Goal: Information Seeking & Learning: Check status

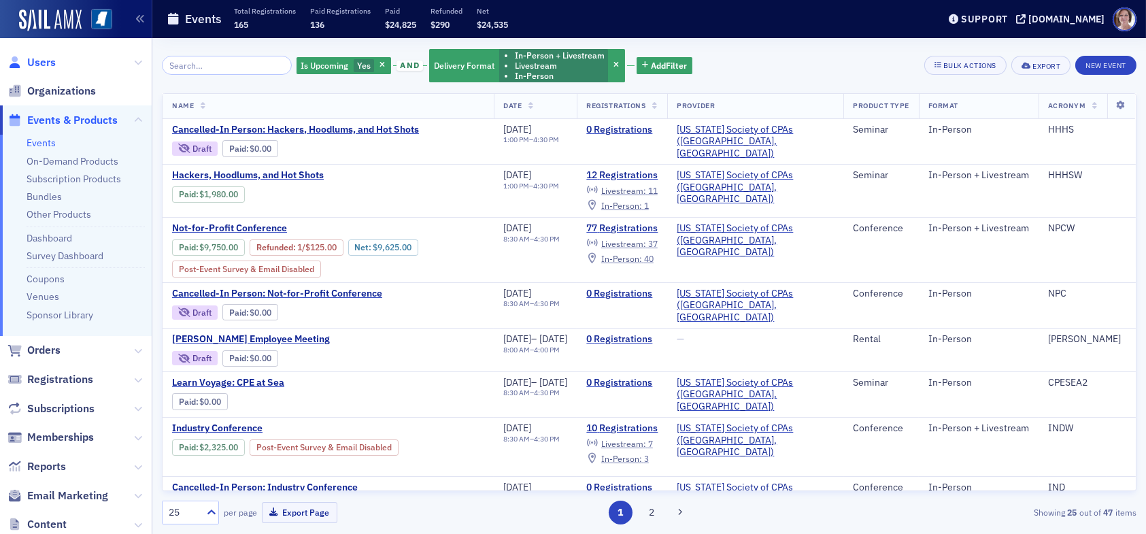
click at [42, 59] on span "Users" at bounding box center [41, 62] width 29 height 15
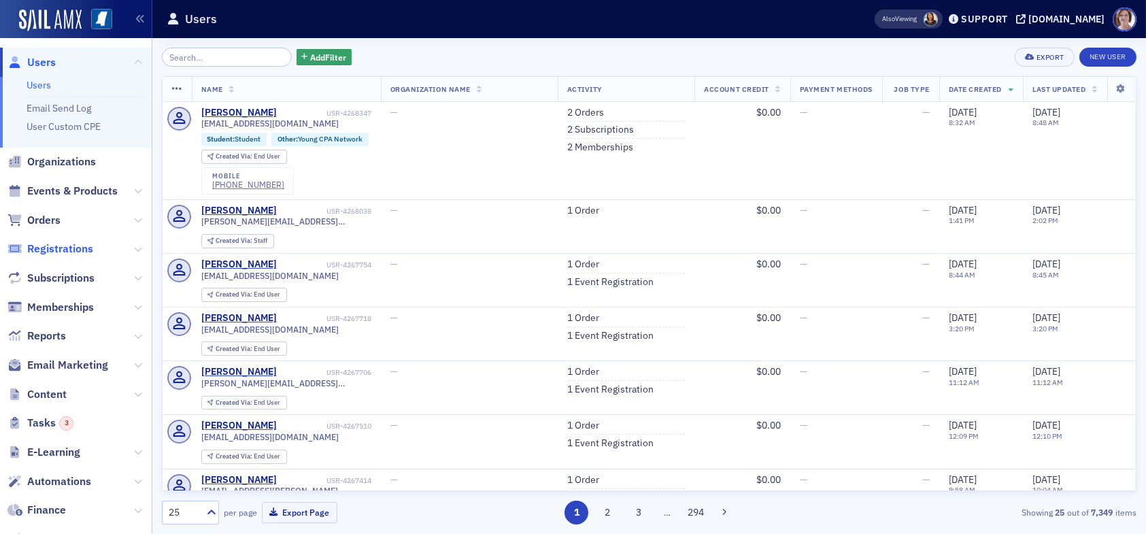
click at [62, 247] on span "Registrations" at bounding box center [60, 249] width 66 height 15
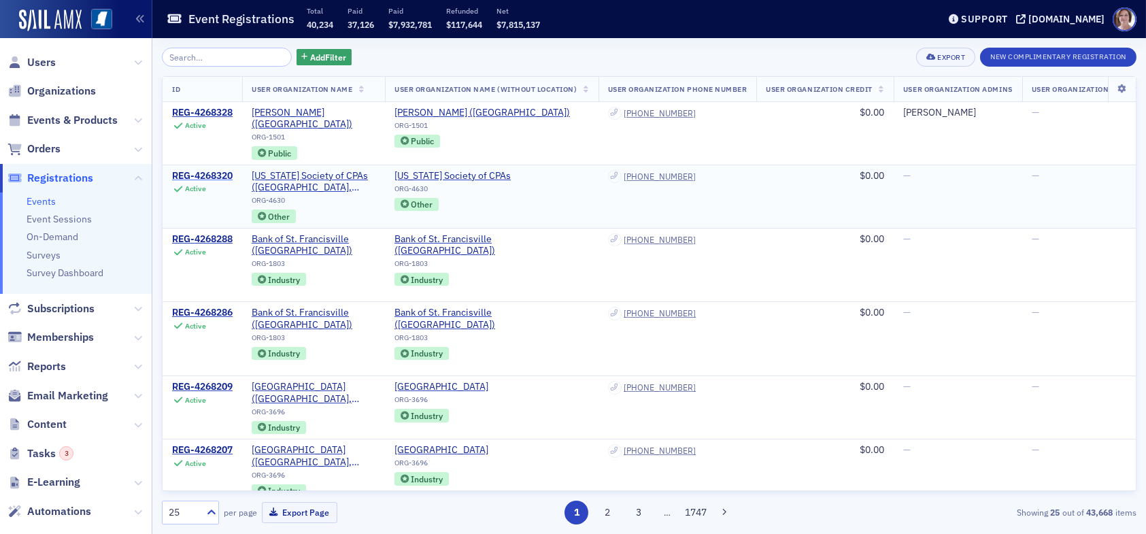
click at [200, 170] on div "REG-4268320" at bounding box center [202, 176] width 61 height 12
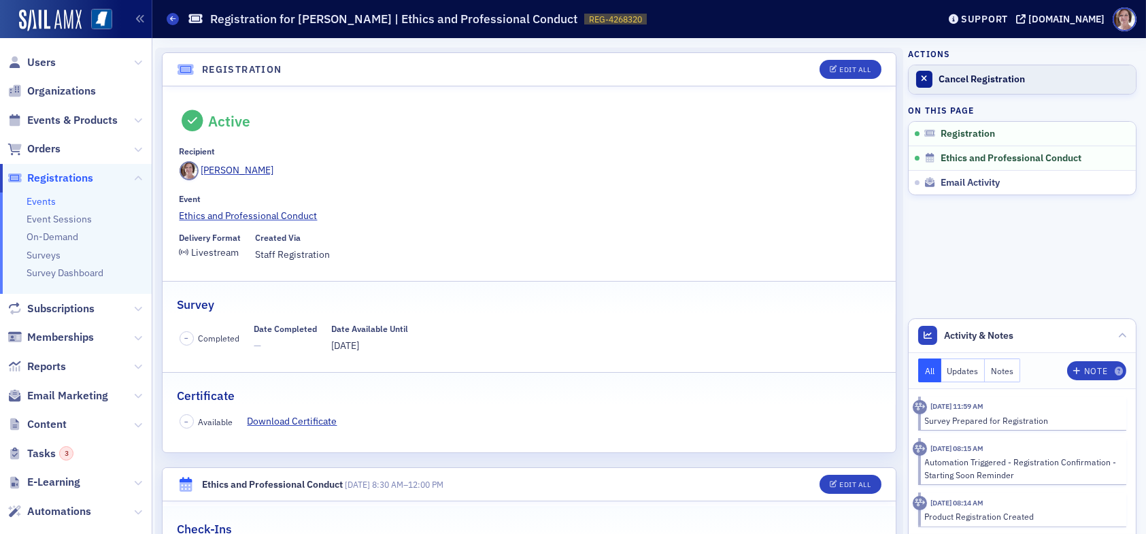
click at [982, 76] on div "Cancel Registration" at bounding box center [1034, 79] width 190 height 12
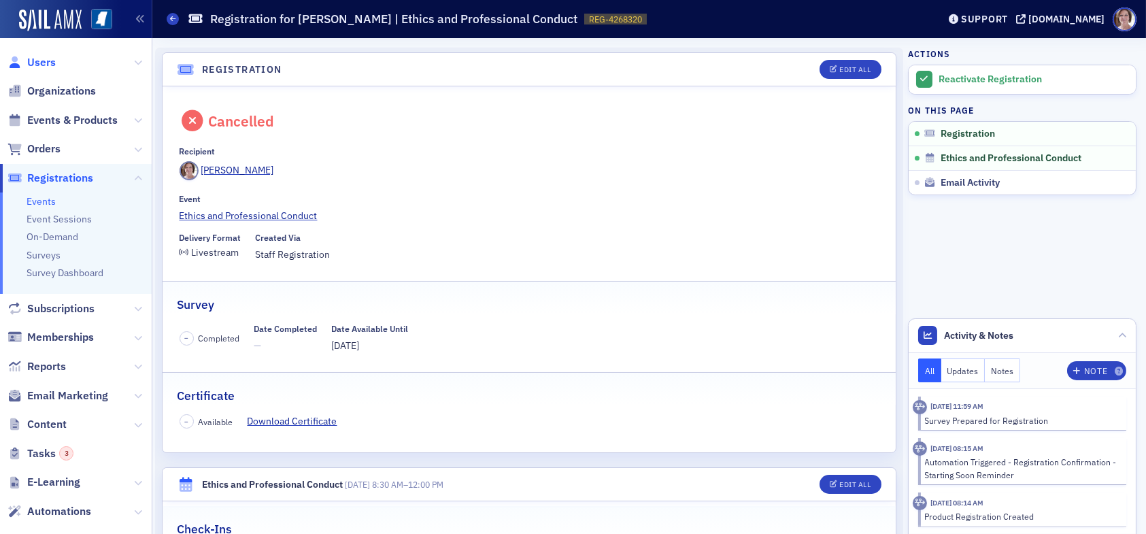
click at [39, 62] on span "Users" at bounding box center [41, 62] width 29 height 15
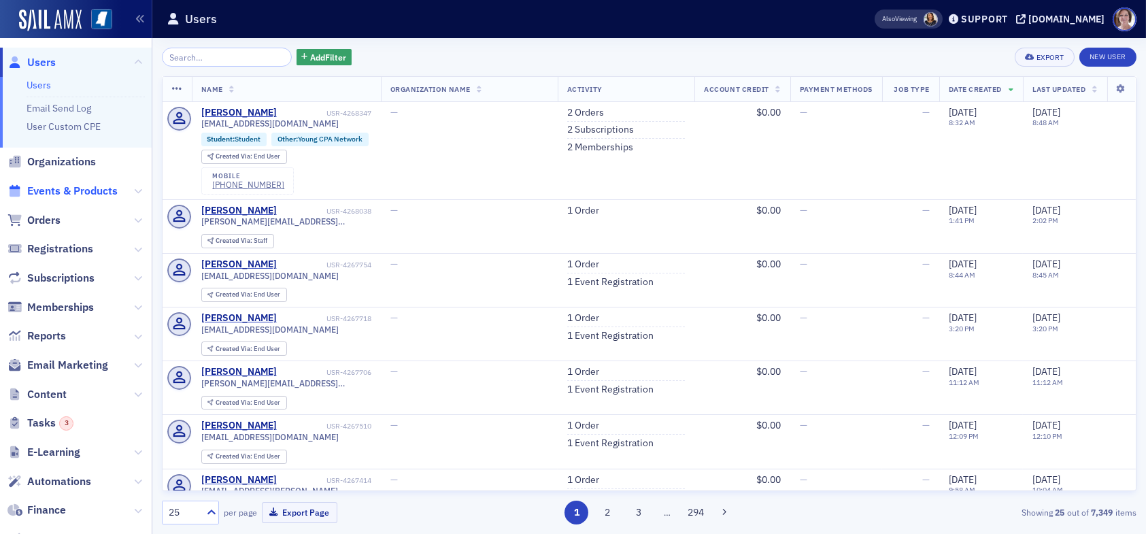
click at [67, 192] on span "Events & Products" at bounding box center [72, 191] width 90 height 15
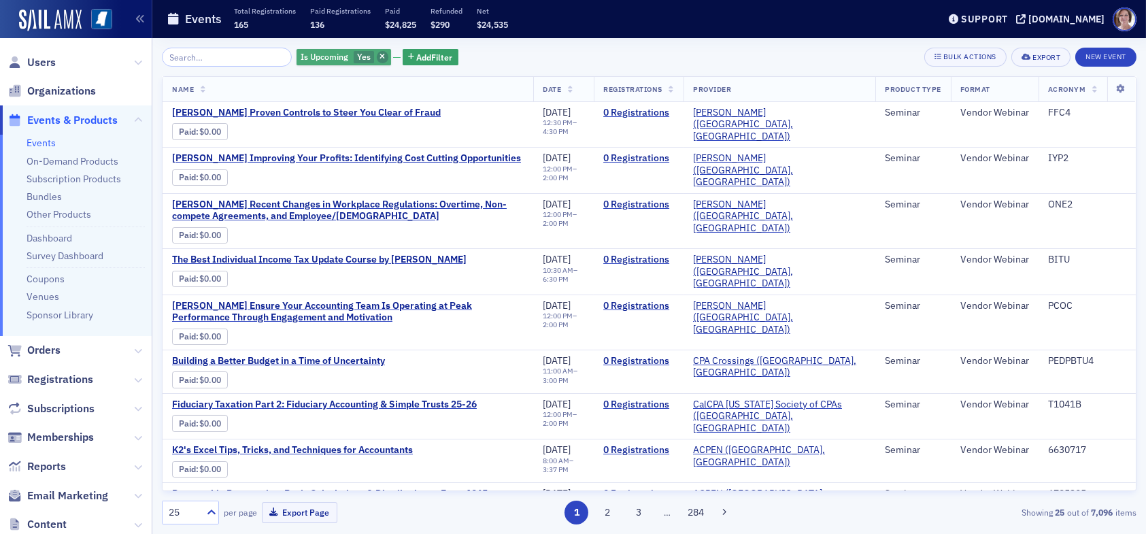
click at [380, 56] on icon "button" at bounding box center [382, 57] width 5 height 7
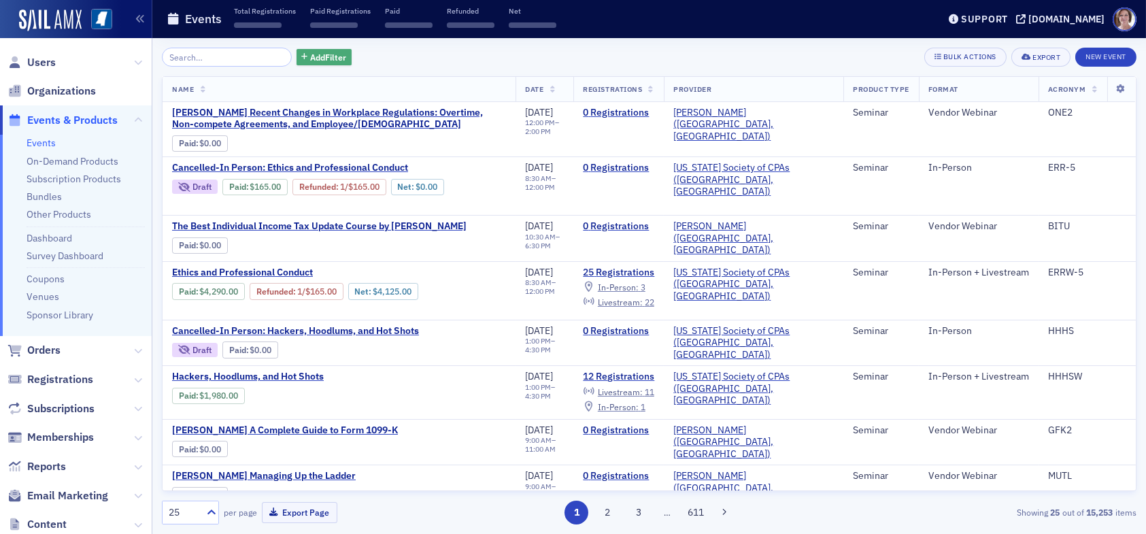
click at [318, 57] on span "Add Filter" at bounding box center [328, 57] width 36 height 12
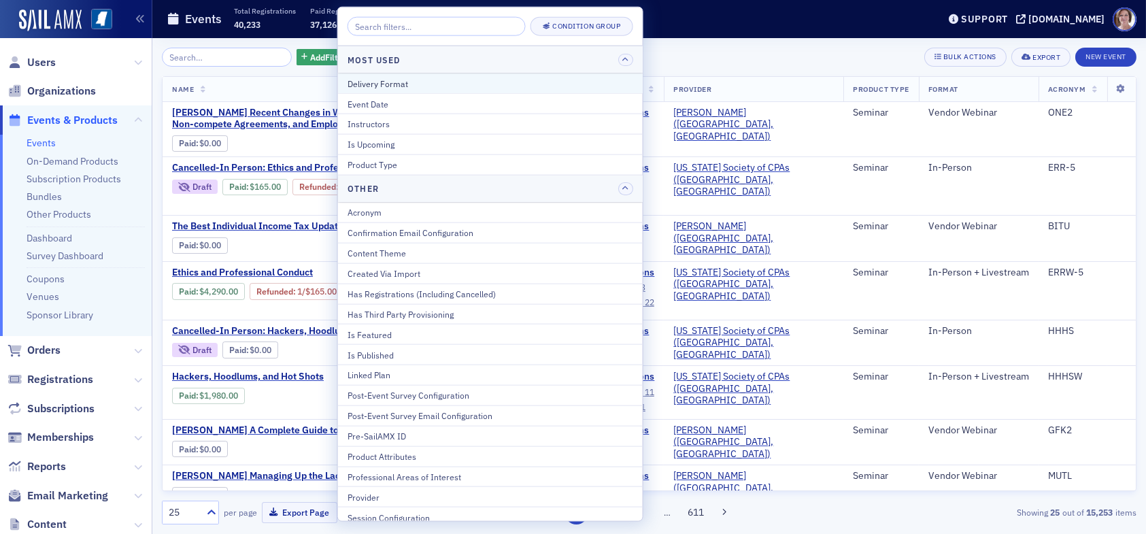
click at [417, 87] on div "Delivery Format" at bounding box center [491, 83] width 286 height 12
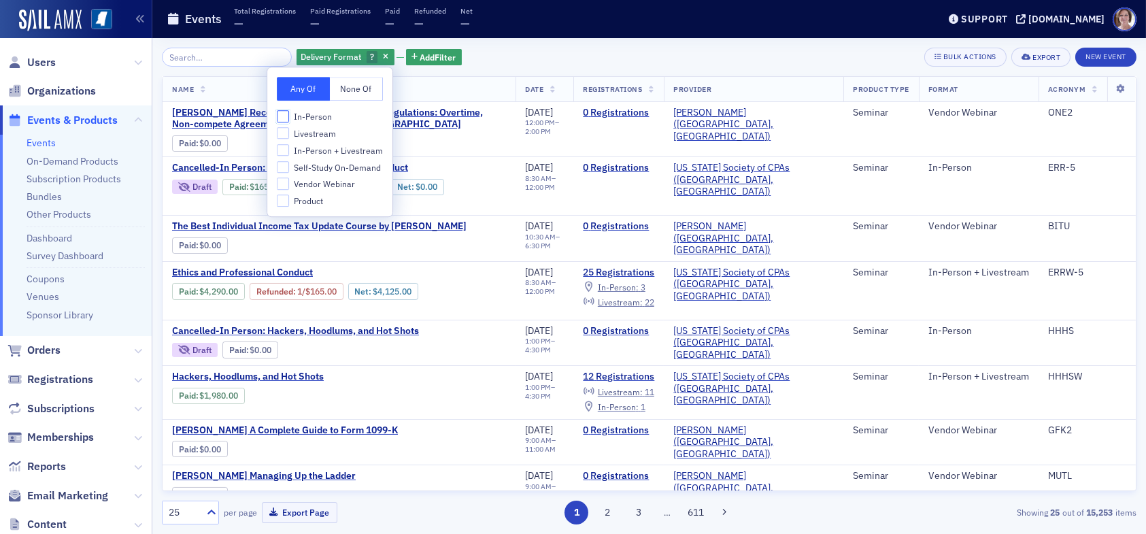
click at [287, 114] on input "In-Person" at bounding box center [283, 116] width 12 height 12
checkbox input "true"
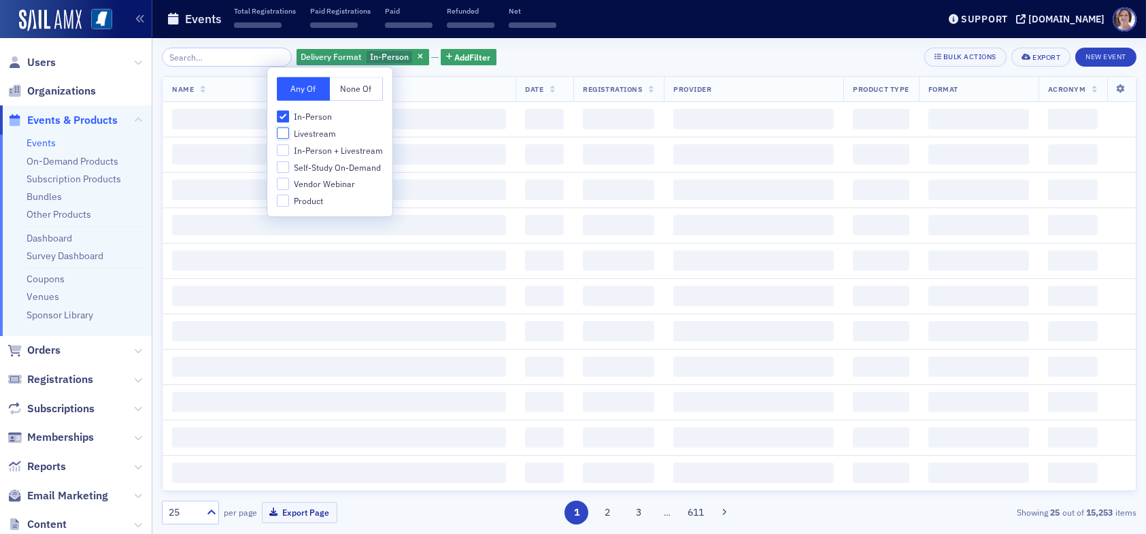
click at [287, 130] on input "Livestream" at bounding box center [283, 133] width 12 height 12
checkbox input "true"
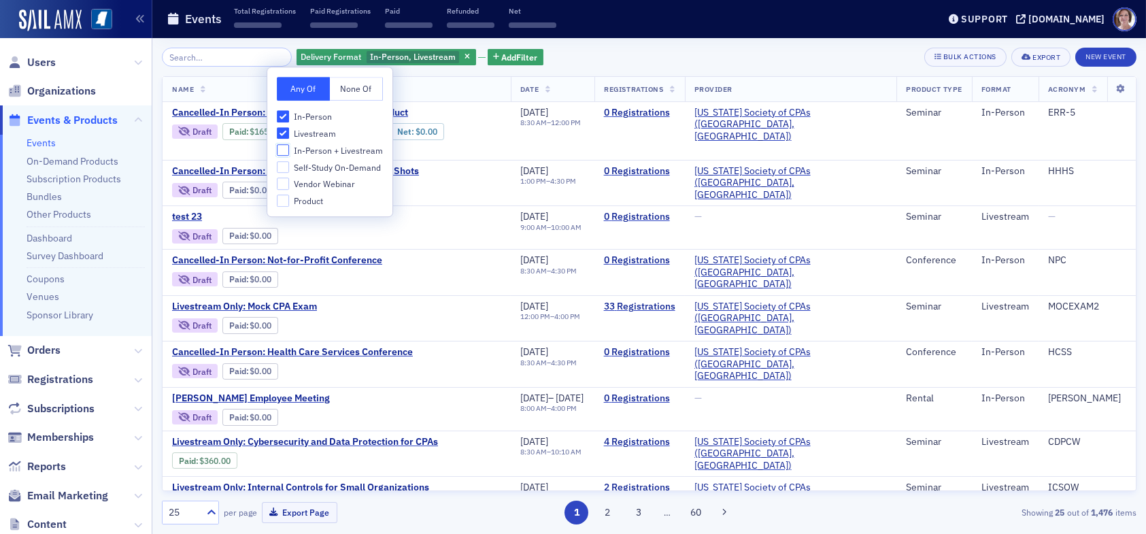
drag, startPoint x: 288, startPoint y: 150, endPoint x: 355, endPoint y: 141, distance: 67.8
click at [288, 150] on label "In-Person + Livestream" at bounding box center [329, 150] width 105 height 12
click at [288, 150] on input "In-Person + Livestream" at bounding box center [283, 150] width 12 height 12
checkbox input "true"
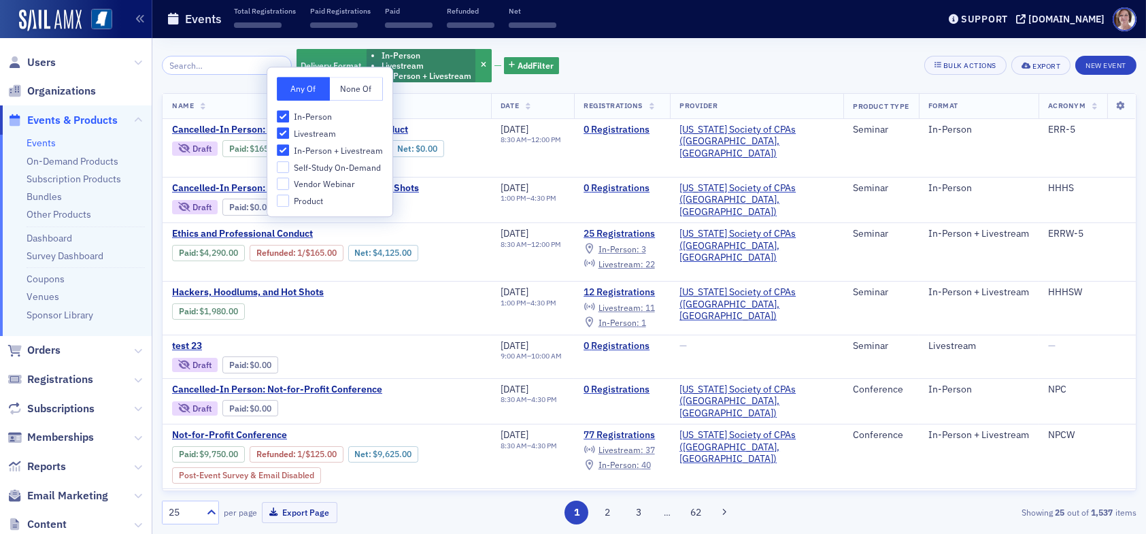
click at [609, 67] on div "Delivery Format In-Person Livestream In-Person + Livestream Add Filter Bulk Act…" at bounding box center [649, 66] width 975 height 36
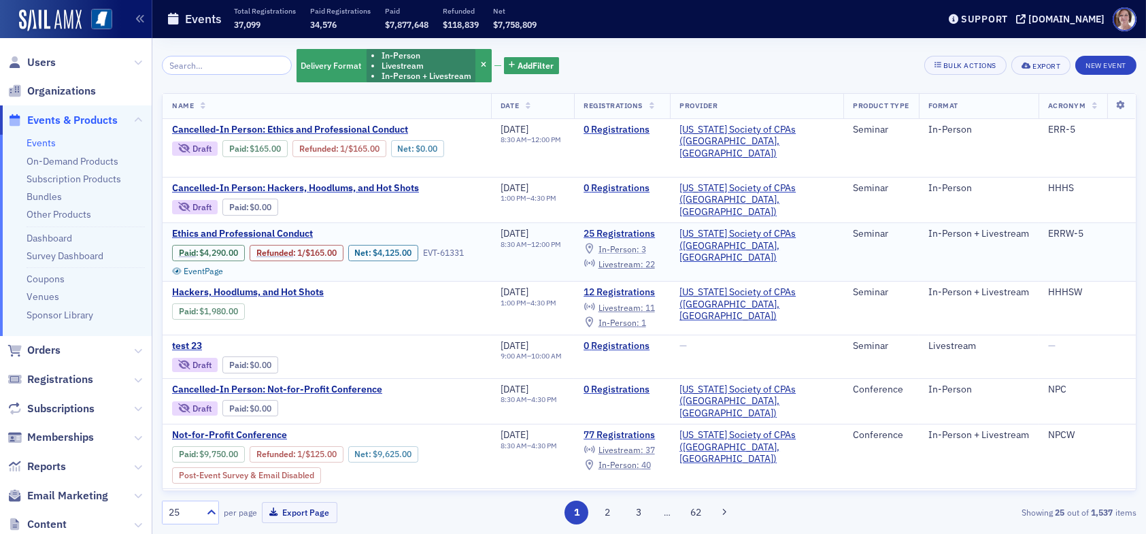
click at [639, 246] on span "In-Person :" at bounding box center [619, 249] width 41 height 11
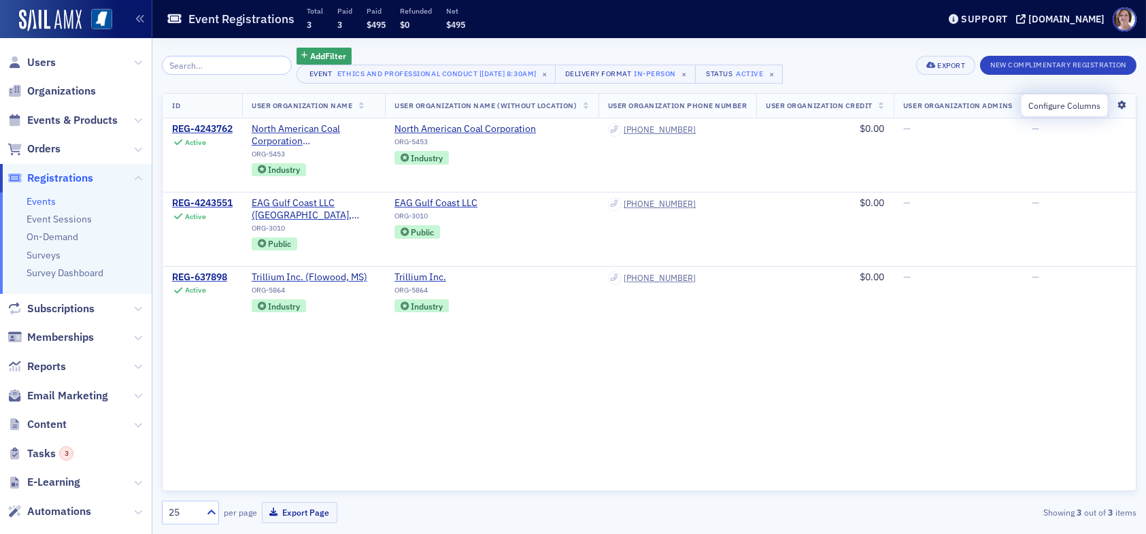
click at [1122, 106] on icon at bounding box center [1122, 105] width 28 height 8
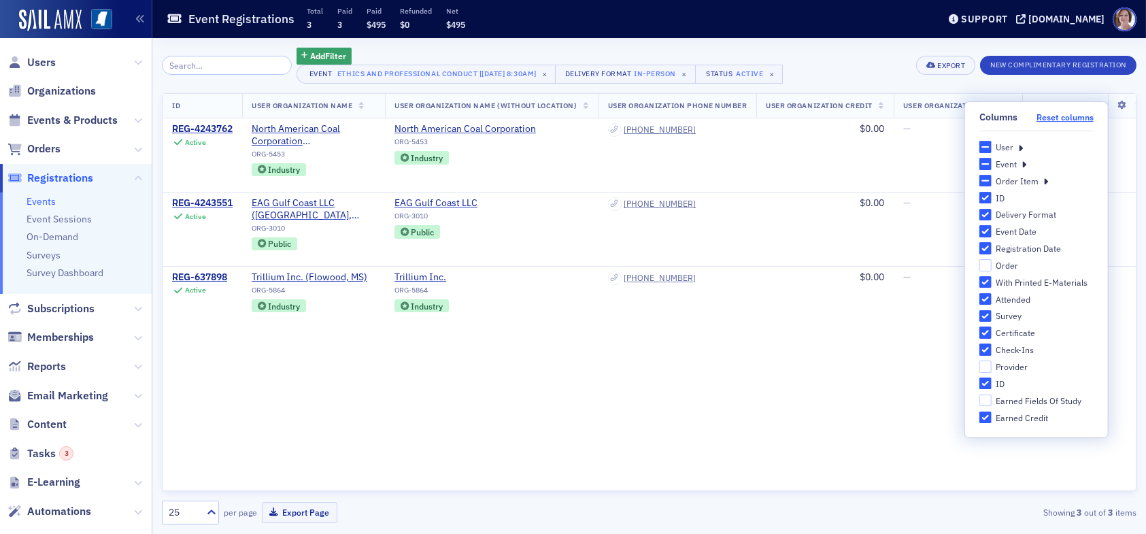
drag, startPoint x: 1048, startPoint y: 118, endPoint x: 1042, endPoint y: 119, distance: 6.9
click at [1049, 118] on button "Reset columns" at bounding box center [1065, 117] width 57 height 10
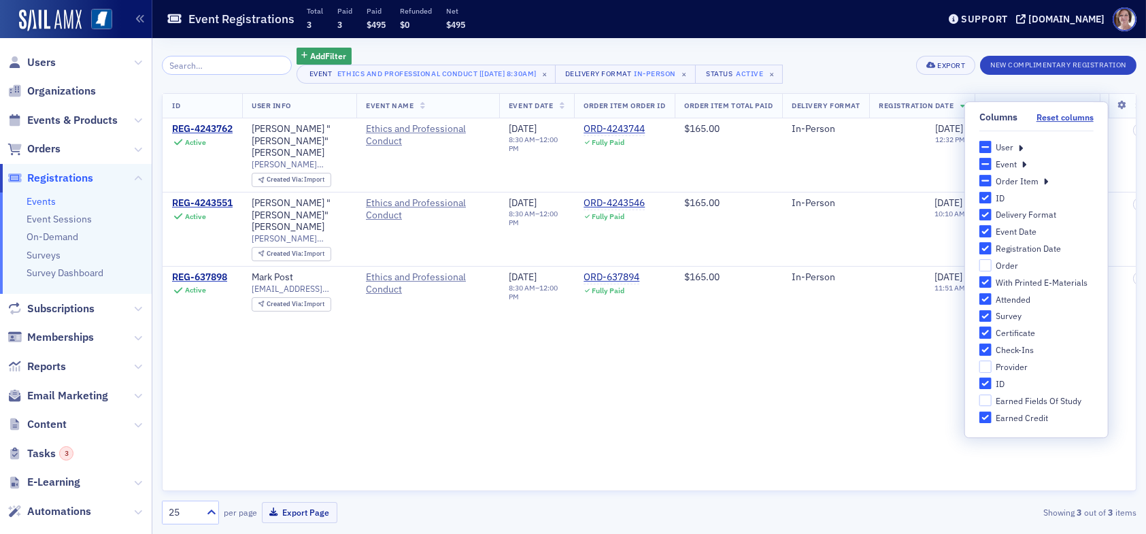
click at [748, 397] on div "ID User Info Event Name Event Date Order Item Order ID Order Item Total Paid De…" at bounding box center [649, 292] width 975 height 399
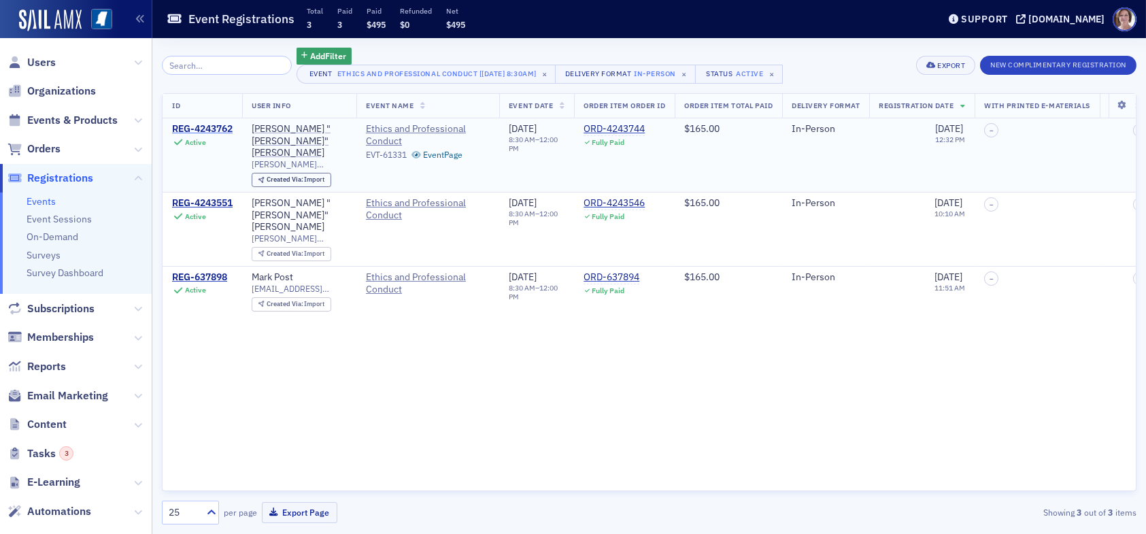
click at [217, 129] on div "REG-4243762" at bounding box center [202, 129] width 61 height 12
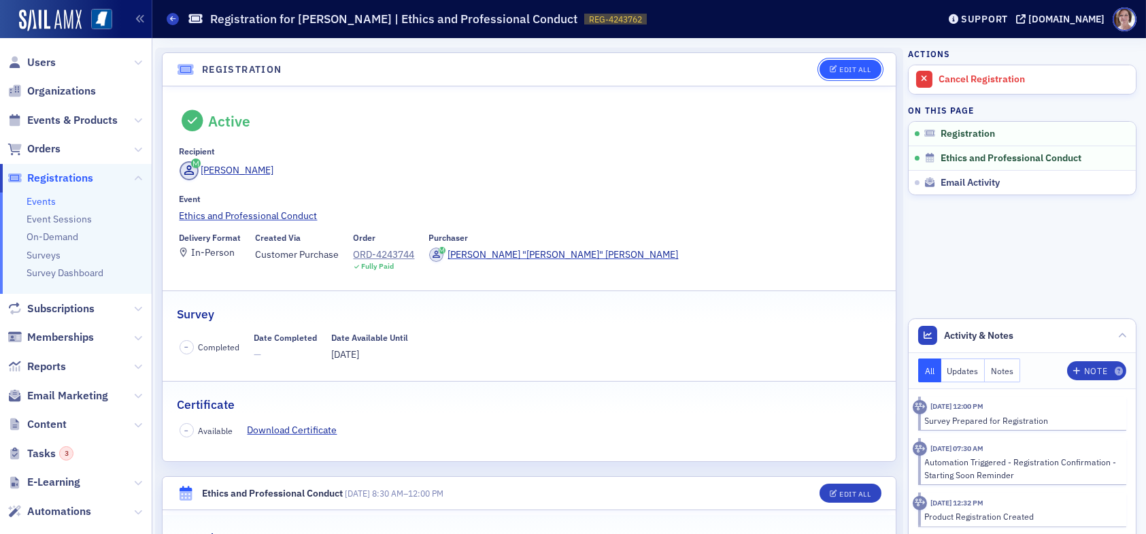
click at [863, 69] on button "Edit All" at bounding box center [850, 69] width 61 height 19
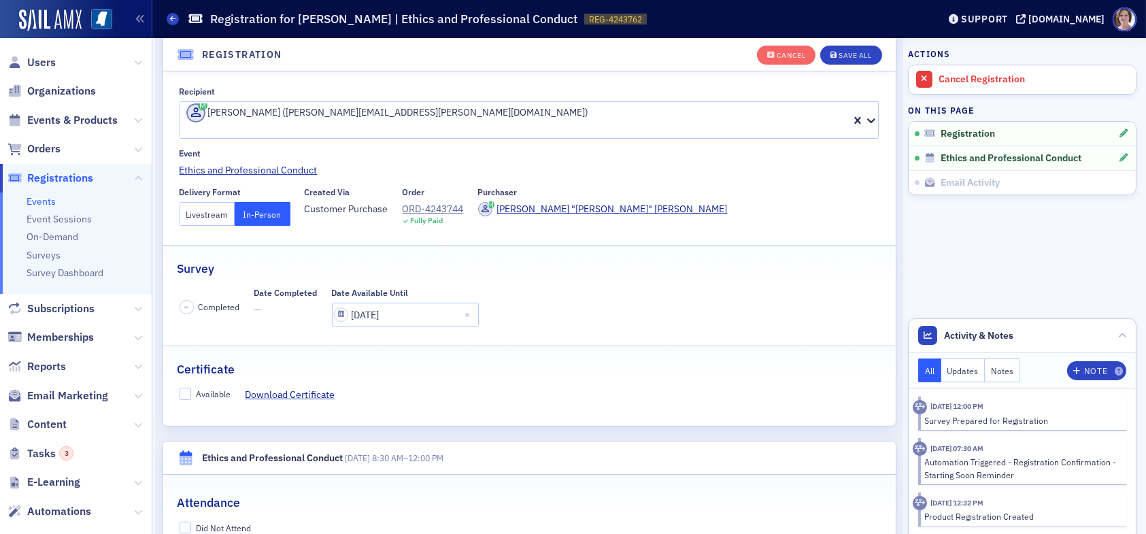
scroll to position [103, 0]
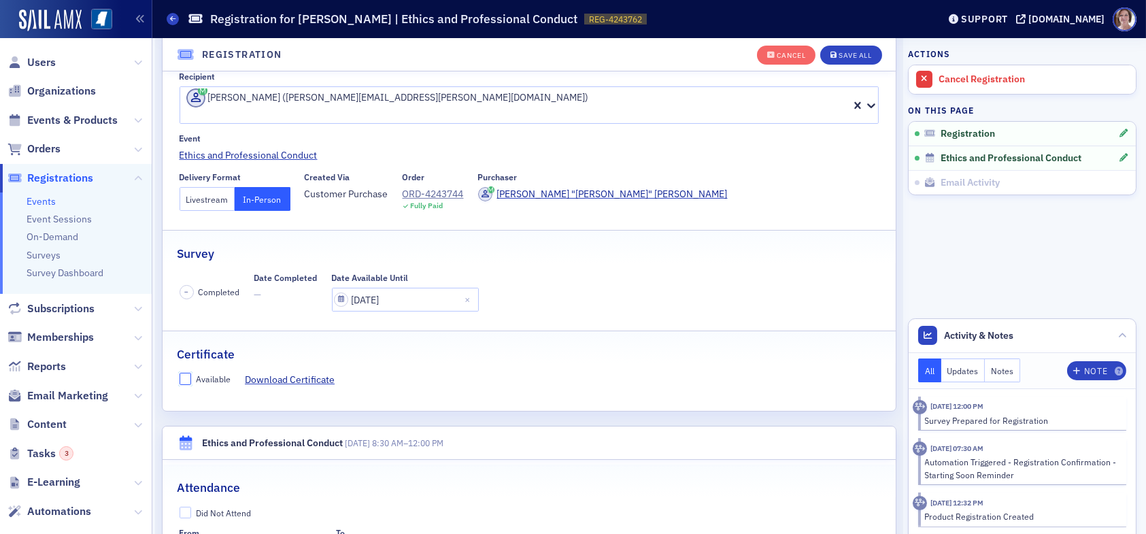
click at [188, 373] on input "Available" at bounding box center [186, 379] width 12 height 12
checkbox input "true"
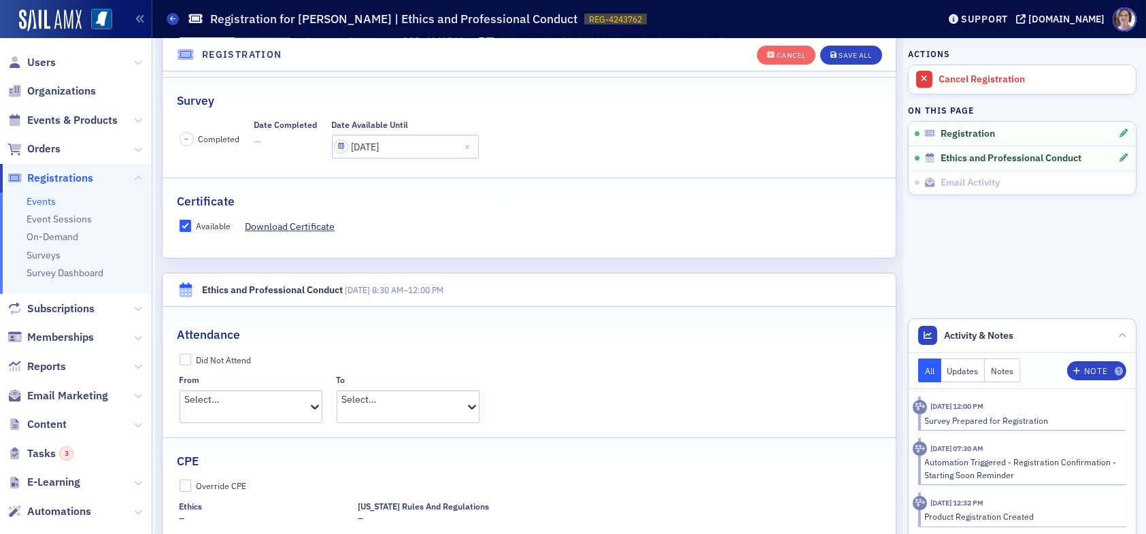
scroll to position [307, 0]
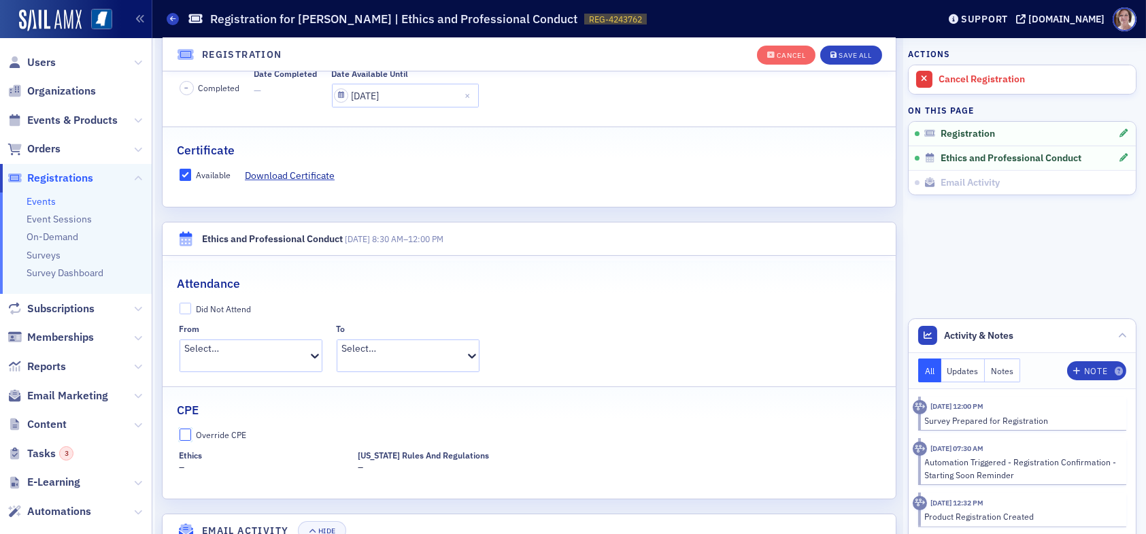
drag, startPoint x: 185, startPoint y: 415, endPoint x: 193, endPoint y: 420, distance: 9.3
click at [188, 429] on input "Override CPE" at bounding box center [186, 435] width 12 height 12
checkbox input "true"
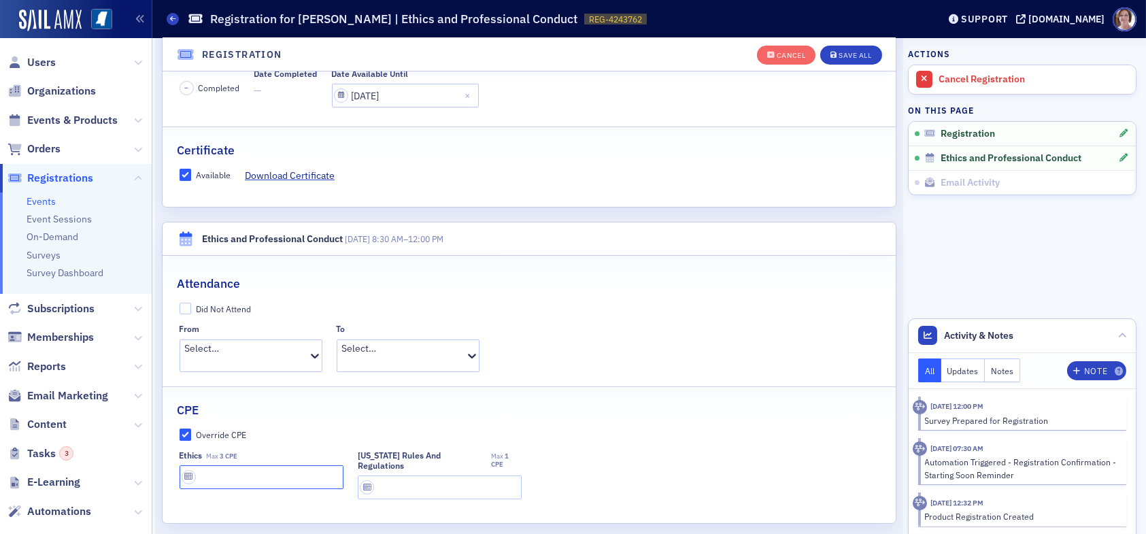
click at [256, 465] on input "text" at bounding box center [262, 477] width 164 height 24
type input "3 CPE"
type input "1 CPE"
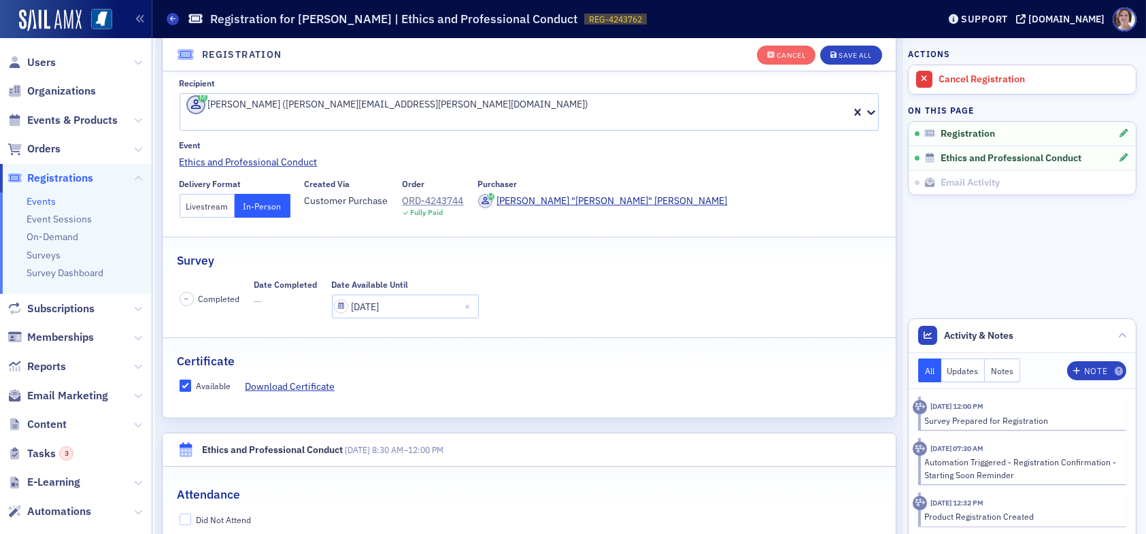
scroll to position [0, 0]
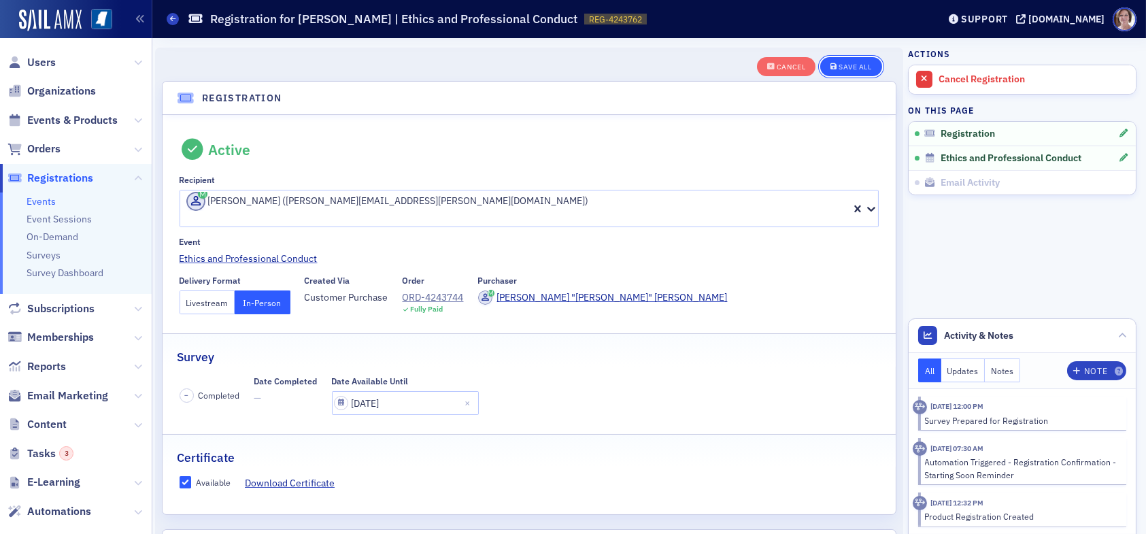
click at [848, 67] on div "Save All" at bounding box center [855, 66] width 33 height 7
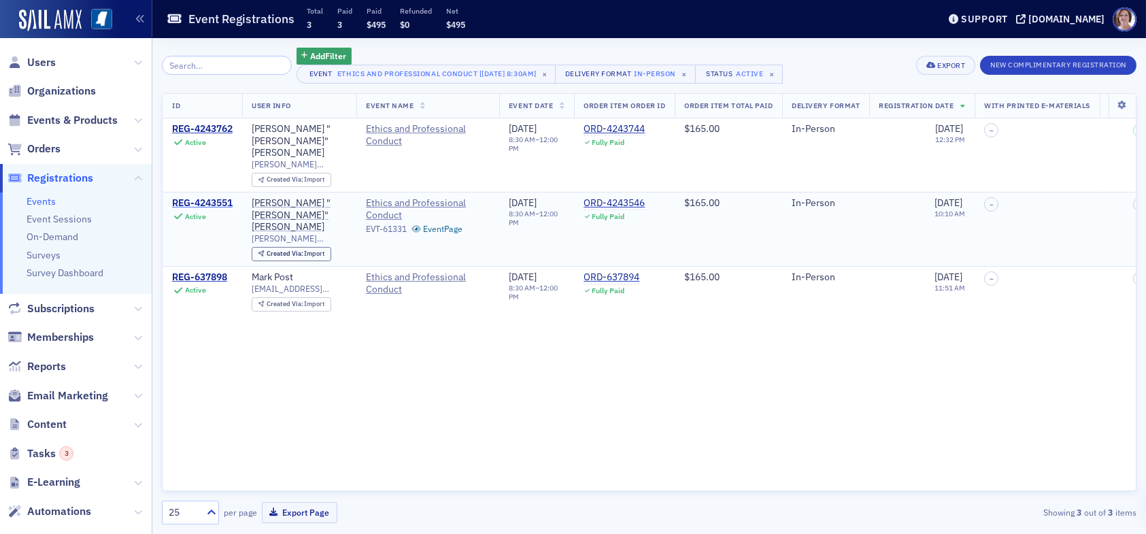
click at [222, 197] on div "REG-4243551" at bounding box center [202, 203] width 61 height 12
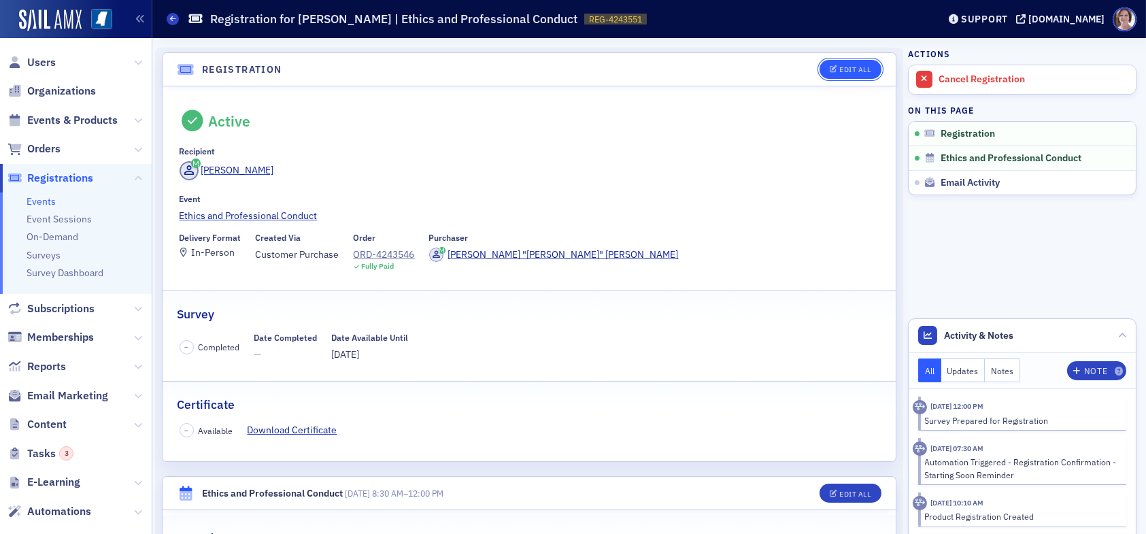
click at [856, 70] on div "Edit All" at bounding box center [854, 69] width 31 height 7
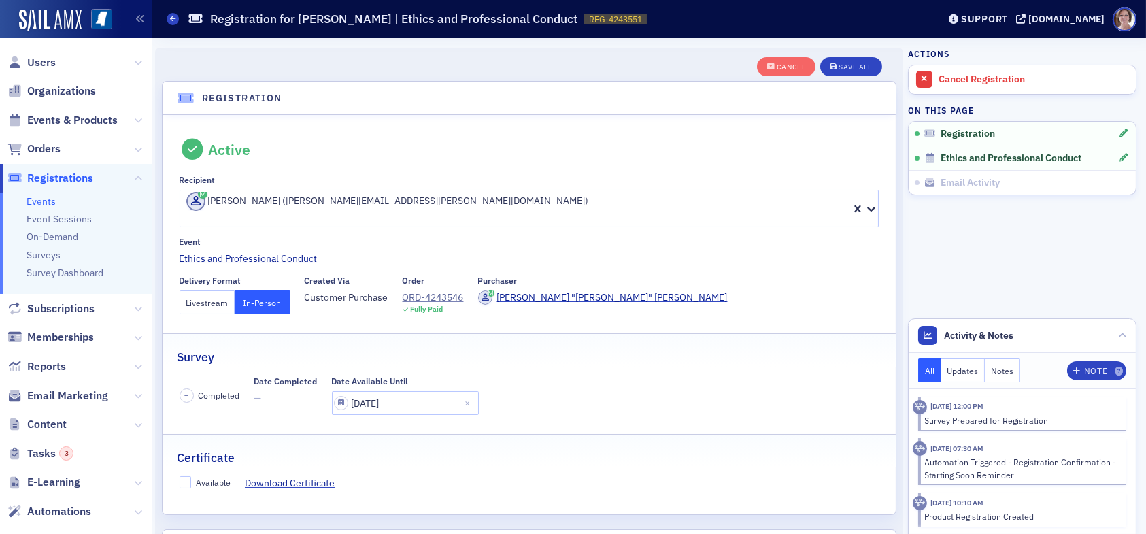
scroll to position [35, 0]
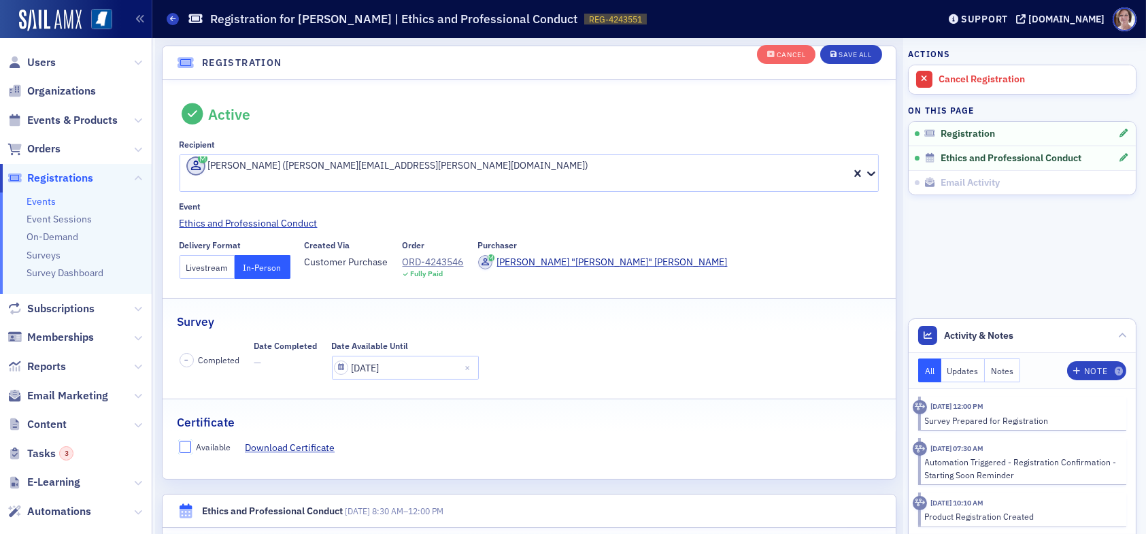
click at [182, 441] on input "Available" at bounding box center [186, 447] width 12 height 12
checkbox input "true"
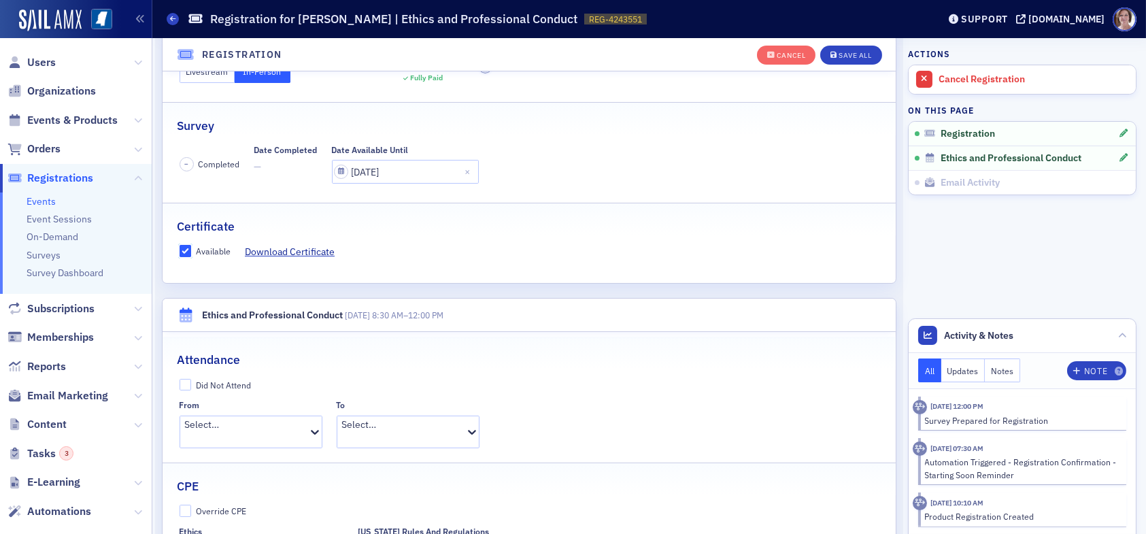
scroll to position [307, 0]
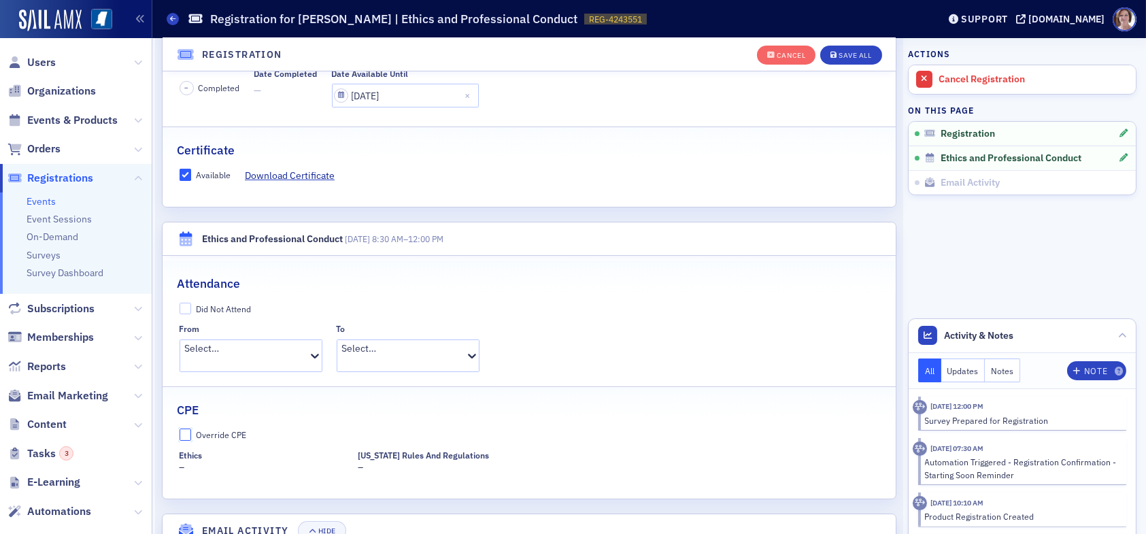
click at [187, 429] on input "Override CPE" at bounding box center [186, 435] width 12 height 12
checkbox input "true"
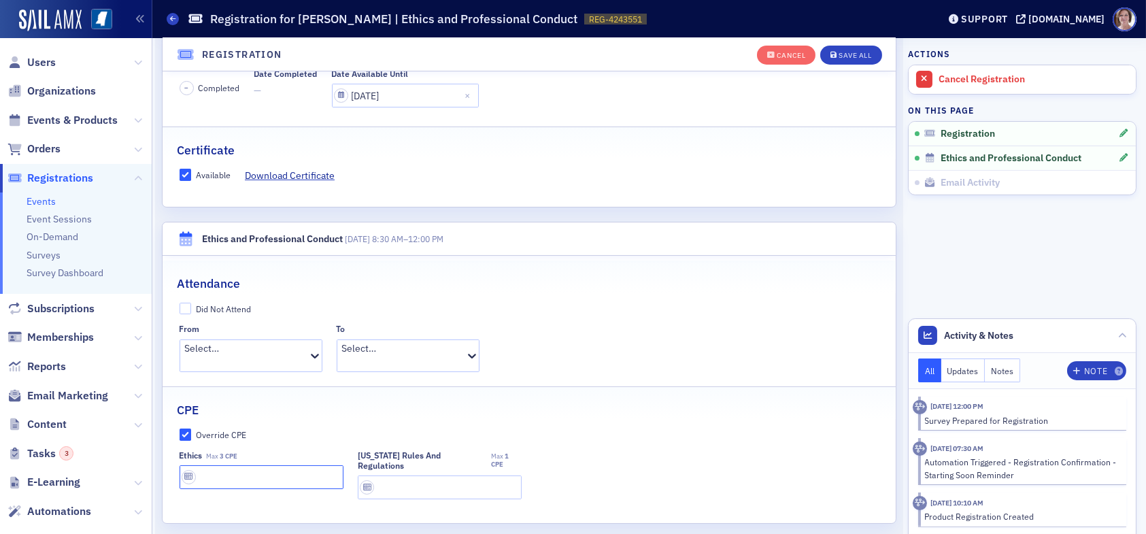
click at [248, 465] on input "text" at bounding box center [262, 477] width 164 height 24
type input "3 CPE"
type input "1 CPE"
click at [743, 352] on fieldset "Attendance Did Not Attend From Select… To Select…" at bounding box center [529, 321] width 733 height 120
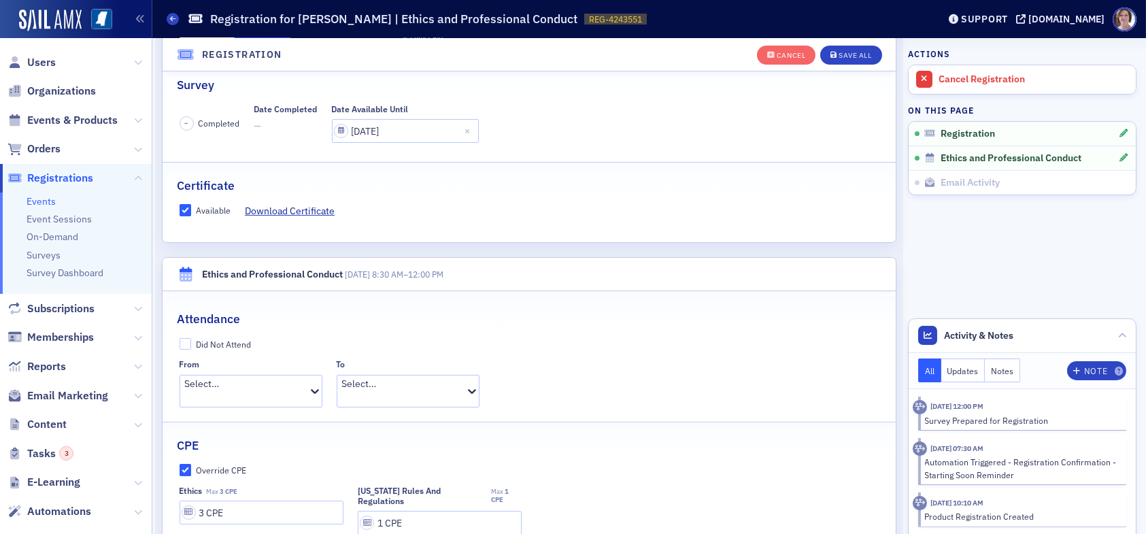
scroll to position [103, 0]
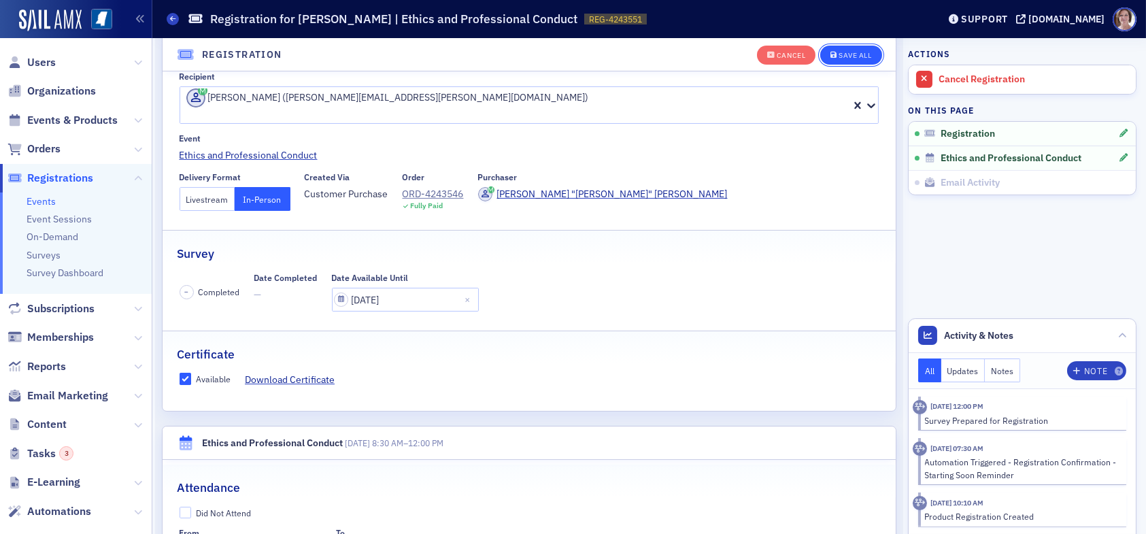
click at [846, 54] on div "Save All" at bounding box center [855, 55] width 33 height 7
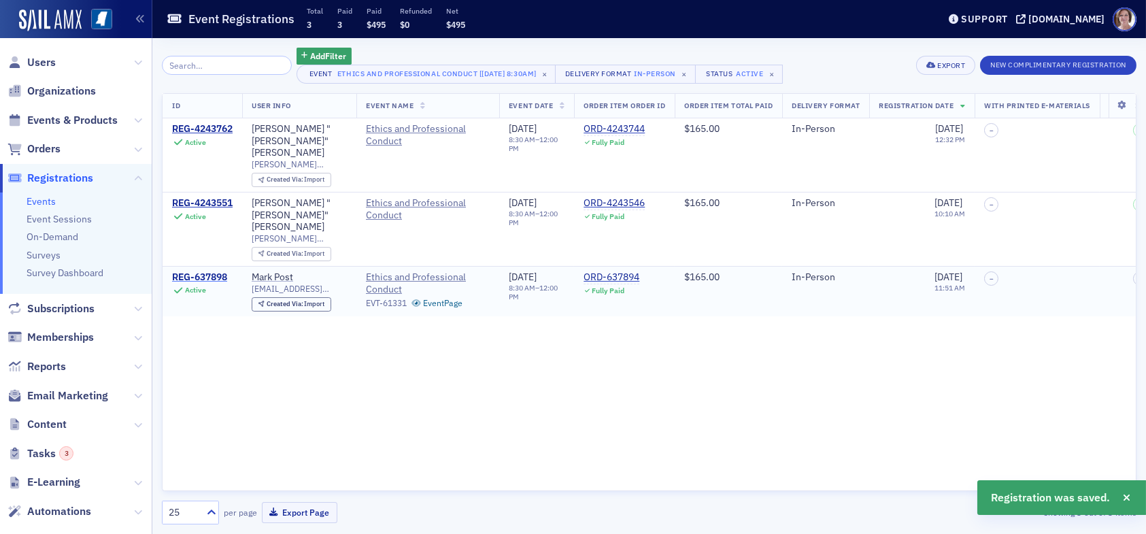
click at [218, 271] on div "REG-637898" at bounding box center [199, 277] width 55 height 12
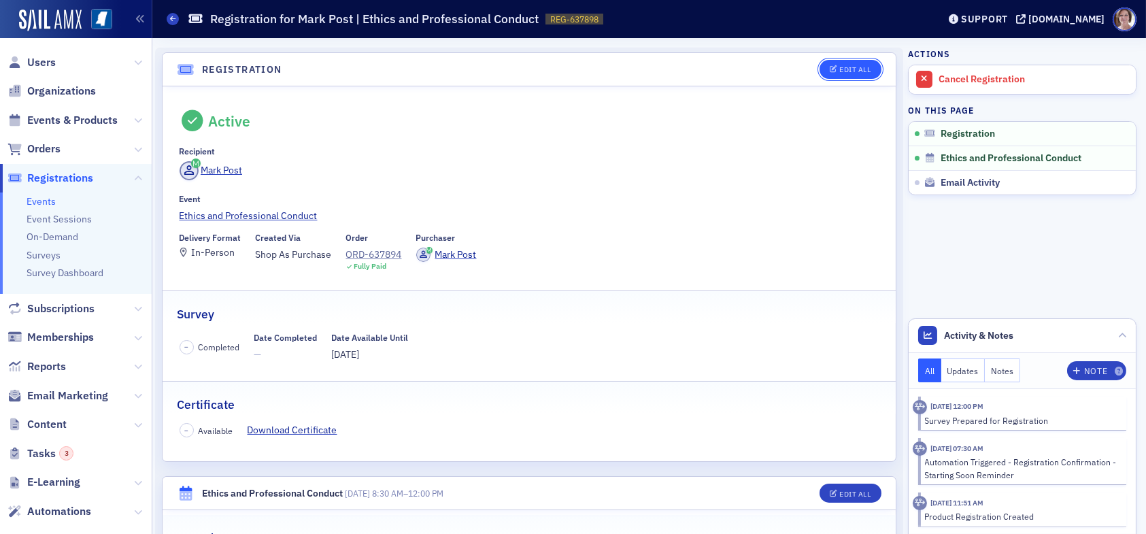
click at [847, 66] on div "Edit All" at bounding box center [854, 69] width 31 height 7
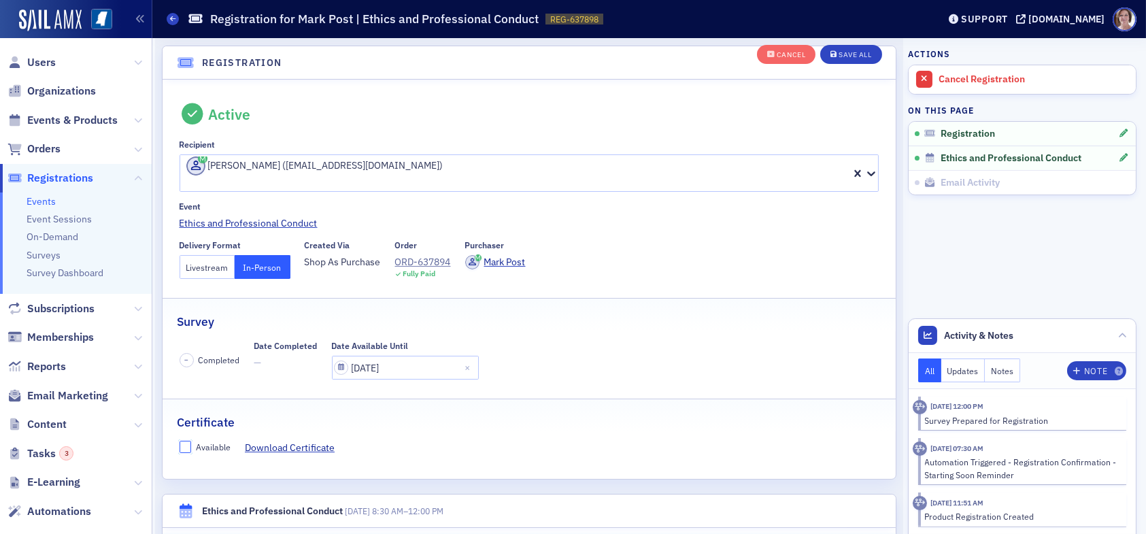
click at [188, 441] on input "Available" at bounding box center [186, 447] width 12 height 12
checkbox input "true"
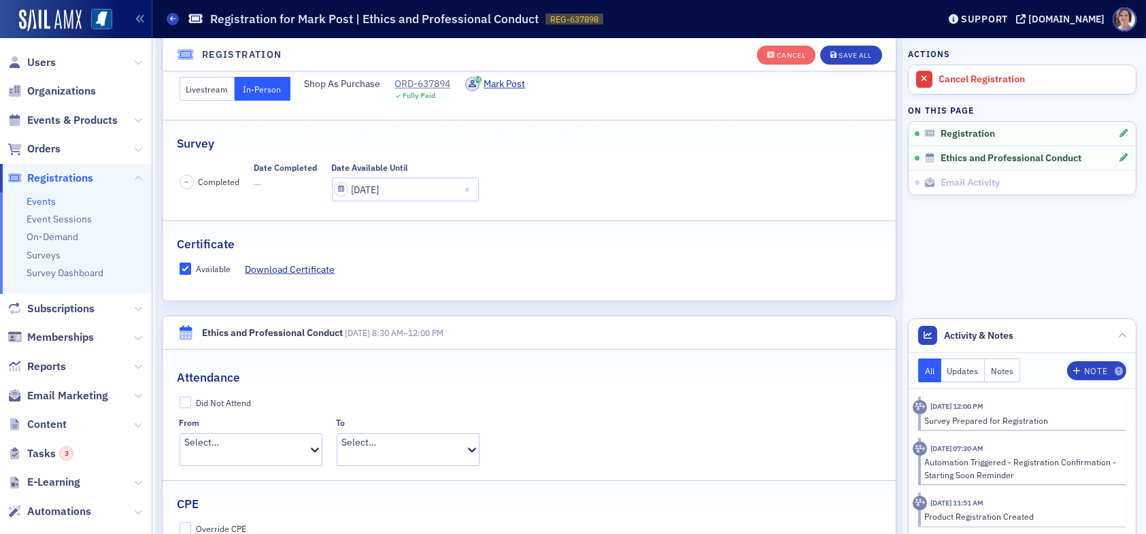
scroll to position [239, 0]
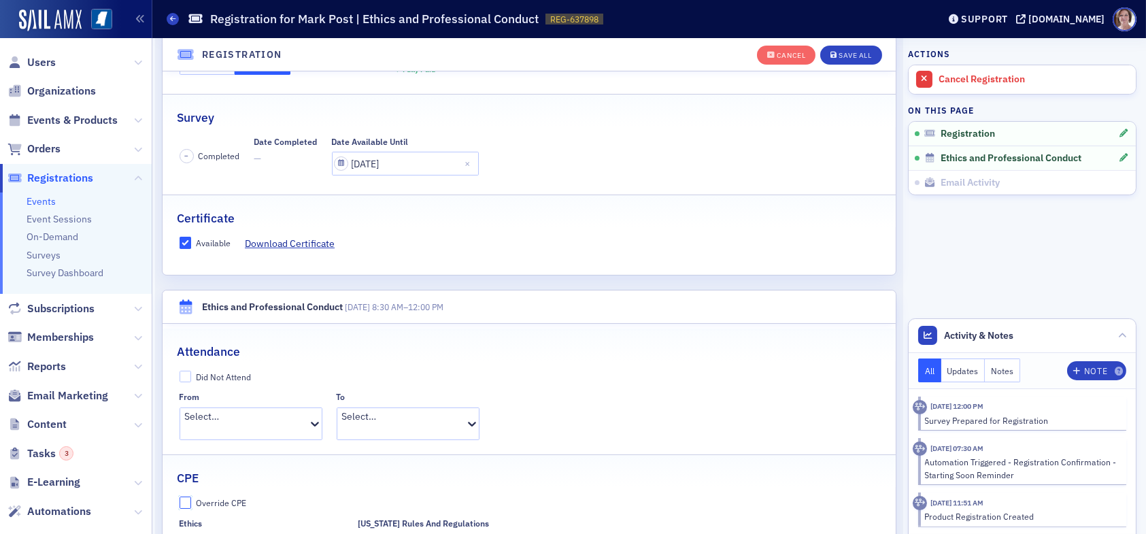
click at [182, 497] on input "Override CPE" at bounding box center [186, 503] width 12 height 12
checkbox input "true"
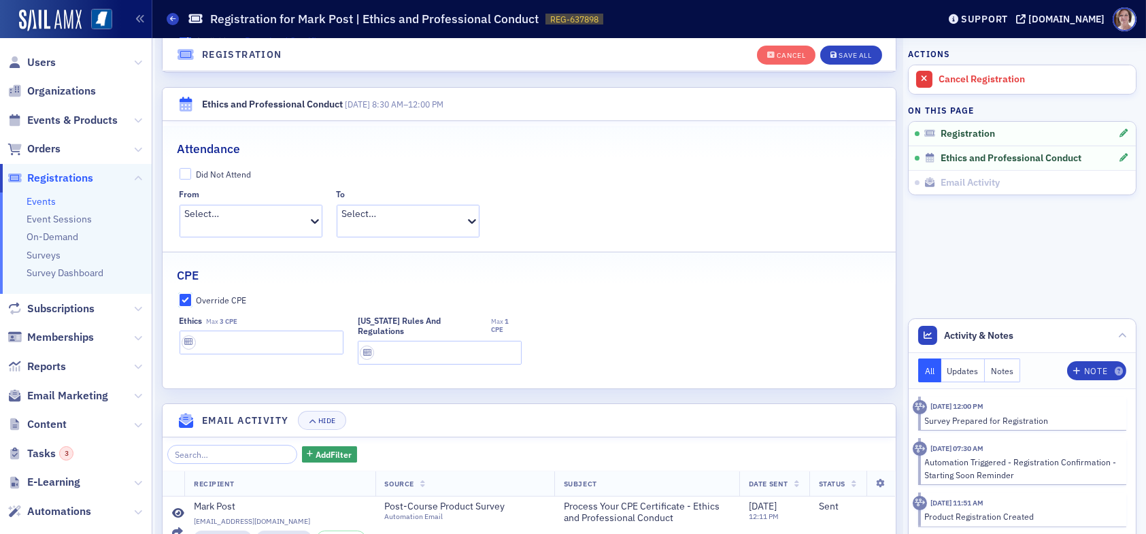
scroll to position [444, 0]
click at [206, 329] on input "text" at bounding box center [262, 341] width 164 height 24
type input "3 CPE"
type input "1 CPE"
click at [658, 314] on div "Ethics Max 3 CPE 3 CPE Mississippi Rules and Regulations Max 1 CPE 1 CPE" at bounding box center [530, 339] width 700 height 50
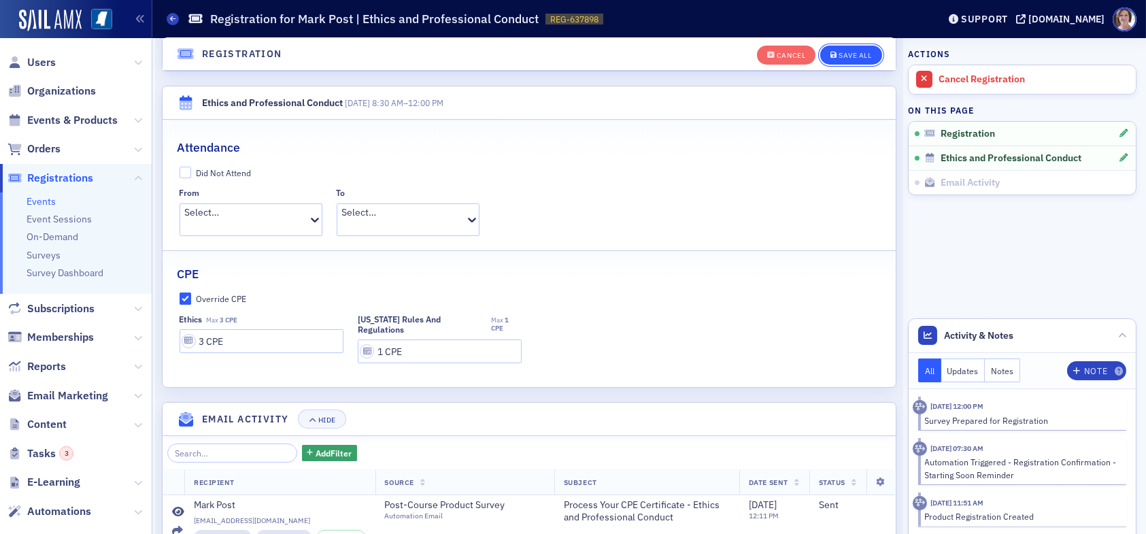
click at [839, 56] on div "Save All" at bounding box center [855, 55] width 33 height 7
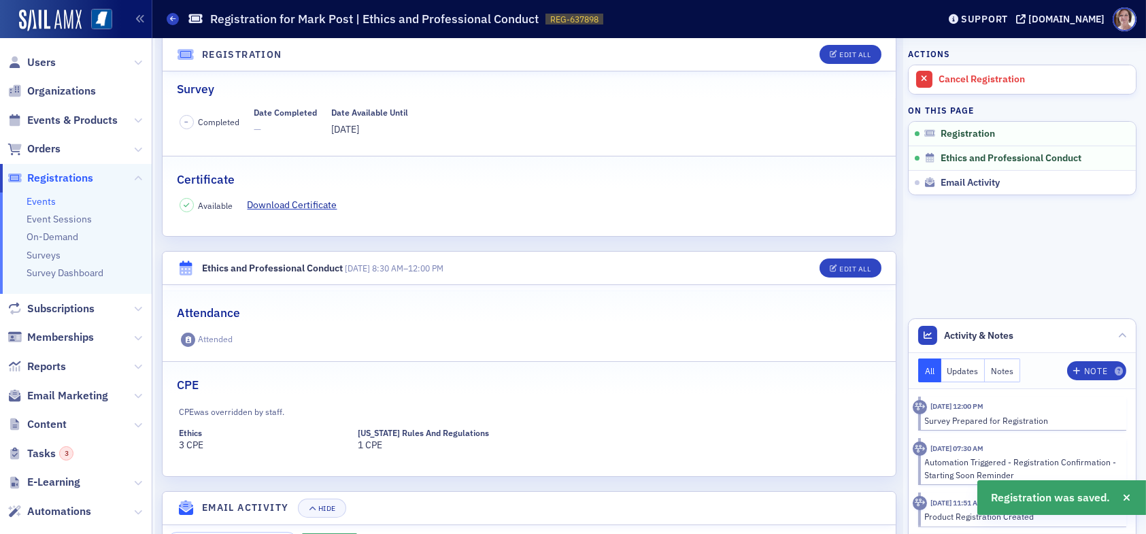
scroll to position [0, 0]
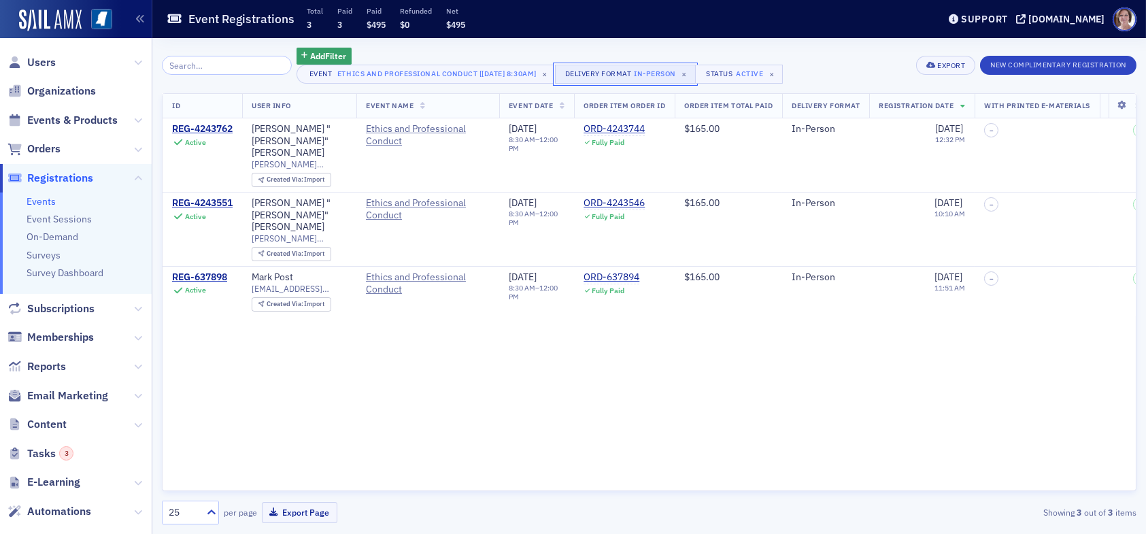
click at [665, 69] on div "In-Person" at bounding box center [655, 74] width 42 height 14
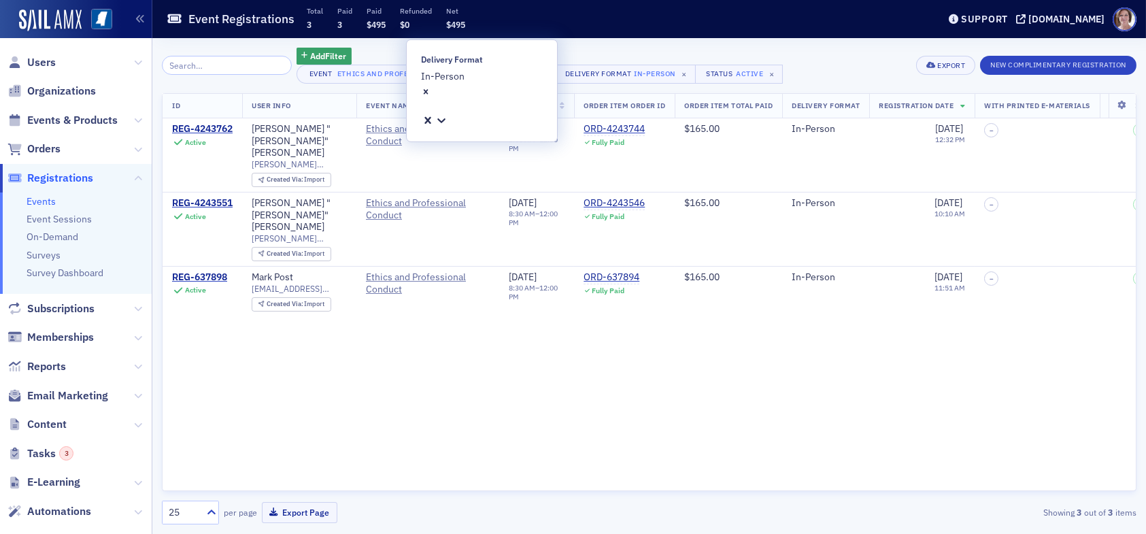
click at [431, 87] on icon "Remove In-Person" at bounding box center [426, 92] width 10 height 10
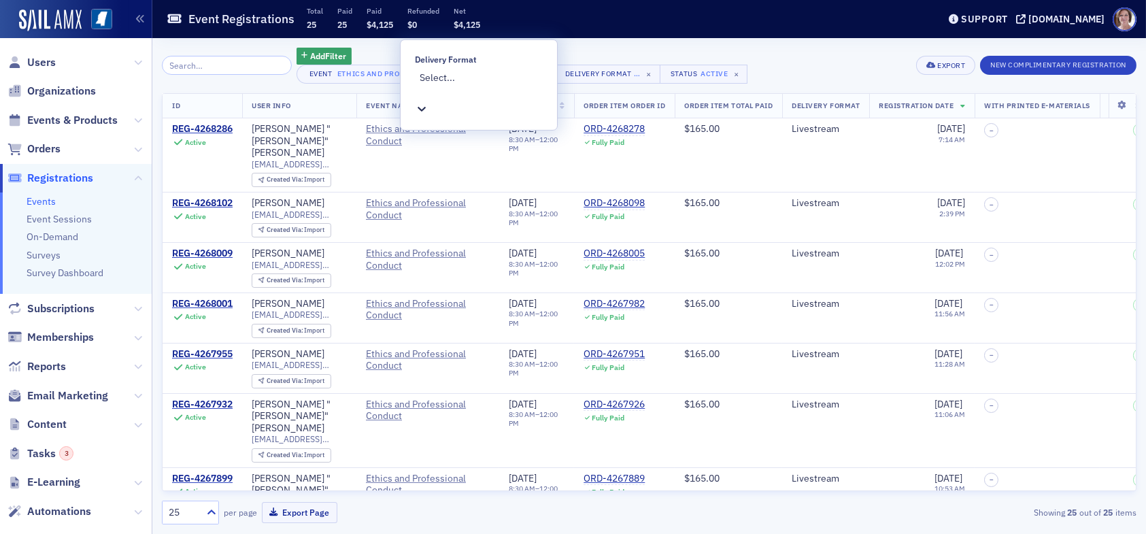
click at [482, 85] on div at bounding box center [481, 92] width 122 height 14
type input "livestream"
click at [48, 533] on span "Livestream" at bounding box center [24, 541] width 48 height 14
click at [1110, 107] on icon at bounding box center [1122, 105] width 28 height 8
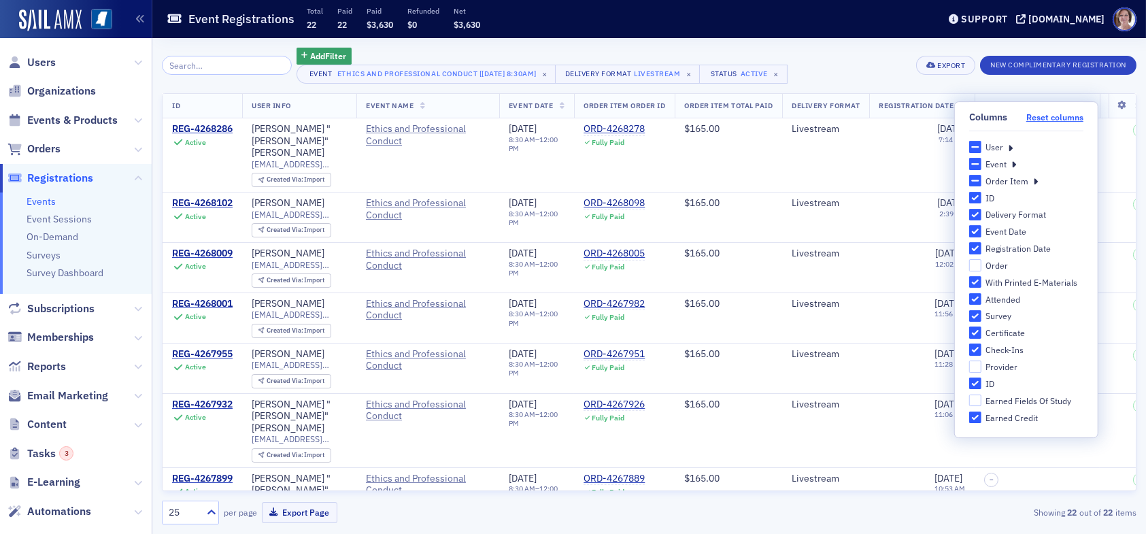
click at [1062, 116] on button "Reset columns" at bounding box center [1055, 117] width 57 height 10
click at [879, 72] on div "Add Filter Event Ethics and Professional Conduct [9/23/2025 8:30am] × Delivery …" at bounding box center [649, 66] width 975 height 36
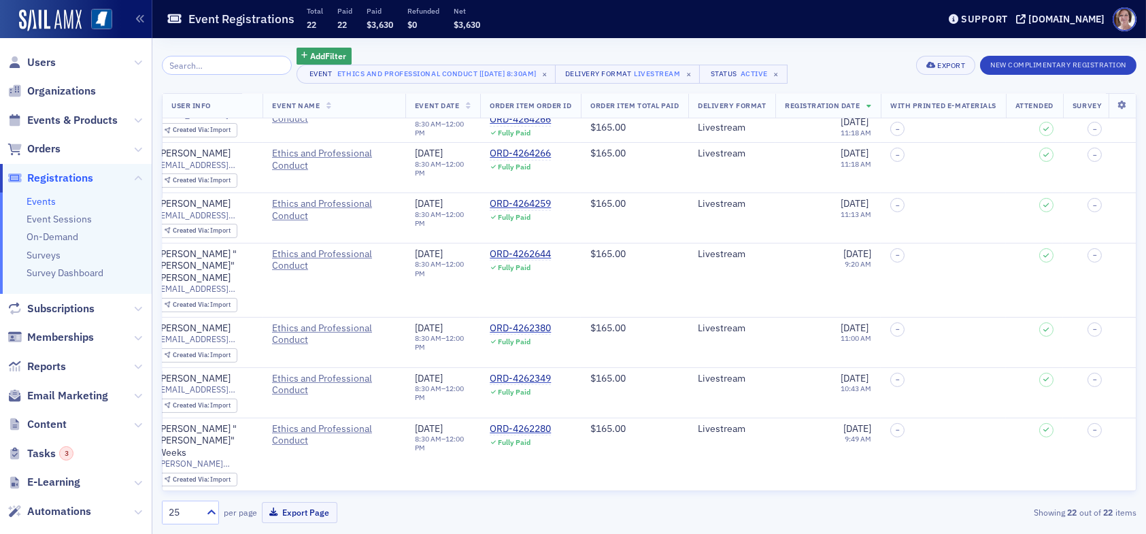
scroll to position [760, 0]
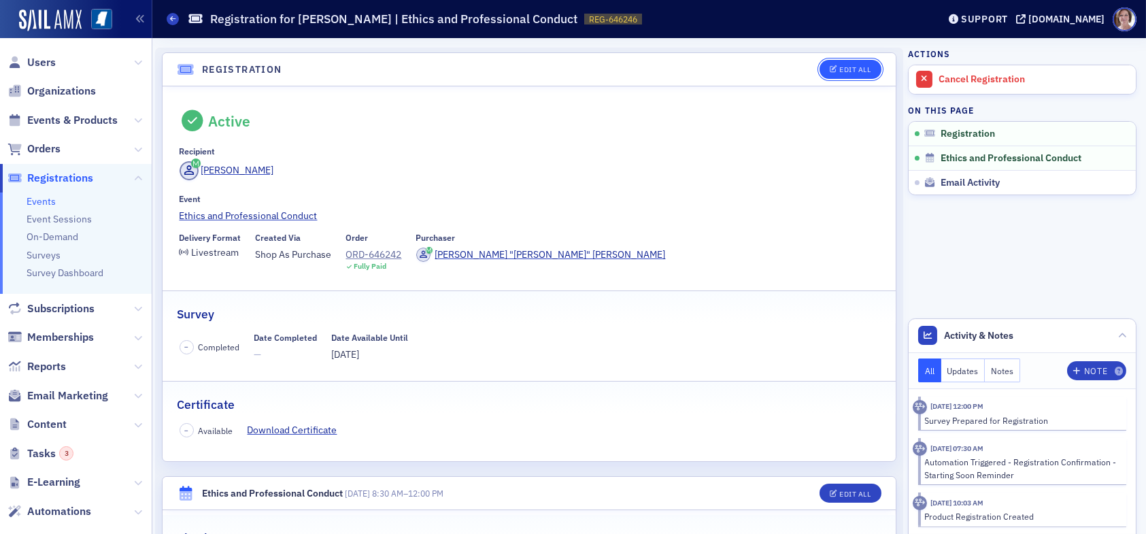
click at [850, 71] on div "Edit All" at bounding box center [854, 69] width 31 height 7
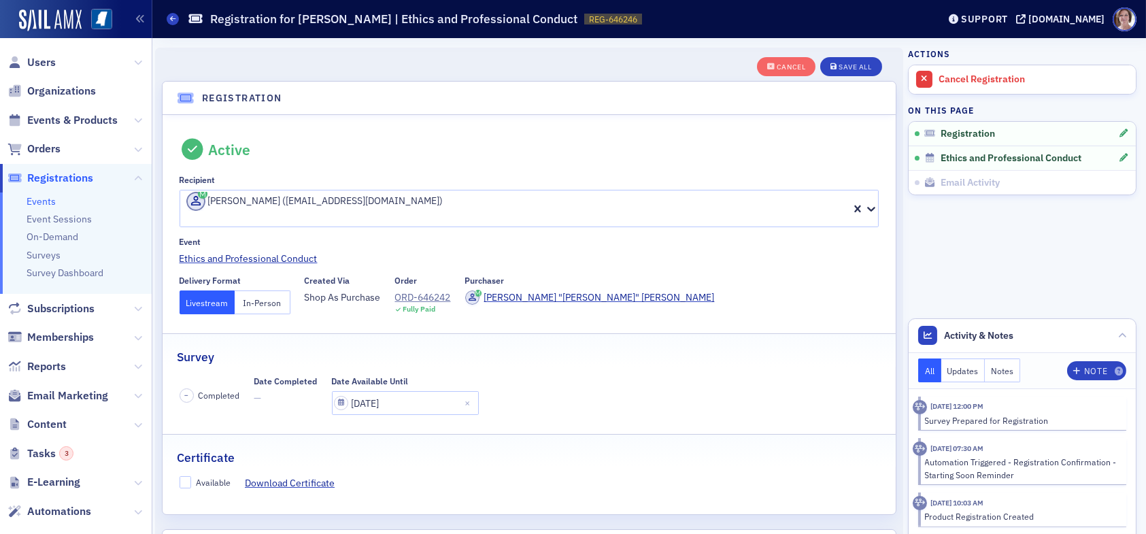
scroll to position [35, 0]
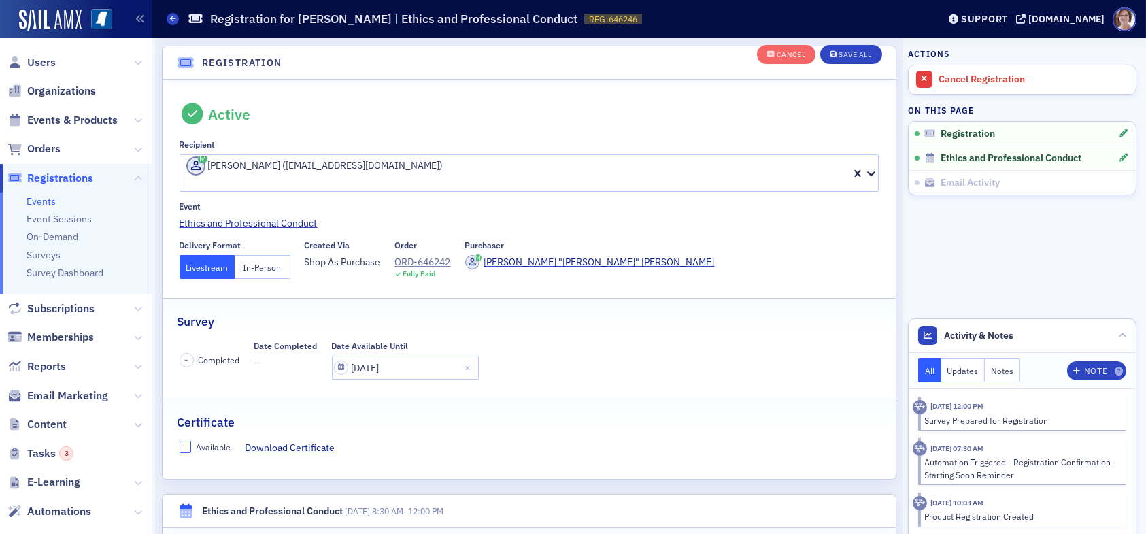
click at [186, 441] on input "Available" at bounding box center [186, 447] width 12 height 12
checkbox input "true"
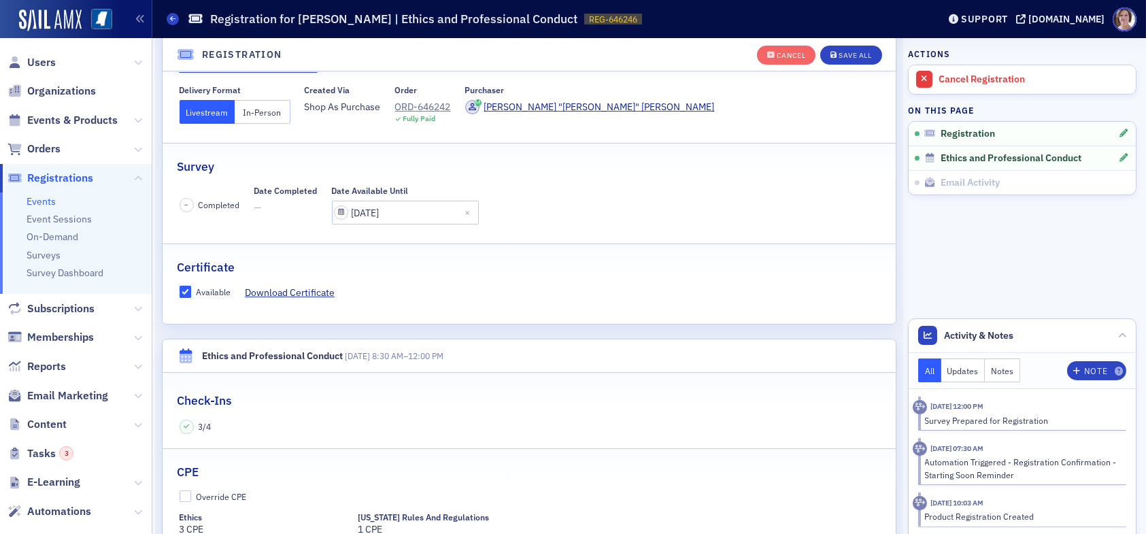
scroll to position [307, 0]
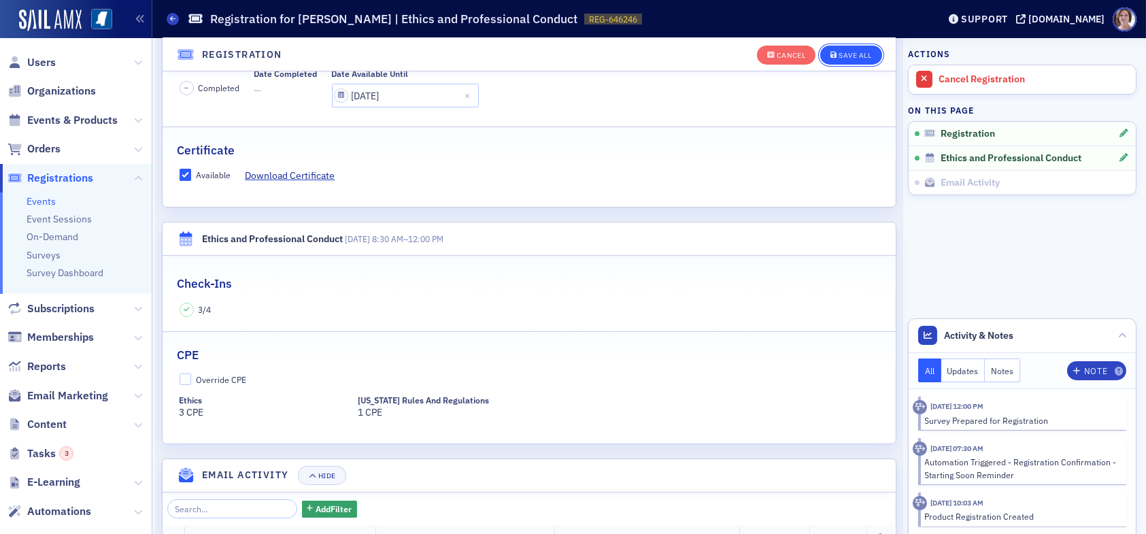
click at [844, 54] on div "Save All" at bounding box center [855, 55] width 33 height 7
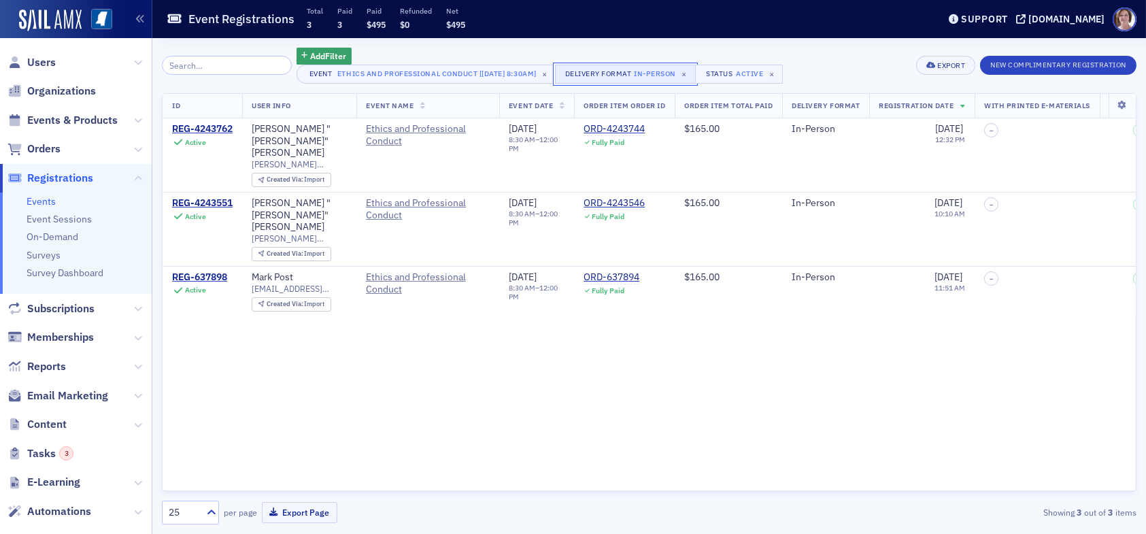
click at [676, 71] on div "In-Person" at bounding box center [655, 74] width 42 height 14
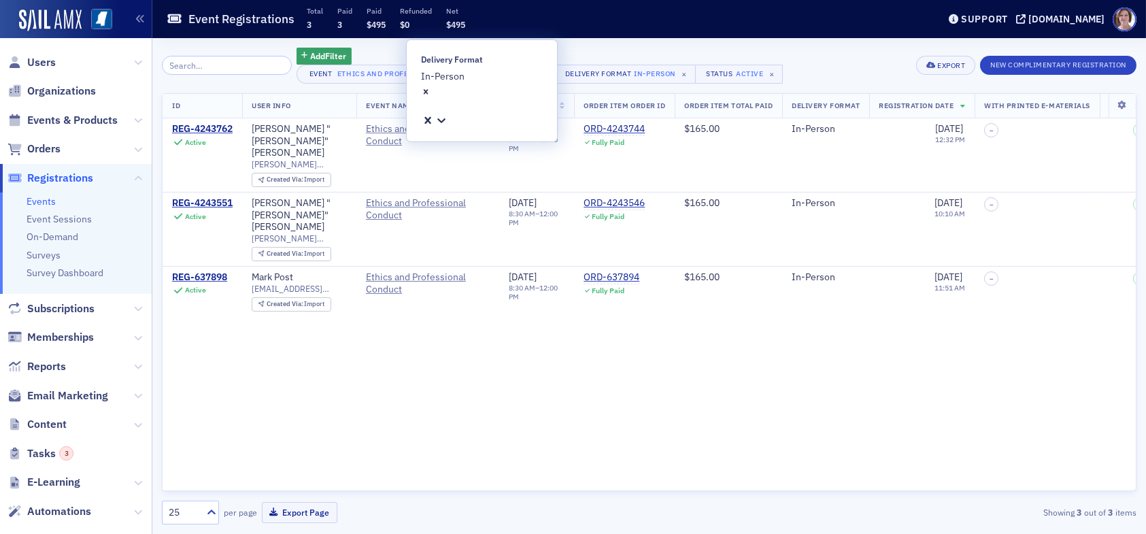
click at [431, 87] on icon "Remove In-Person" at bounding box center [426, 92] width 10 height 10
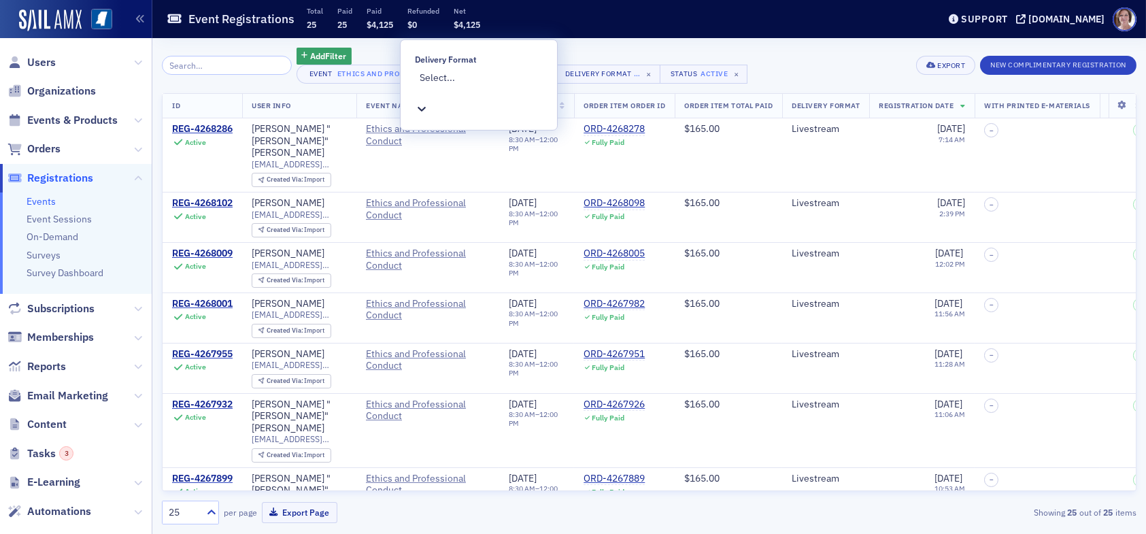
click at [497, 85] on div at bounding box center [481, 92] width 122 height 14
type input "live"
click at [48, 533] on span "Livestream" at bounding box center [24, 541] width 48 height 14
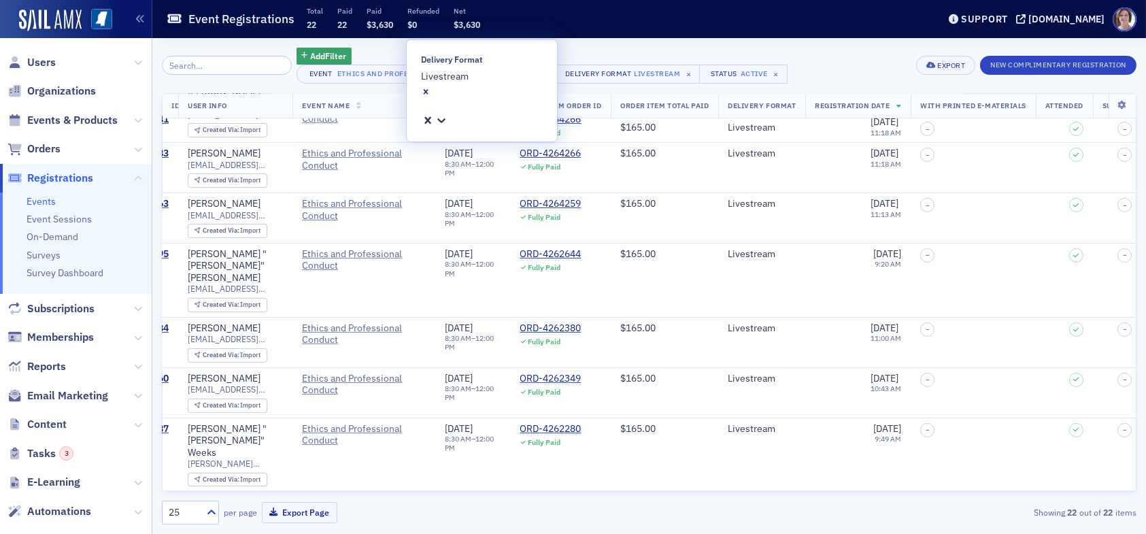
scroll to position [760, 0]
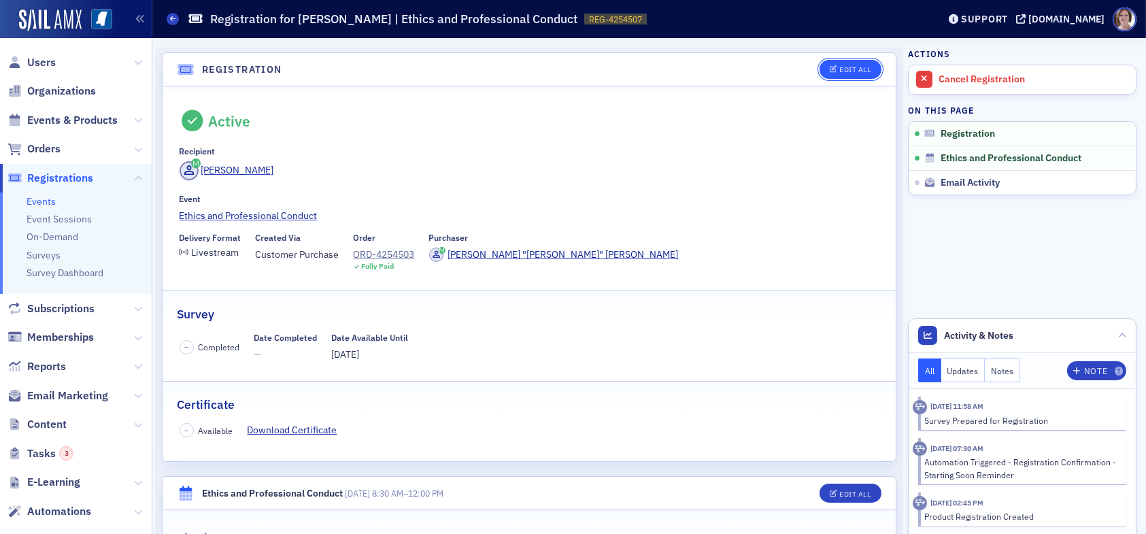
click at [844, 68] on div "Edit All" at bounding box center [854, 69] width 31 height 7
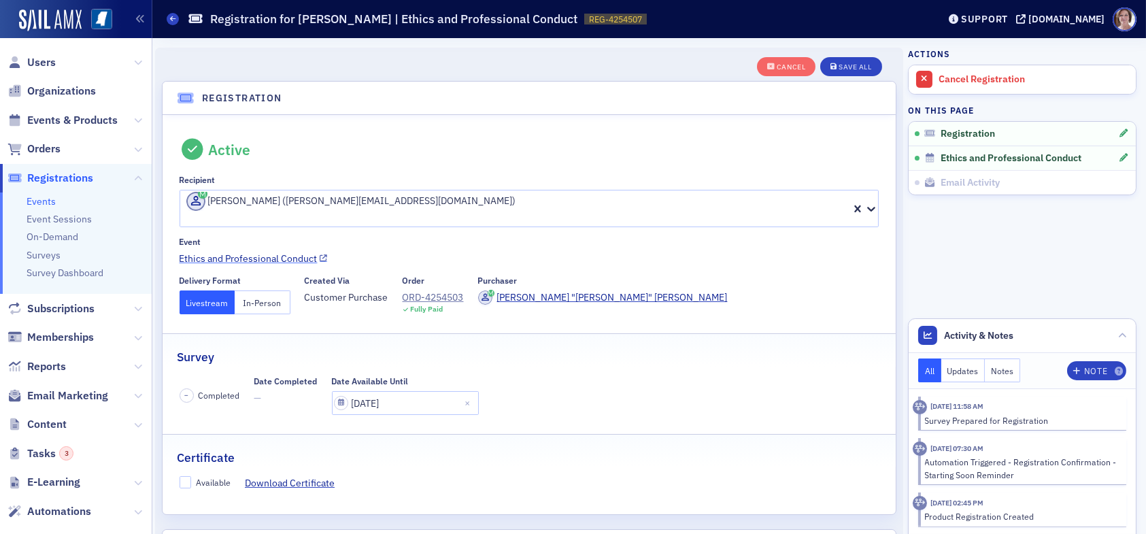
scroll to position [35, 0]
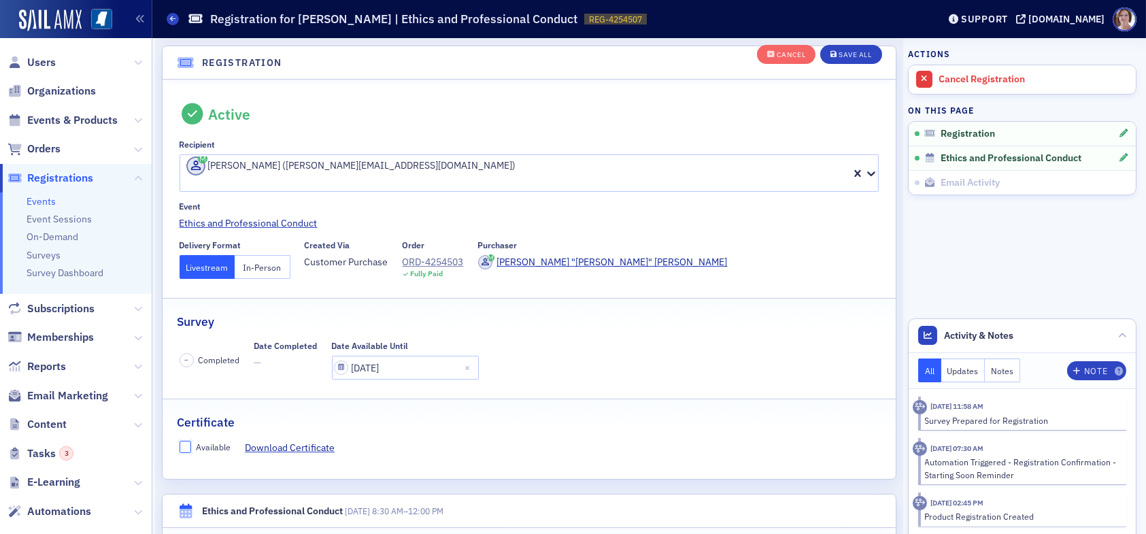
click at [185, 441] on input "Available" at bounding box center [186, 447] width 12 height 12
checkbox input "true"
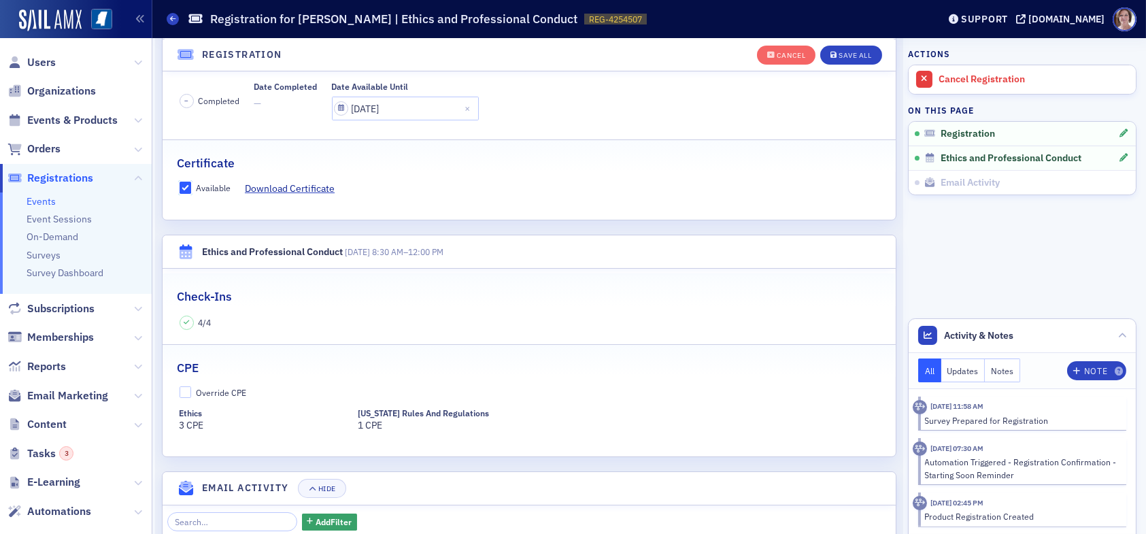
scroll to position [307, 0]
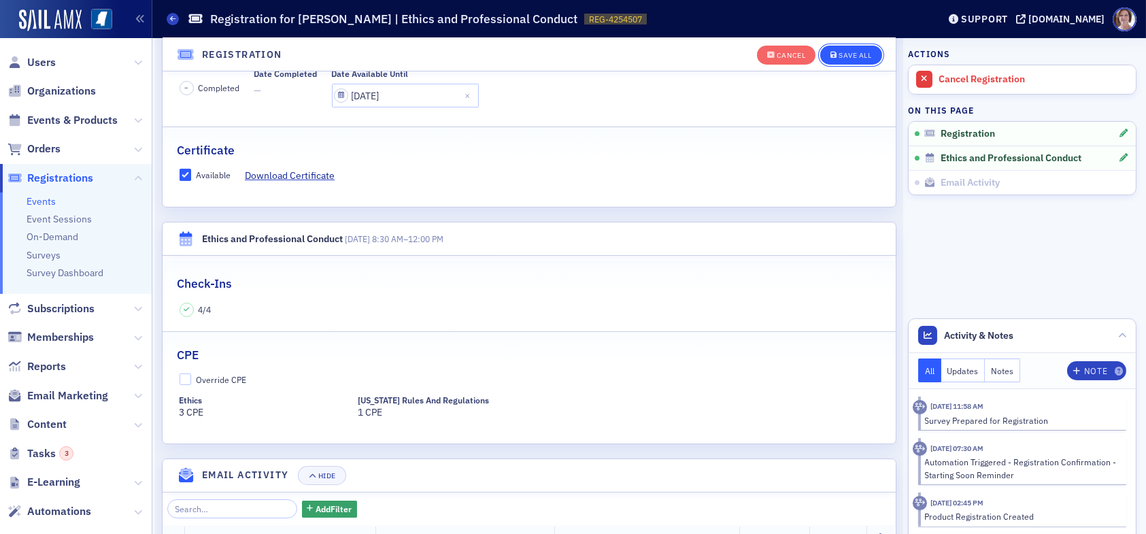
click at [839, 54] on div "Save All" at bounding box center [855, 55] width 33 height 7
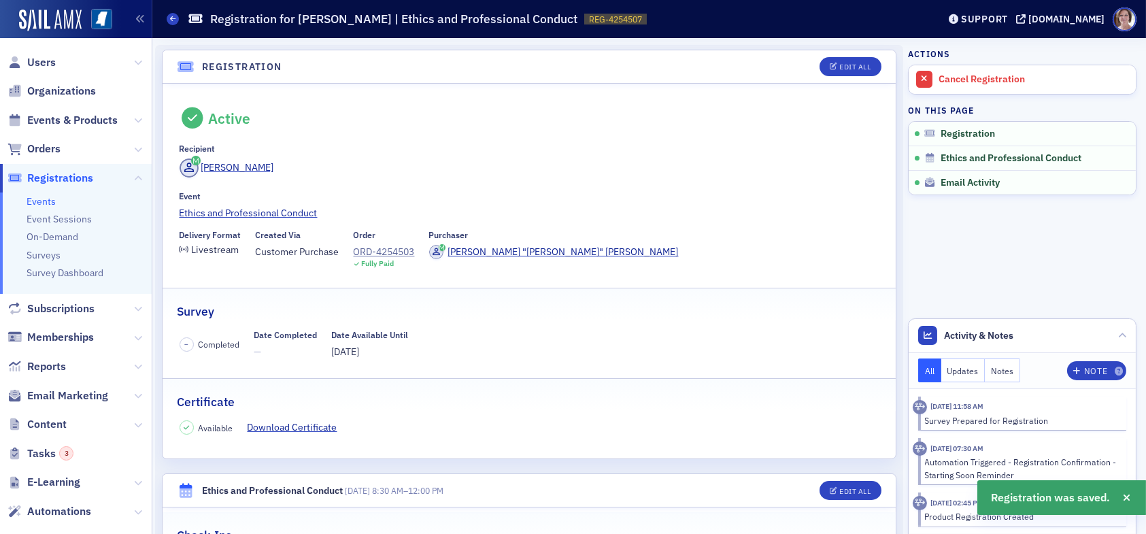
scroll to position [0, 0]
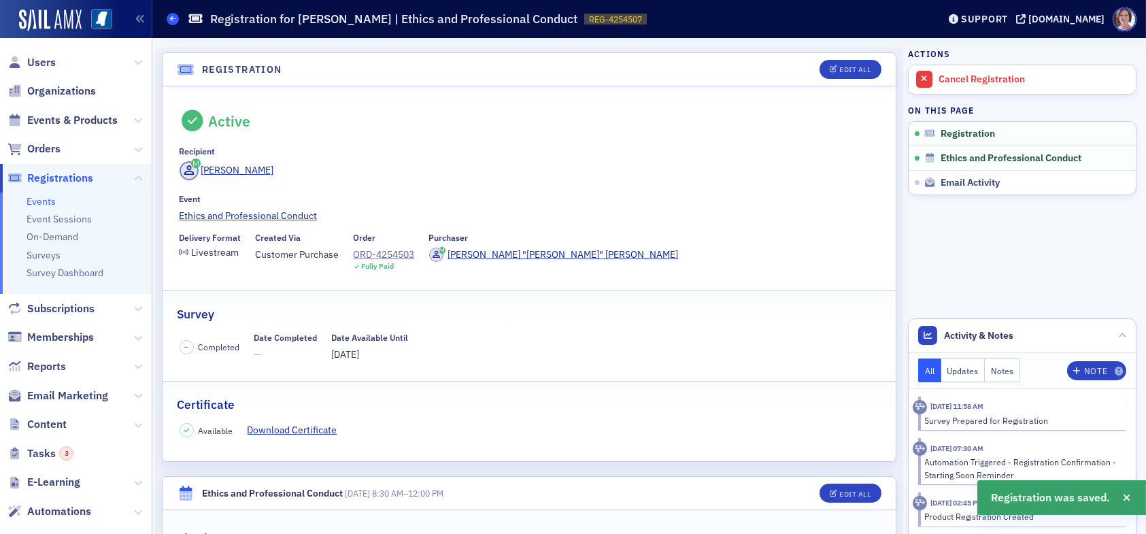
click at [173, 20] on icon at bounding box center [172, 19] width 5 height 6
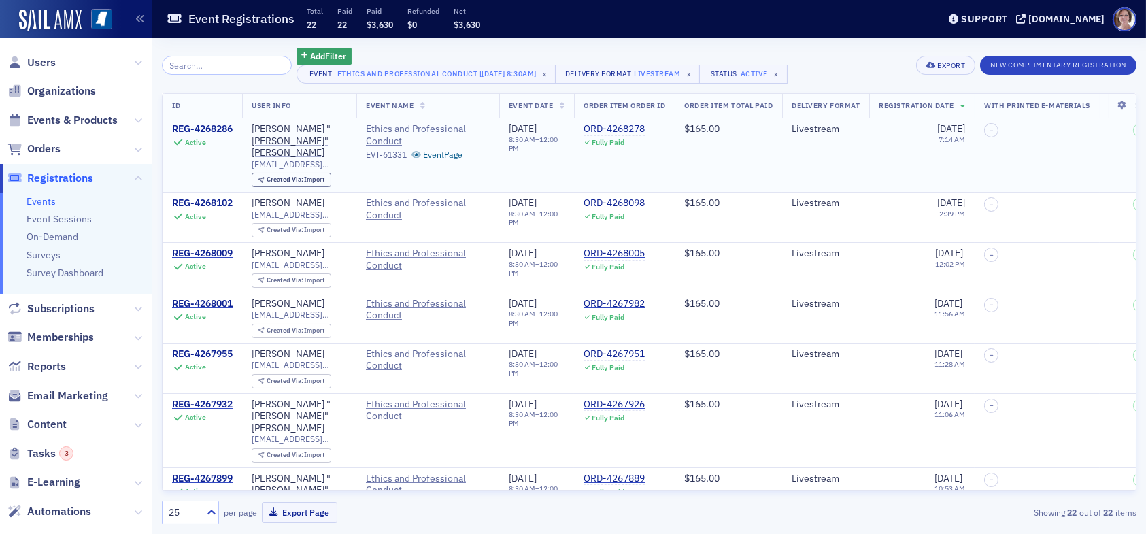
click at [206, 127] on div "REG-4268286" at bounding box center [202, 129] width 61 height 12
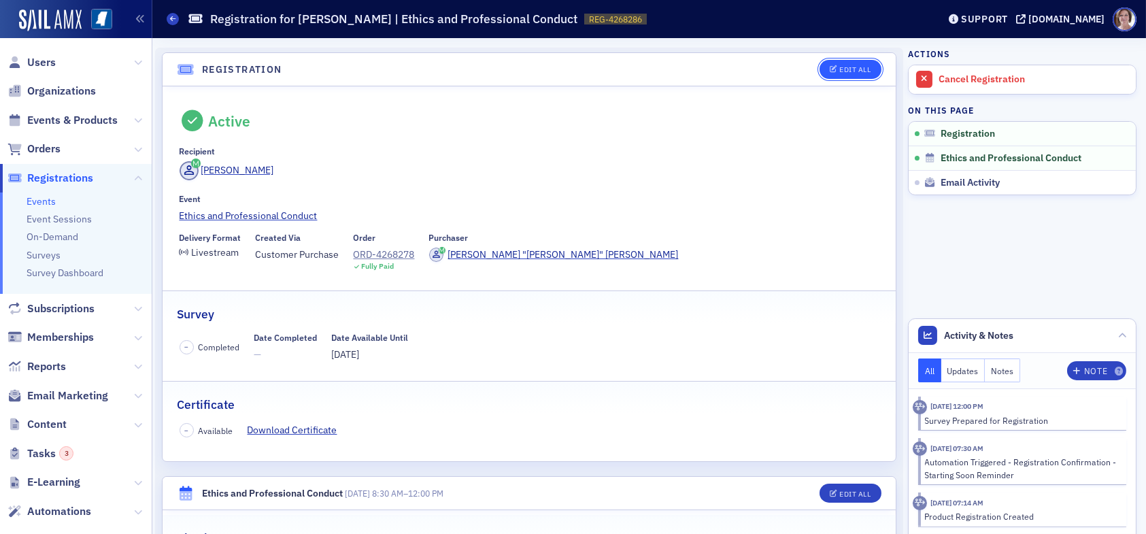
click at [855, 66] on div "Edit All" at bounding box center [854, 69] width 31 height 7
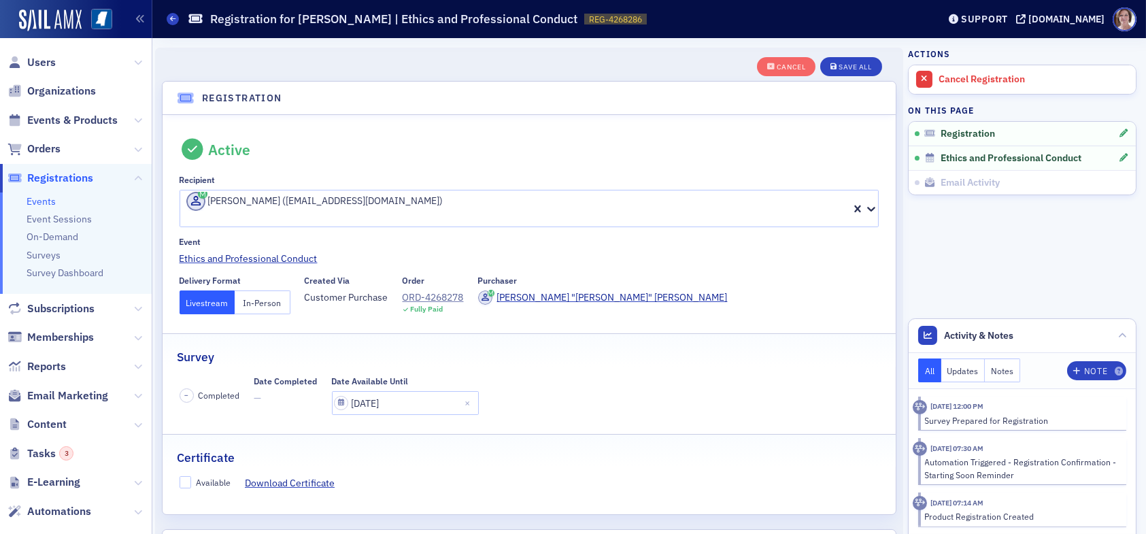
scroll to position [35, 0]
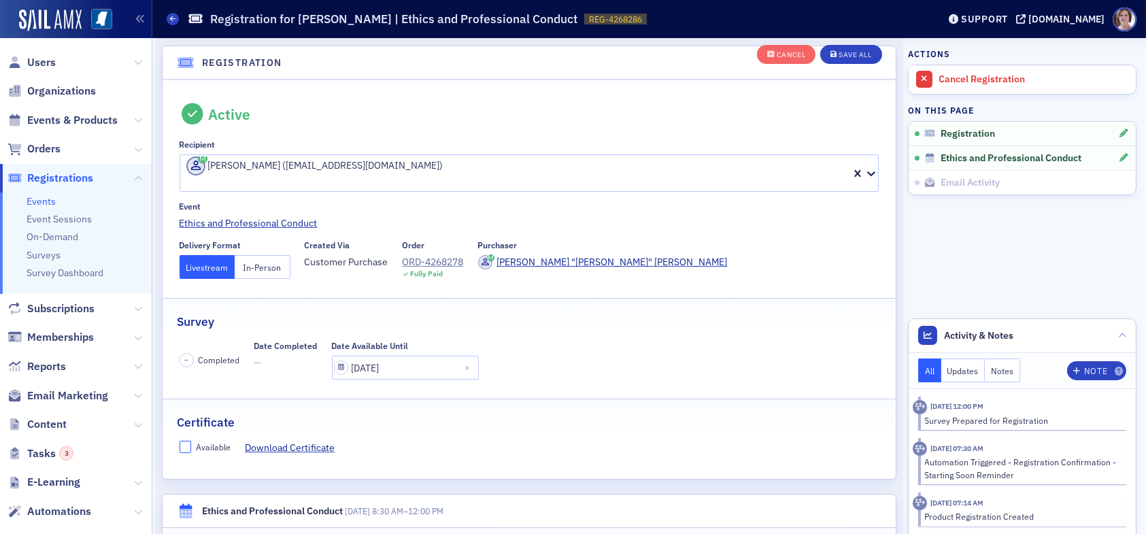
click at [188, 441] on input "Available" at bounding box center [186, 447] width 12 height 12
checkbox input "true"
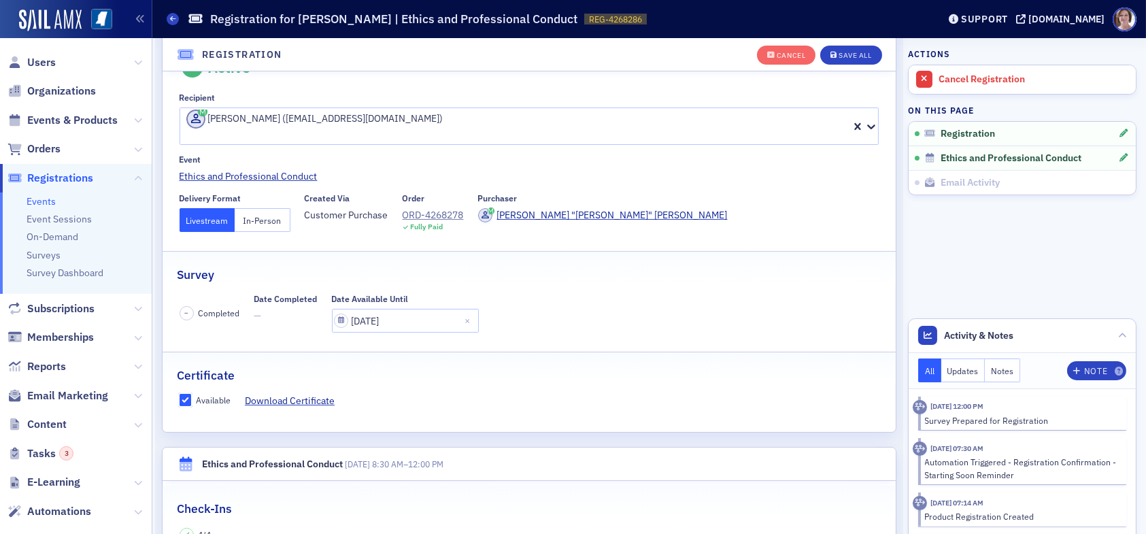
scroll to position [239, 0]
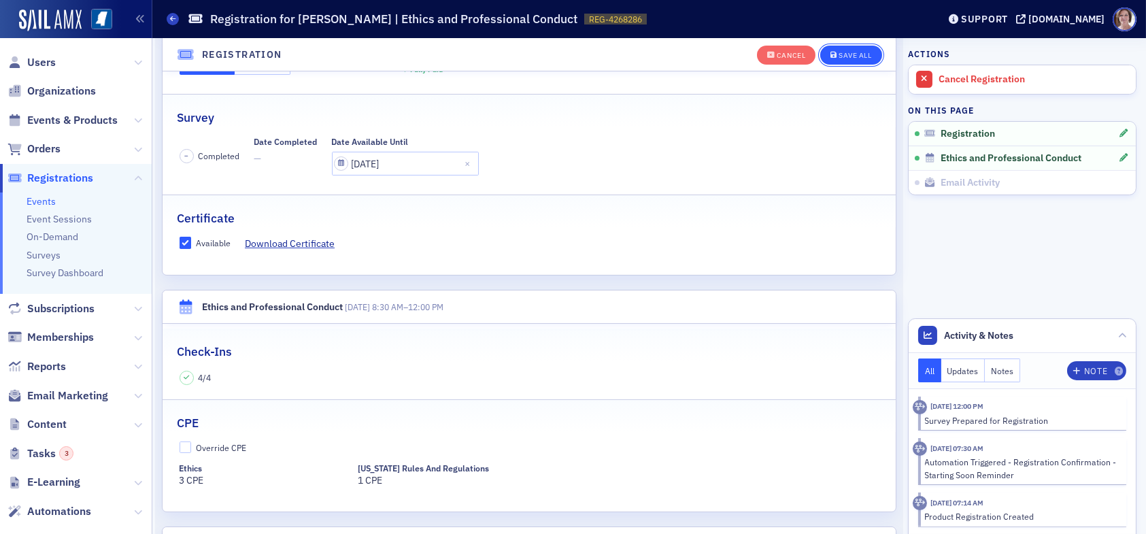
click at [839, 53] on div "Save All" at bounding box center [855, 55] width 33 height 7
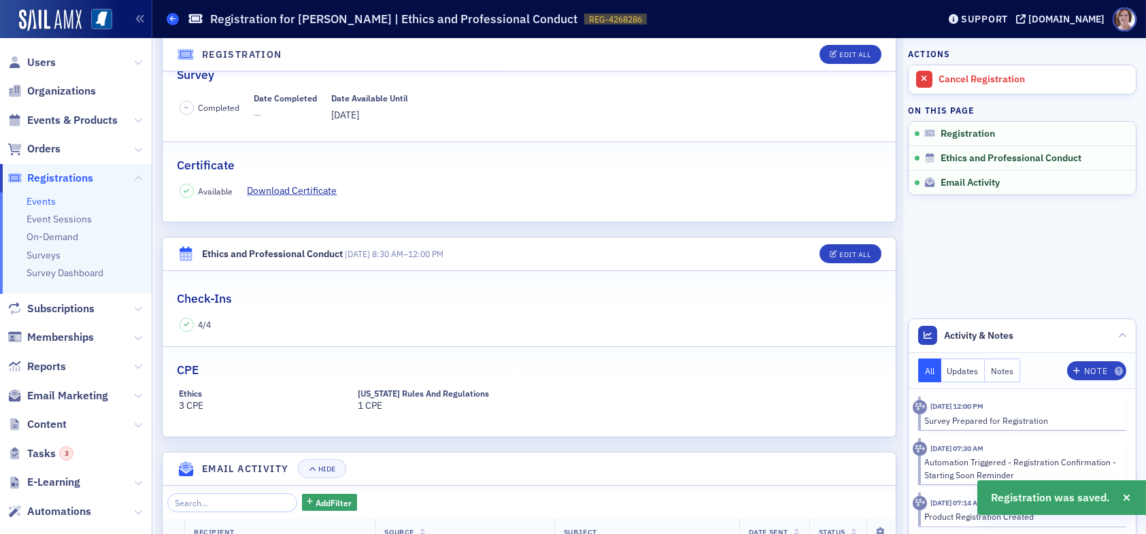
click at [169, 18] on span at bounding box center [173, 19] width 12 height 12
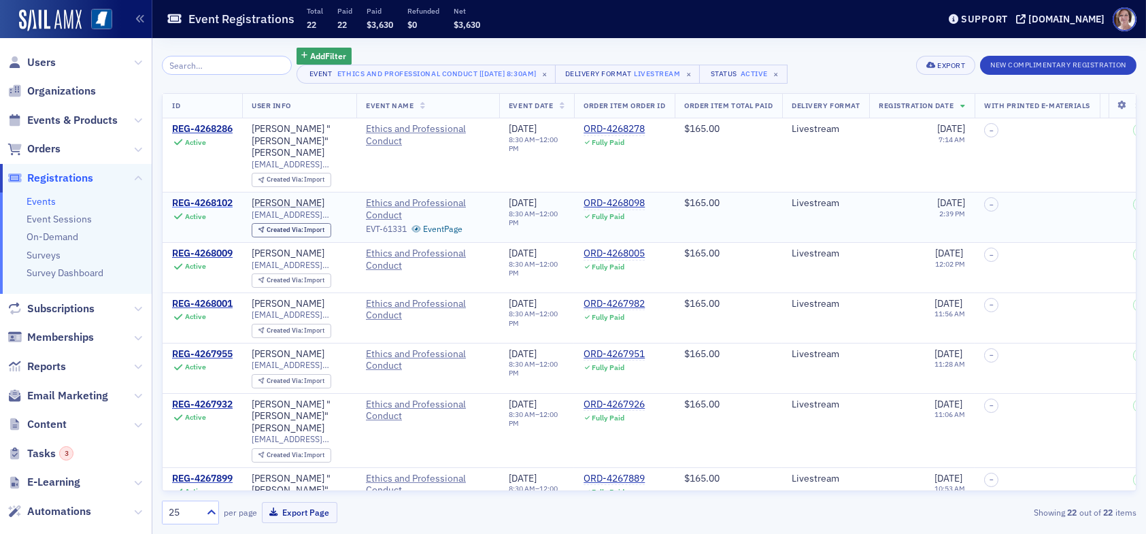
click at [216, 197] on div "REG-4268102" at bounding box center [202, 203] width 61 height 12
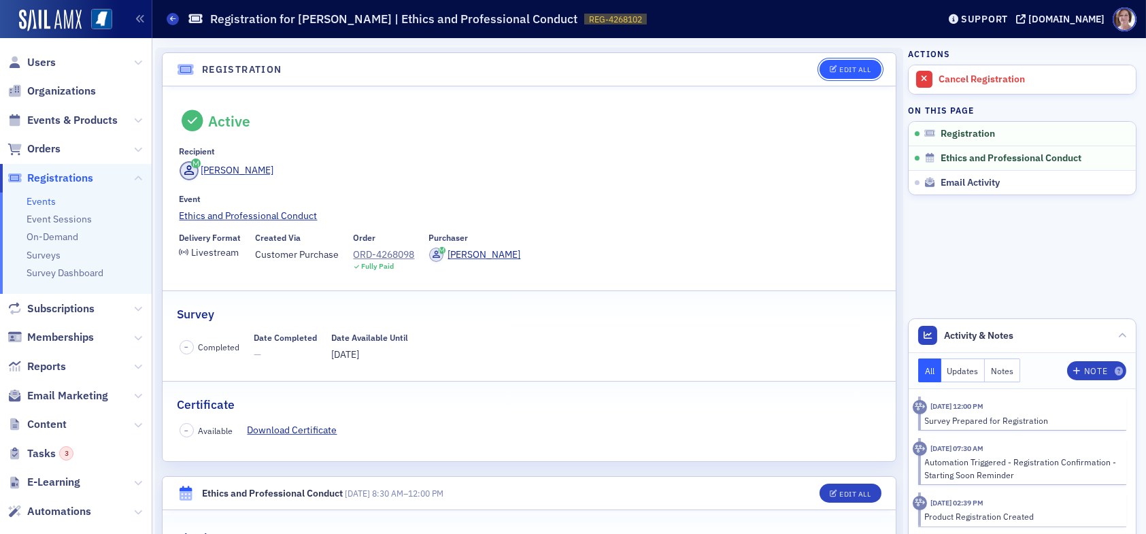
click at [839, 63] on button "Edit All" at bounding box center [850, 69] width 61 height 19
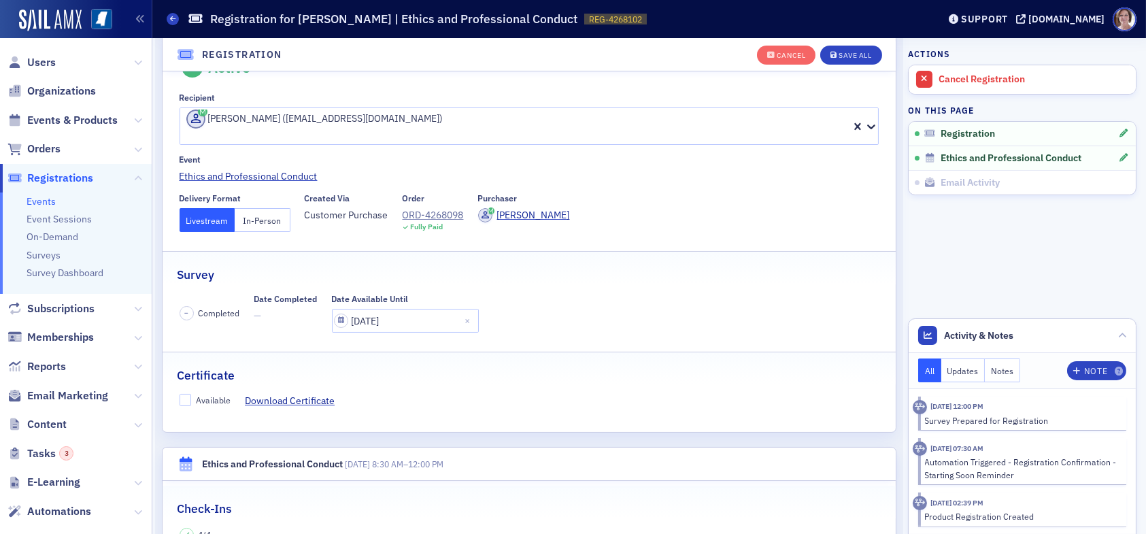
scroll to position [171, 0]
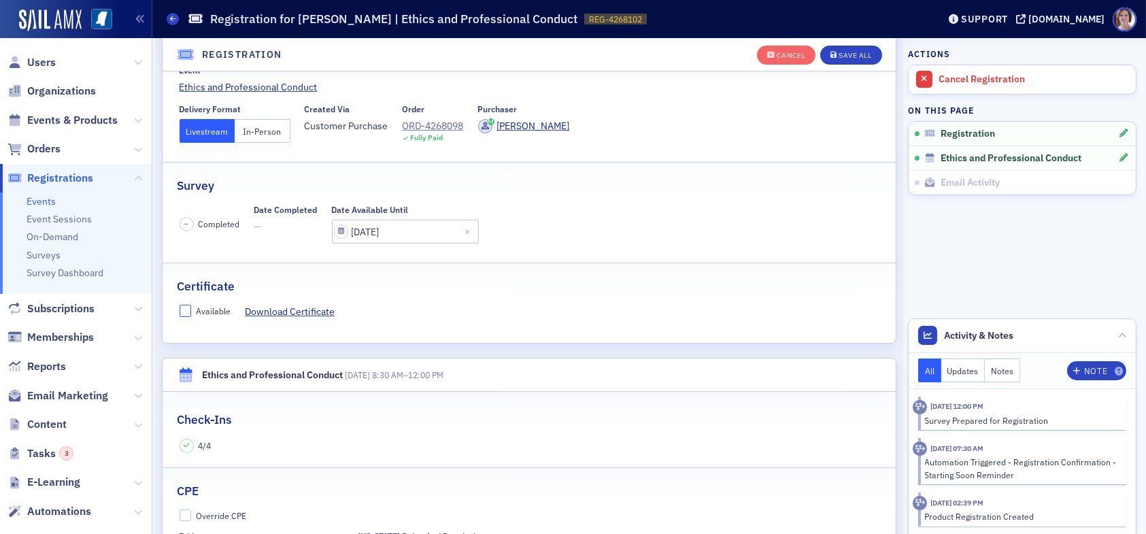
click at [182, 305] on input "Available" at bounding box center [186, 311] width 12 height 12
checkbox input "true"
click at [845, 54] on div "Save All" at bounding box center [855, 55] width 33 height 7
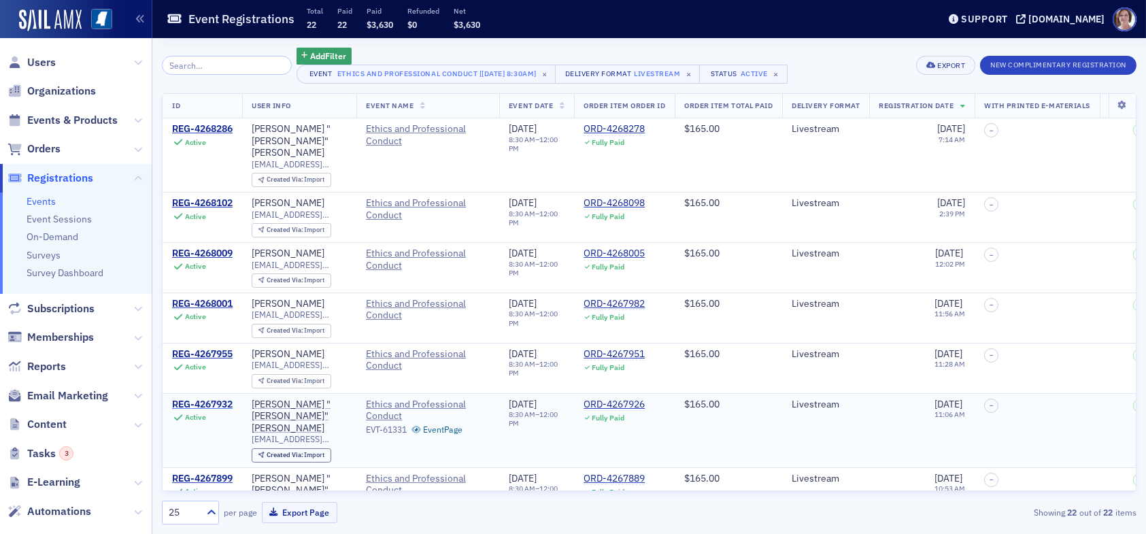
click at [184, 399] on div "REG-4267932" at bounding box center [202, 405] width 61 height 12
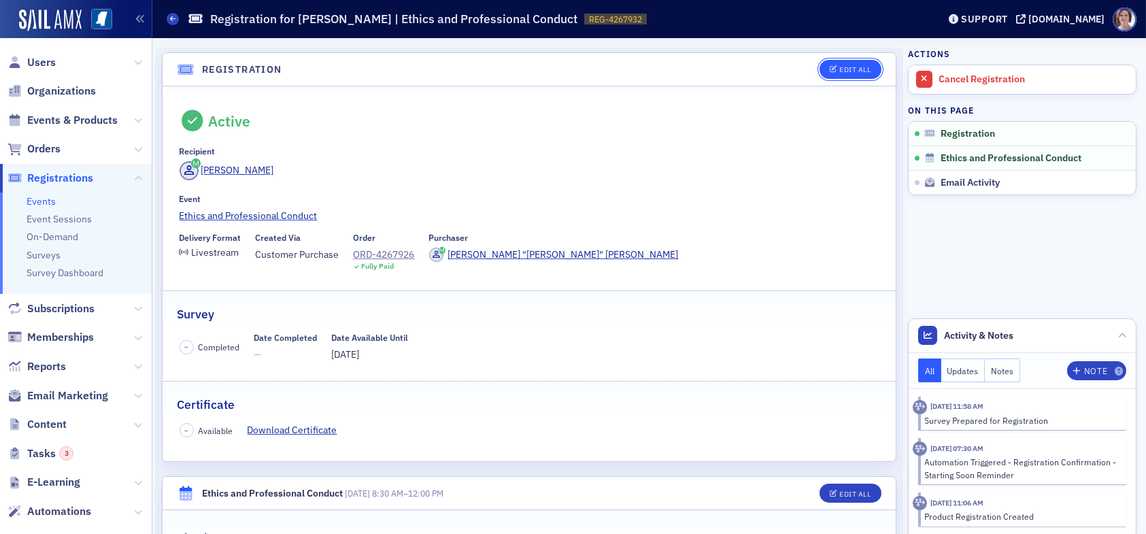
click at [856, 67] on div "Edit All" at bounding box center [854, 69] width 31 height 7
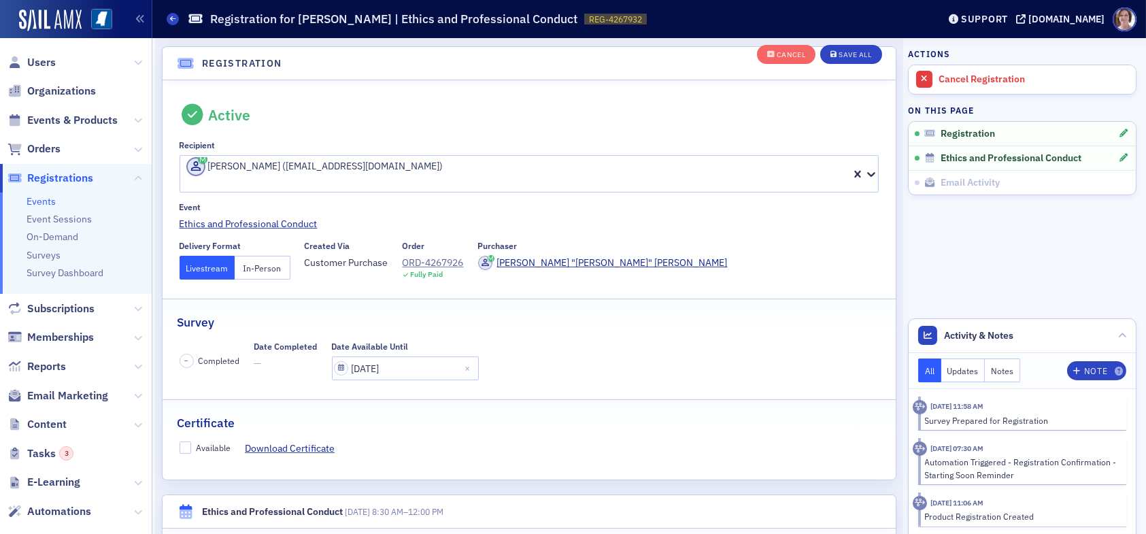
scroll to position [35, 0]
drag, startPoint x: 186, startPoint y: 431, endPoint x: 263, endPoint y: 431, distance: 76.2
click at [187, 441] on input "Available" at bounding box center [186, 447] width 12 height 12
checkbox input "true"
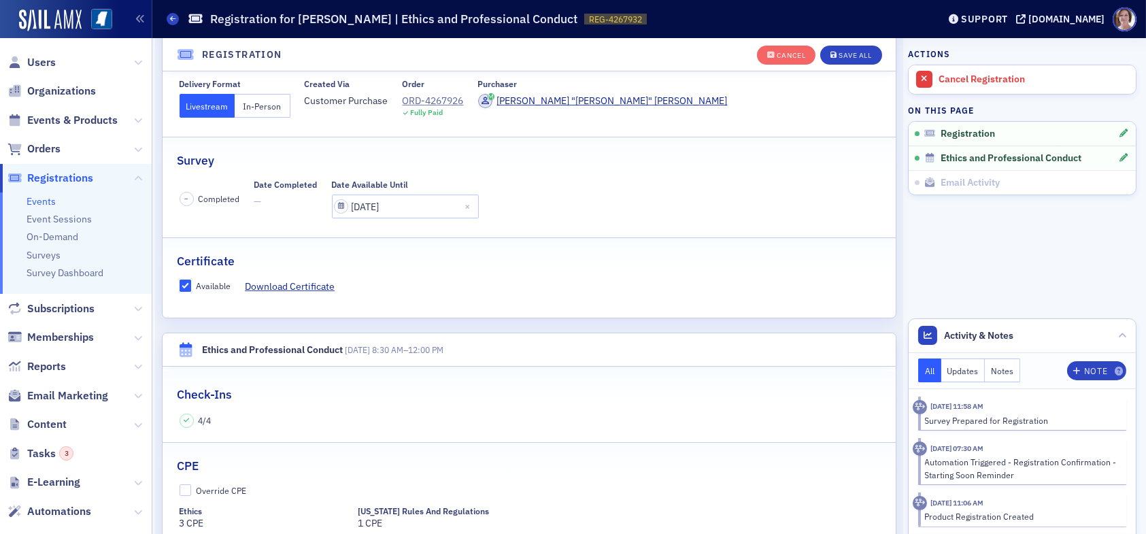
scroll to position [239, 0]
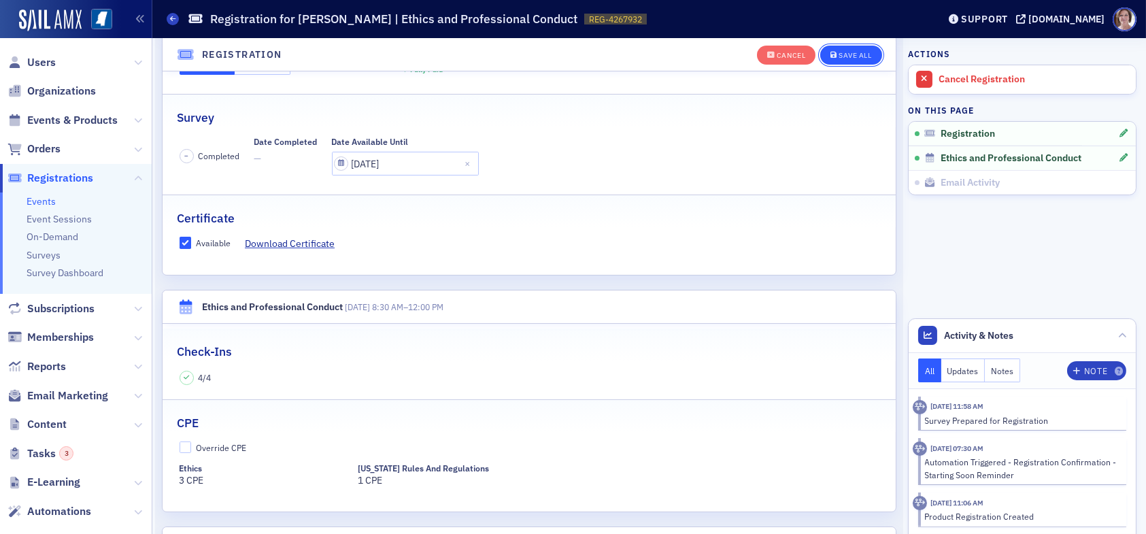
click at [840, 53] on div "Save All" at bounding box center [855, 55] width 33 height 7
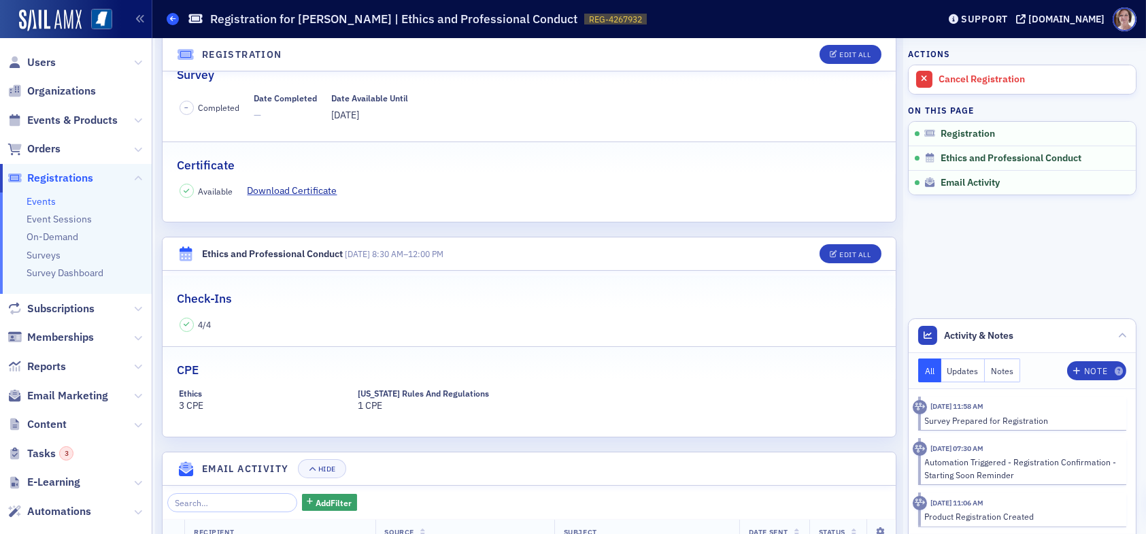
click at [169, 20] on span at bounding box center [173, 19] width 12 height 12
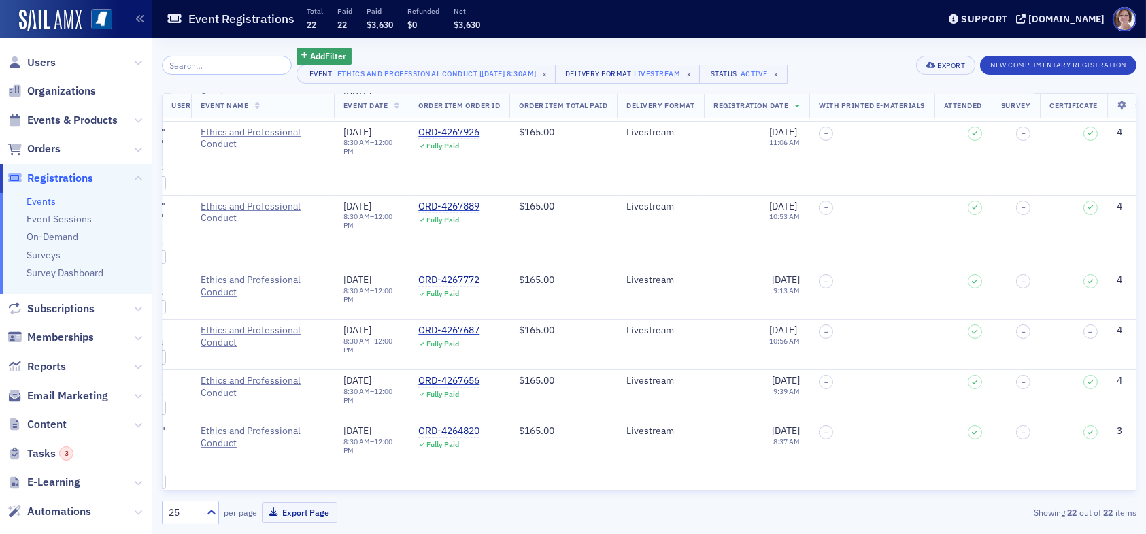
scroll to position [272, 0]
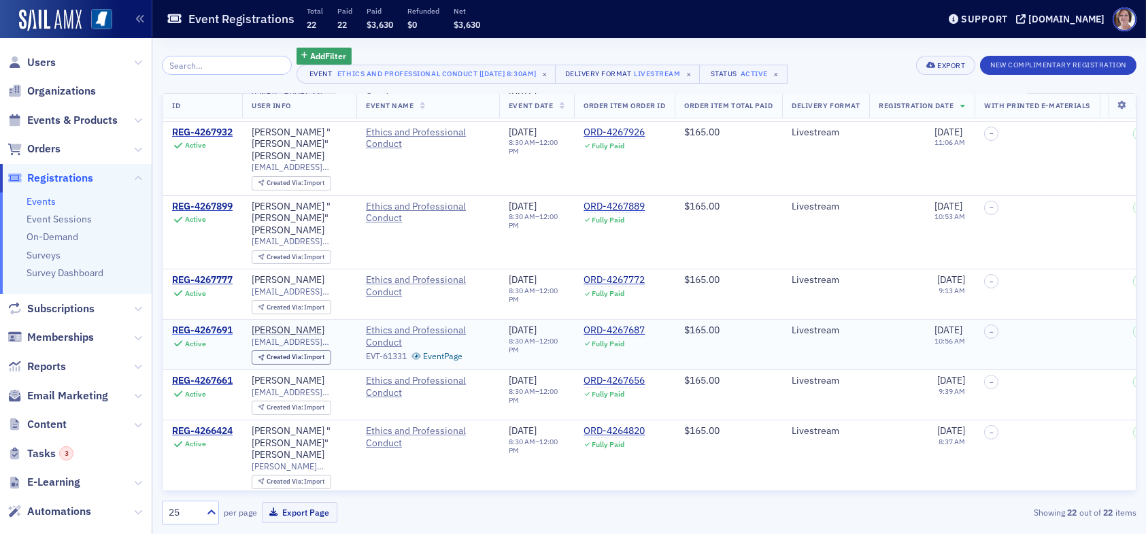
click at [196, 324] on div "REG-4267691" at bounding box center [202, 330] width 61 height 12
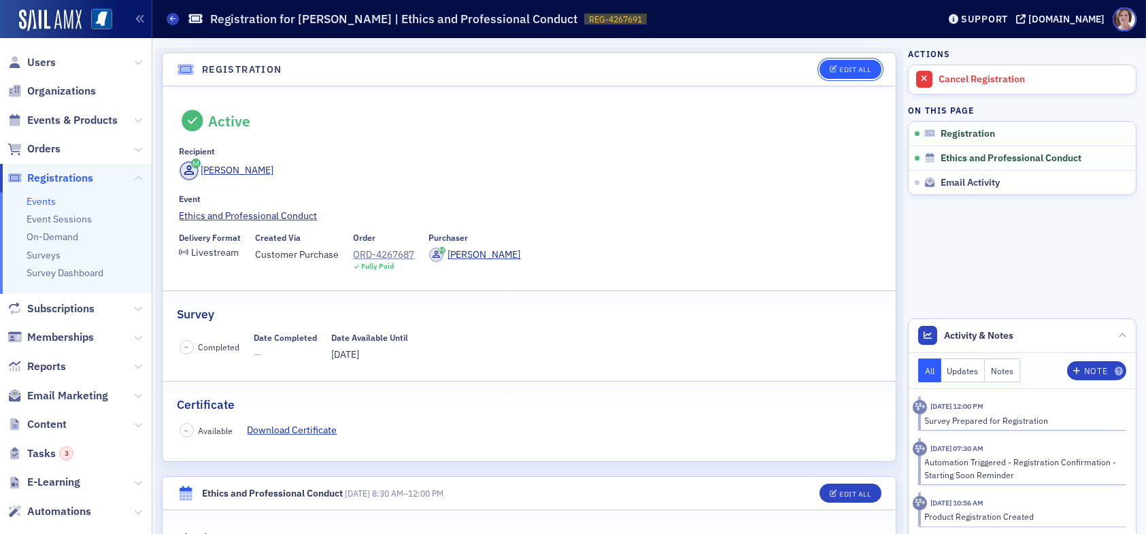
click at [839, 69] on div "Edit All" at bounding box center [854, 69] width 31 height 7
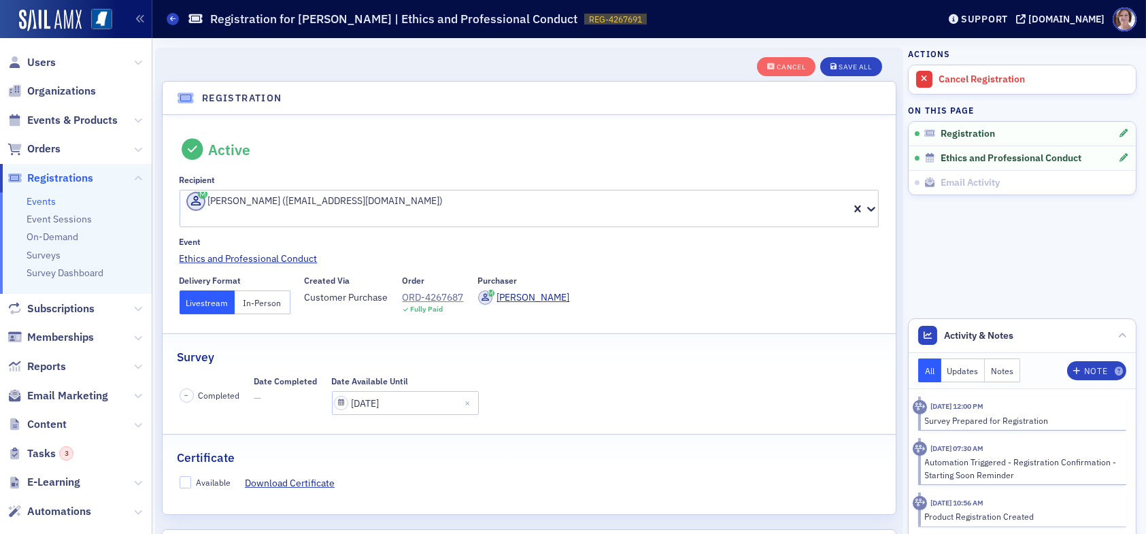
scroll to position [35, 0]
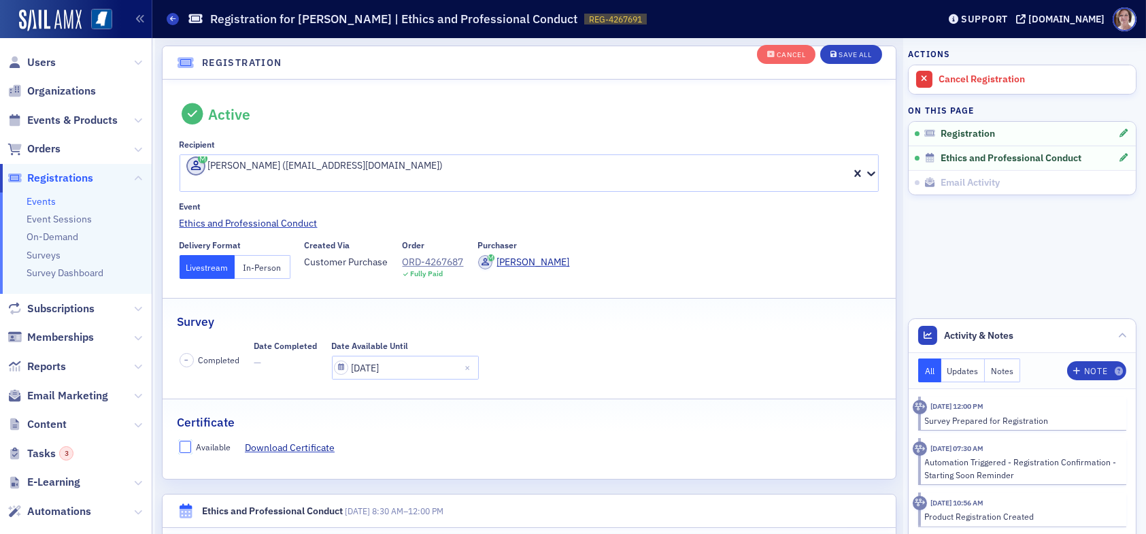
click at [183, 441] on input "Available" at bounding box center [186, 447] width 12 height 12
checkbox input "true"
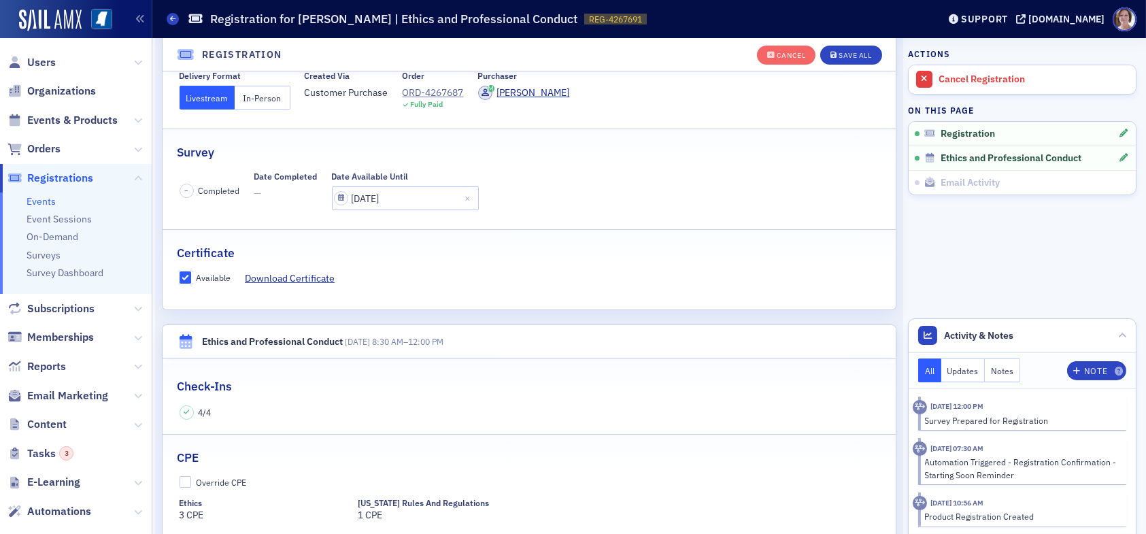
scroll to position [239, 0]
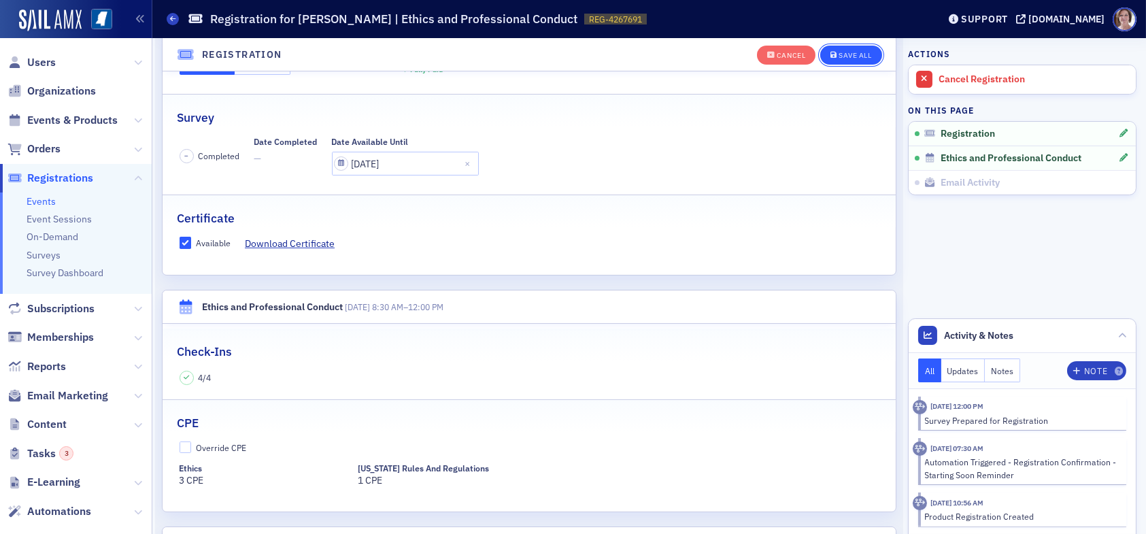
click at [847, 52] on div "Save All" at bounding box center [855, 55] width 33 height 7
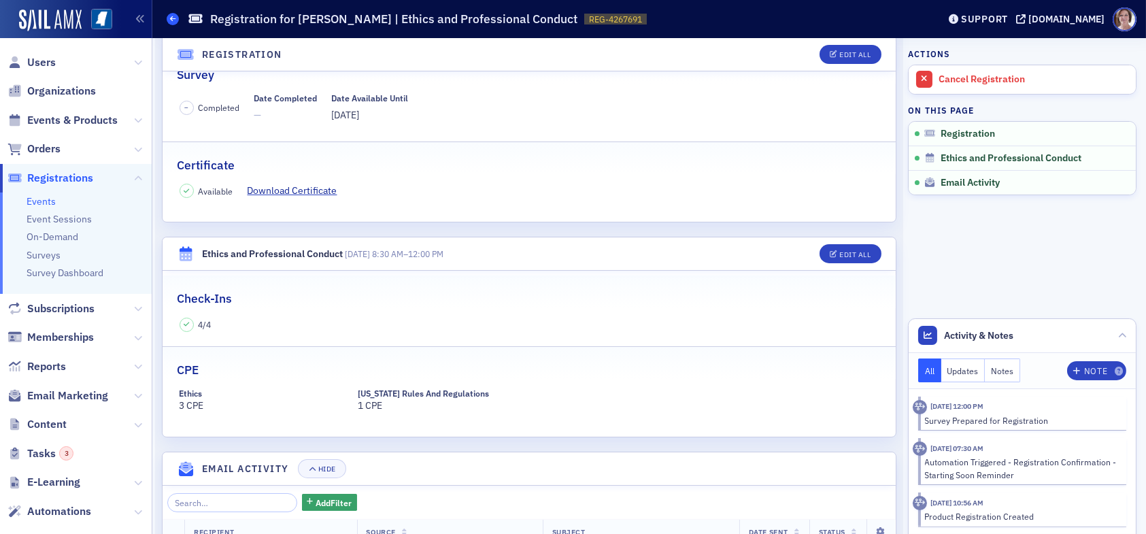
click at [173, 22] on icon at bounding box center [172, 19] width 5 height 6
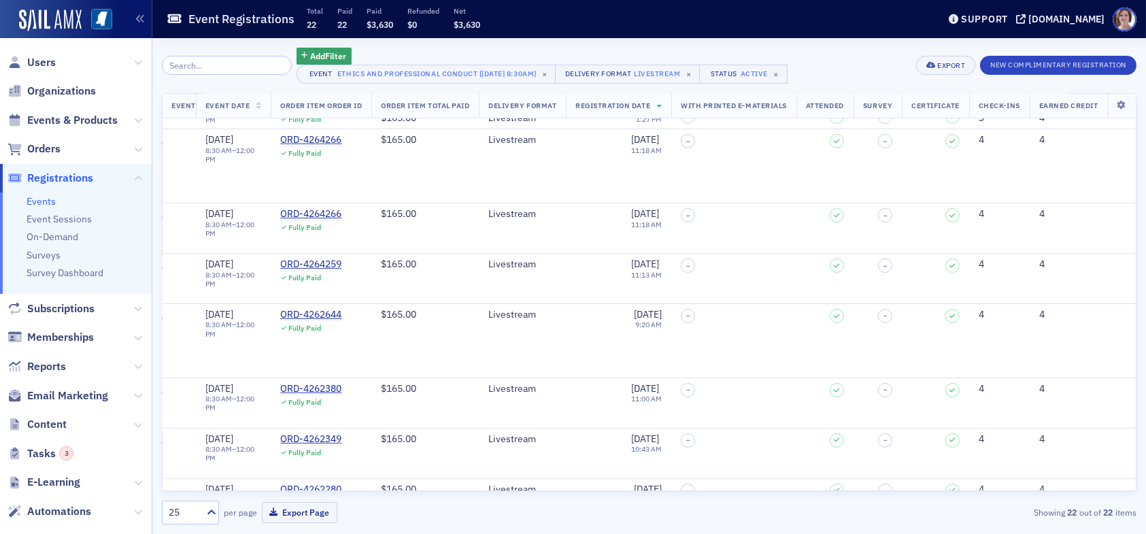
scroll to position [760, 330]
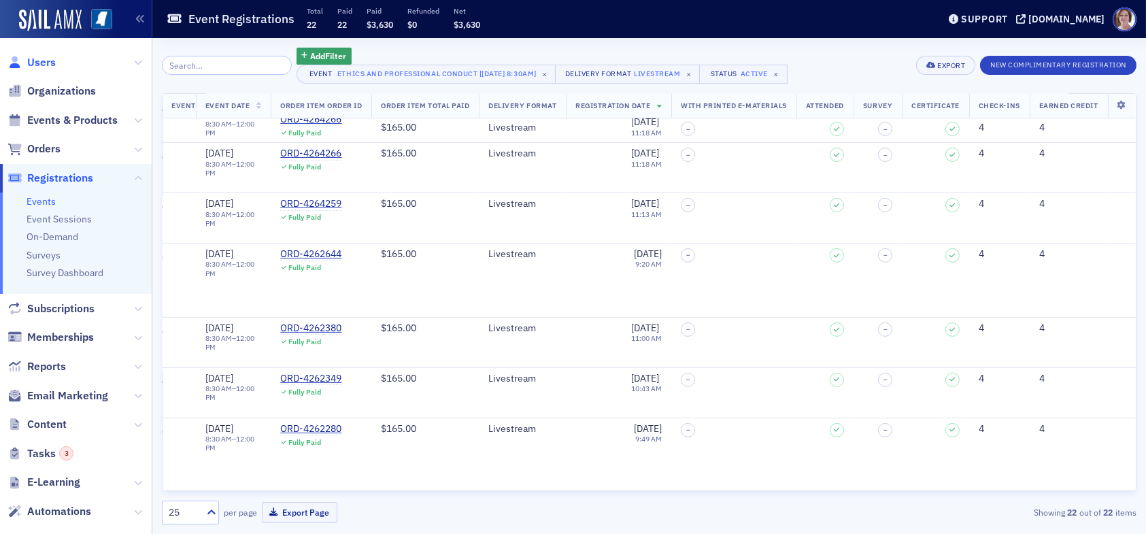
click at [32, 63] on span "Users" at bounding box center [41, 62] width 29 height 15
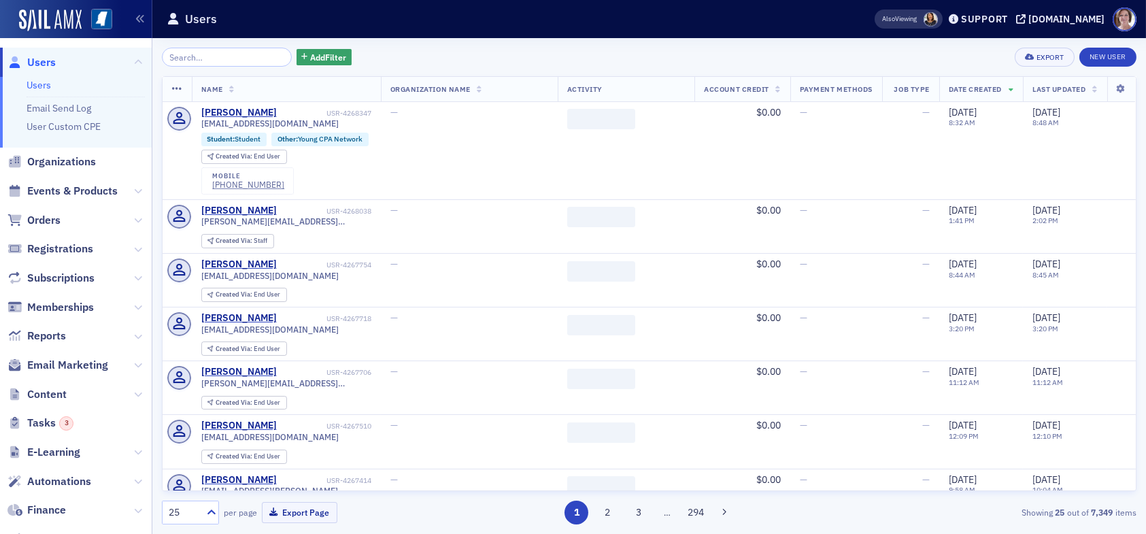
click at [756, 54] on div "Add Filter Export New User" at bounding box center [649, 57] width 975 height 19
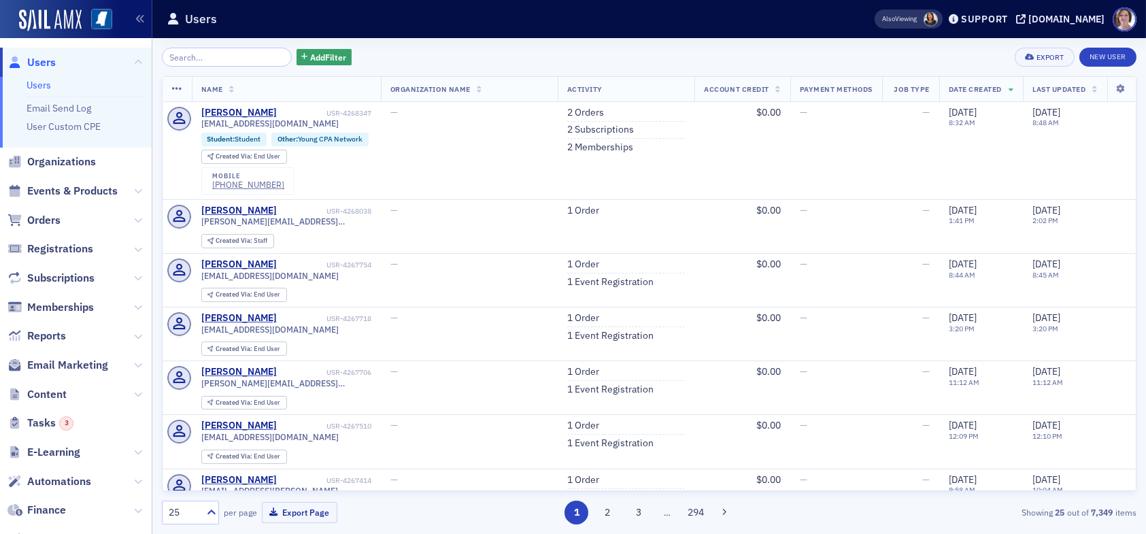
type input "c"
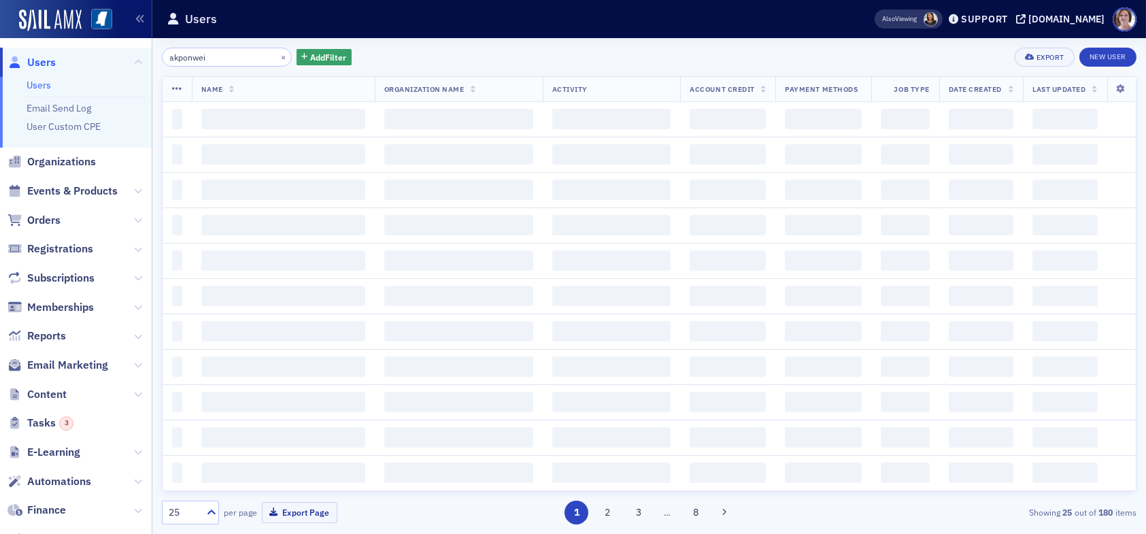
type input "akponwei"
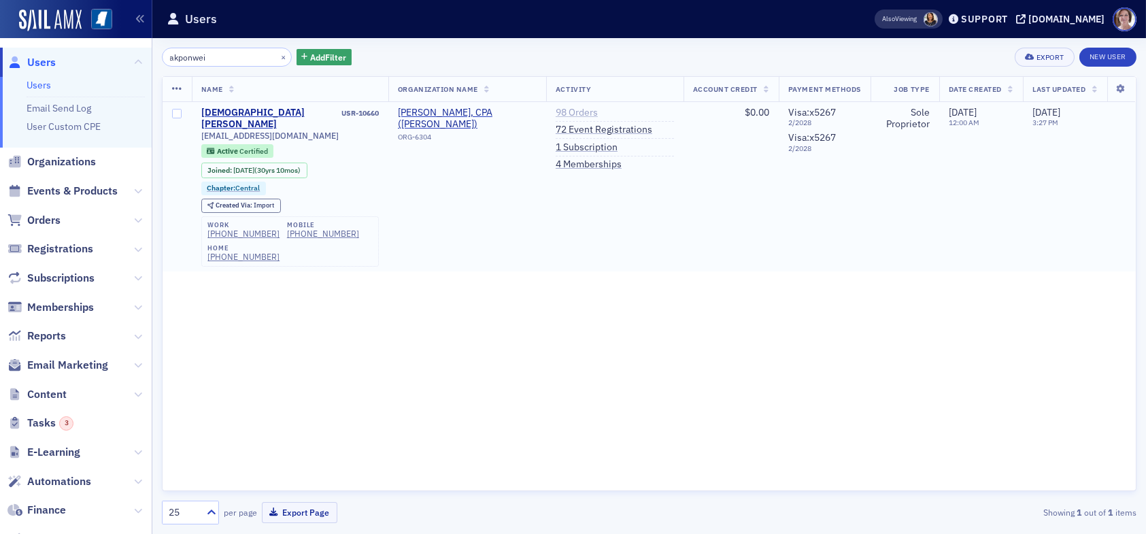
click at [577, 110] on link "98 Orders" at bounding box center [577, 113] width 42 height 12
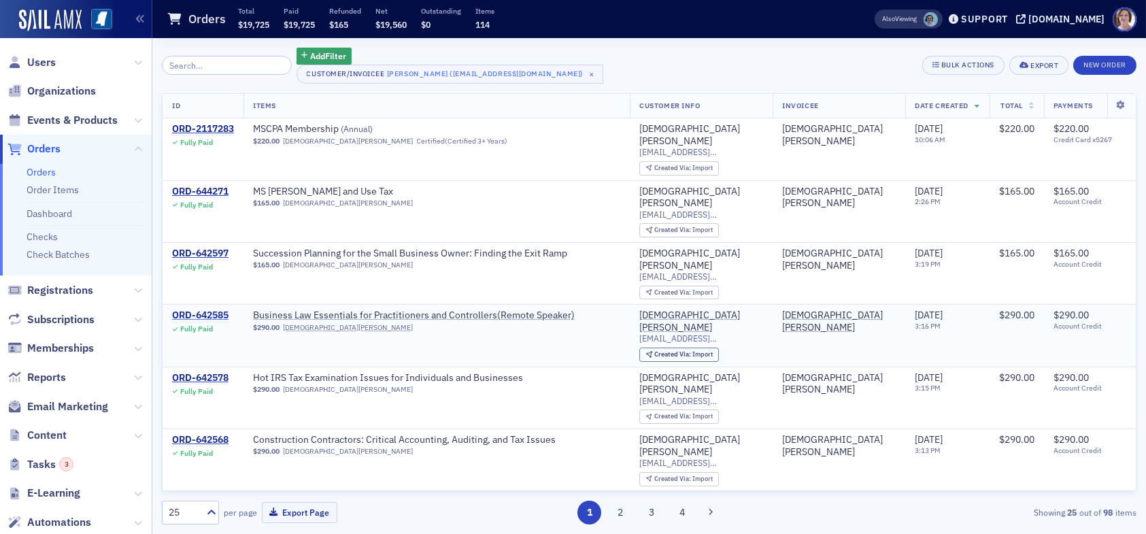
click at [222, 310] on div "ORD-642585" at bounding box center [200, 316] width 56 height 12
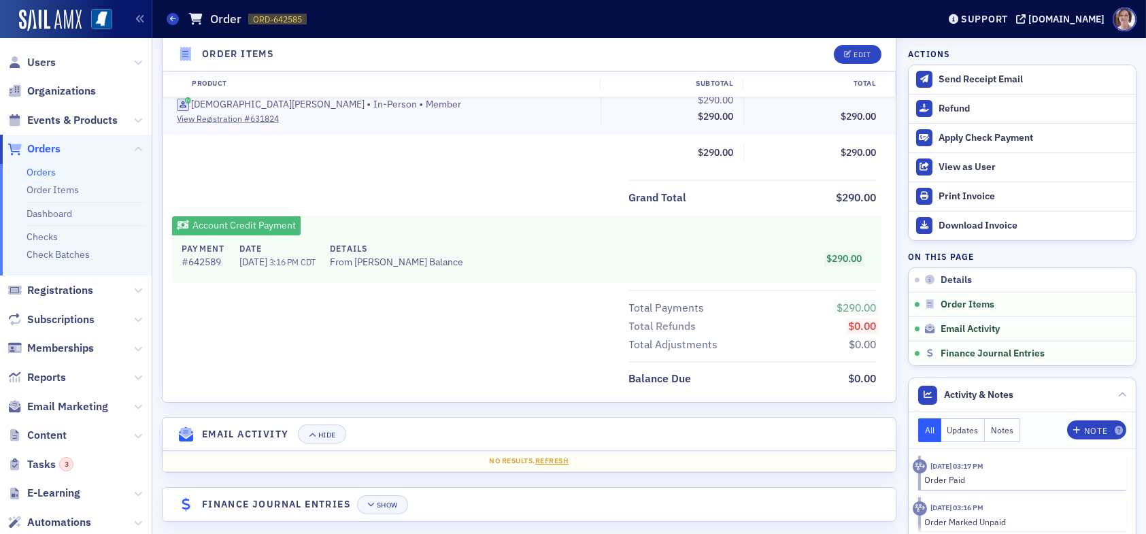
scroll to position [484, 0]
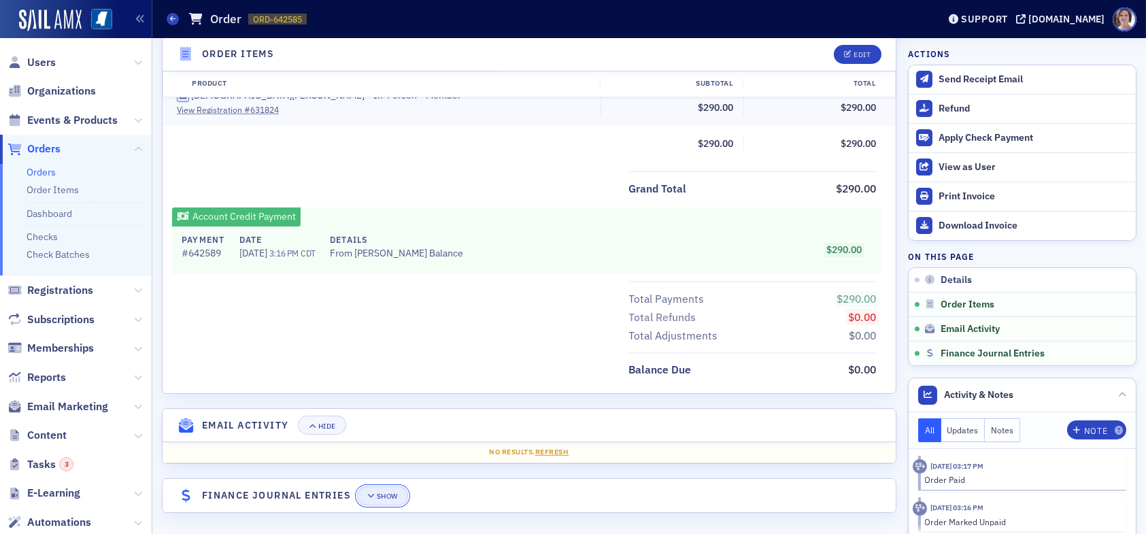
click at [387, 494] on div "Show" at bounding box center [387, 496] width 21 height 7
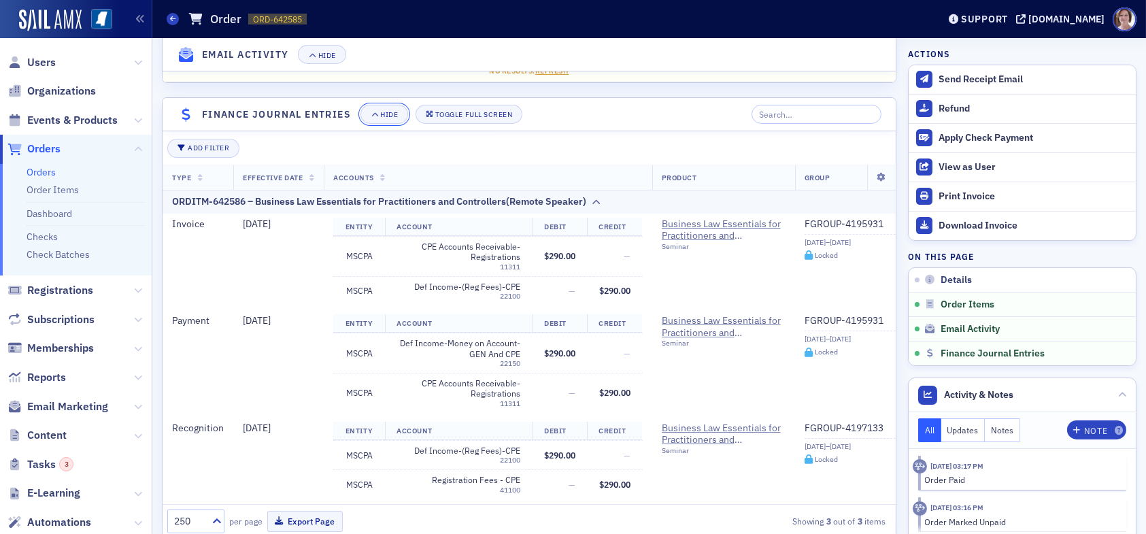
scroll to position [899, 0]
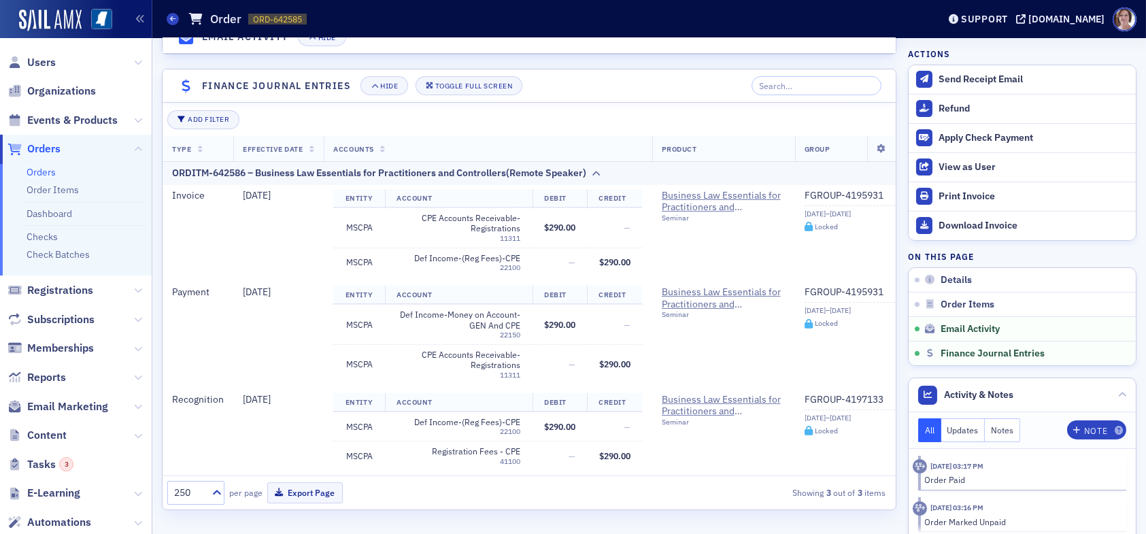
click at [588, 110] on div "Add Filter" at bounding box center [529, 119] width 724 height 19
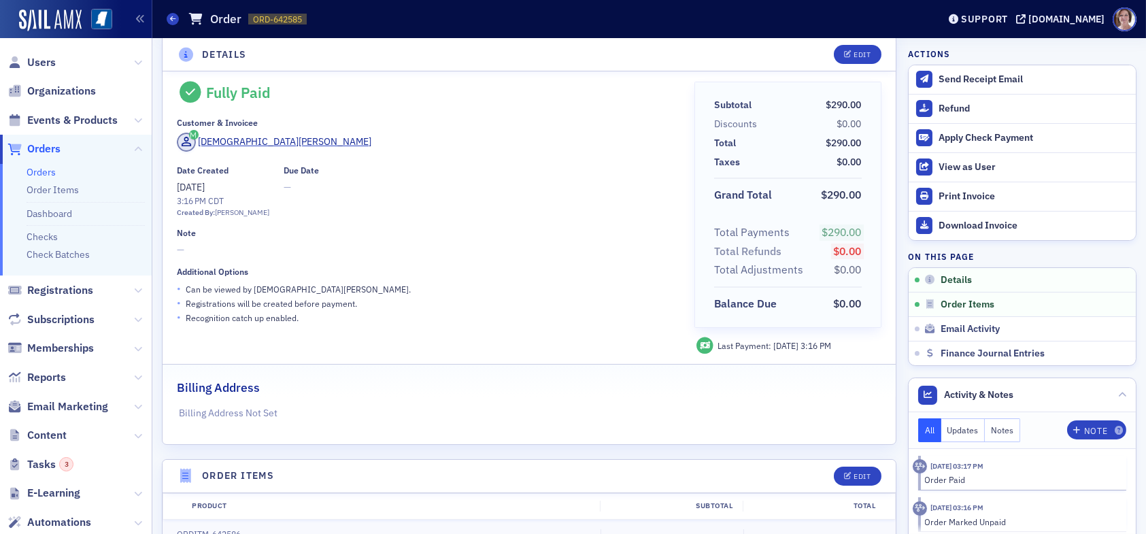
scroll to position [0, 0]
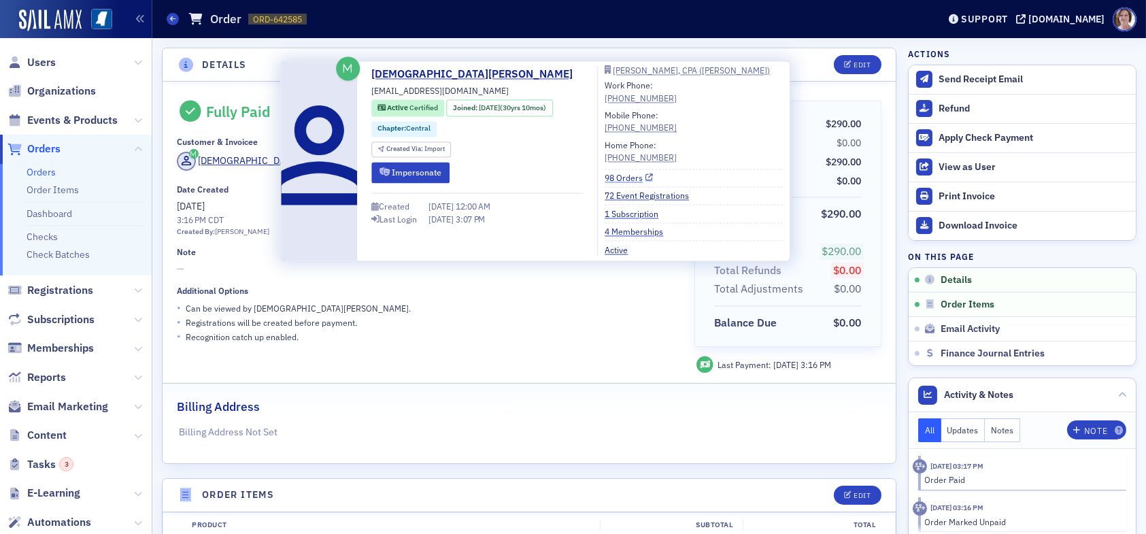
click at [614, 178] on link "98 Orders" at bounding box center [629, 177] width 48 height 12
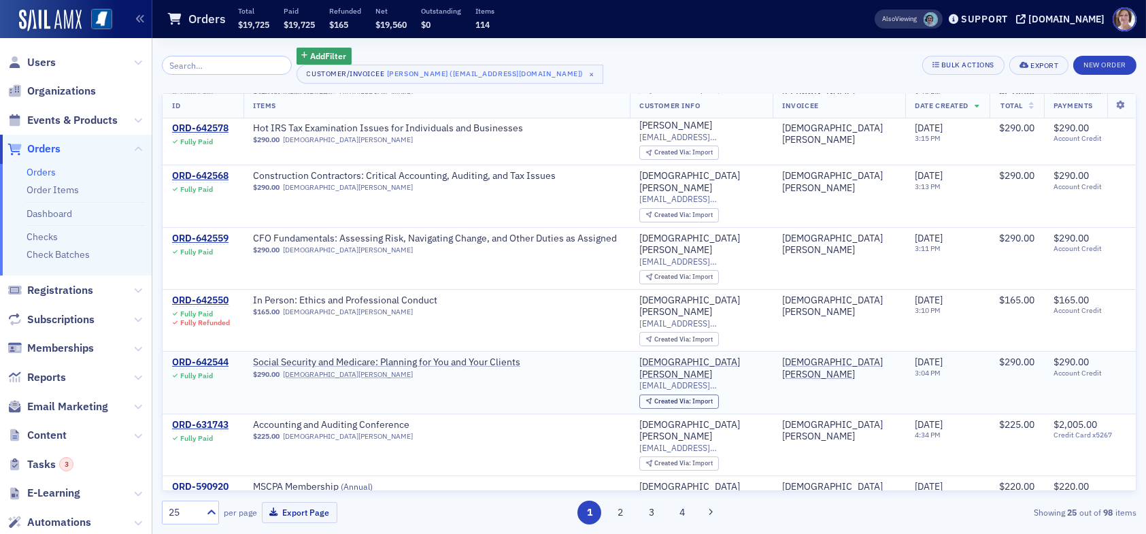
scroll to position [272, 0]
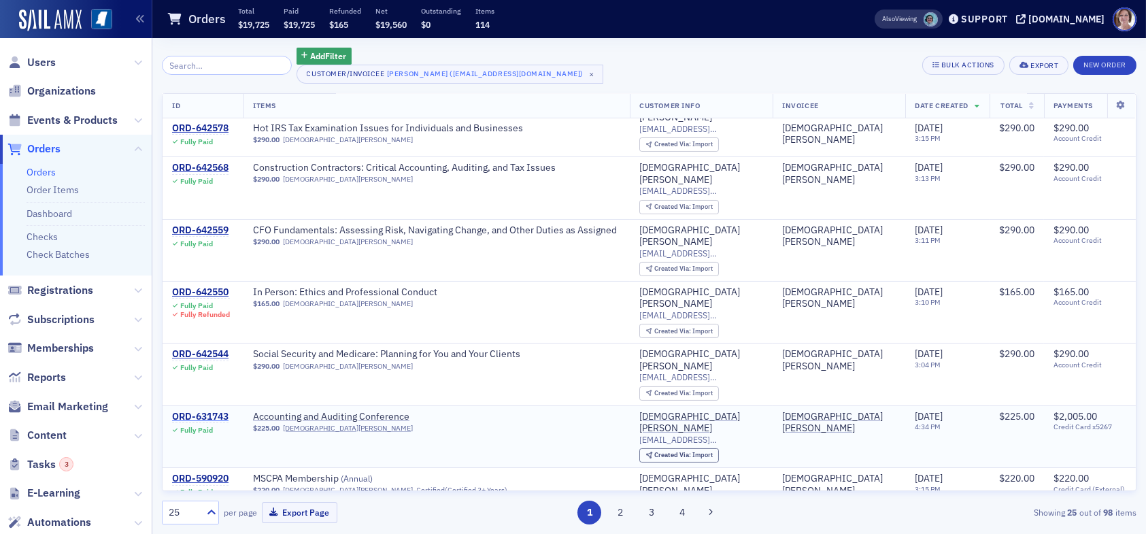
click at [189, 411] on div "ORD-631743" at bounding box center [200, 417] width 56 height 12
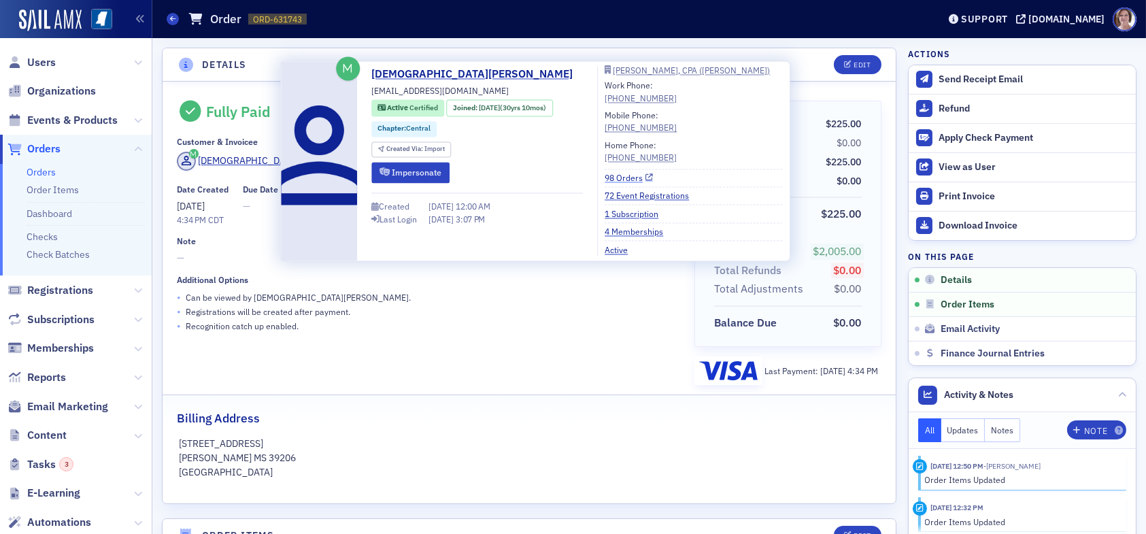
click at [620, 178] on link "98 Orders" at bounding box center [629, 177] width 48 height 12
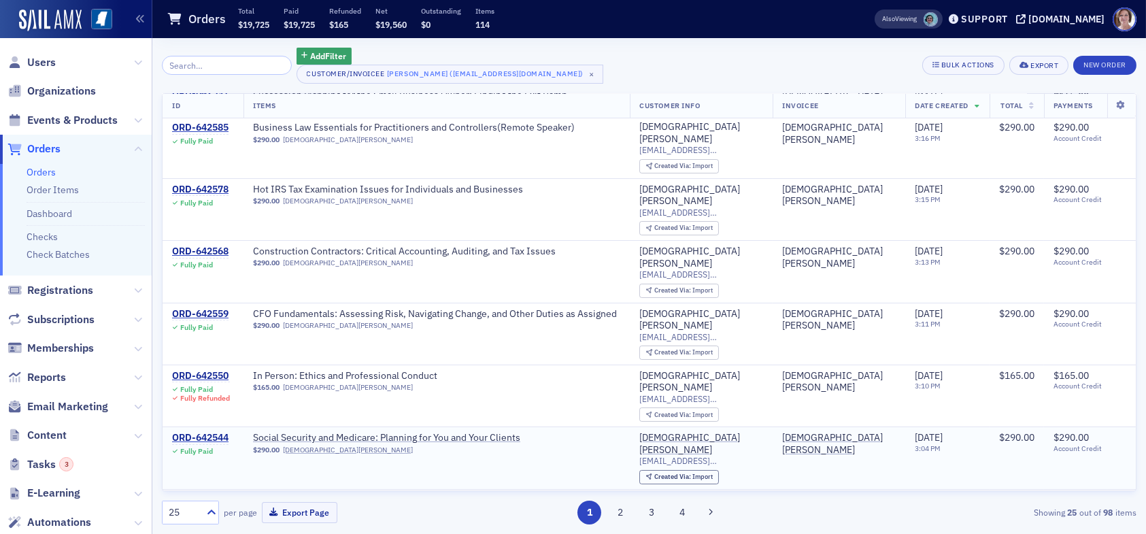
scroll to position [204, 0]
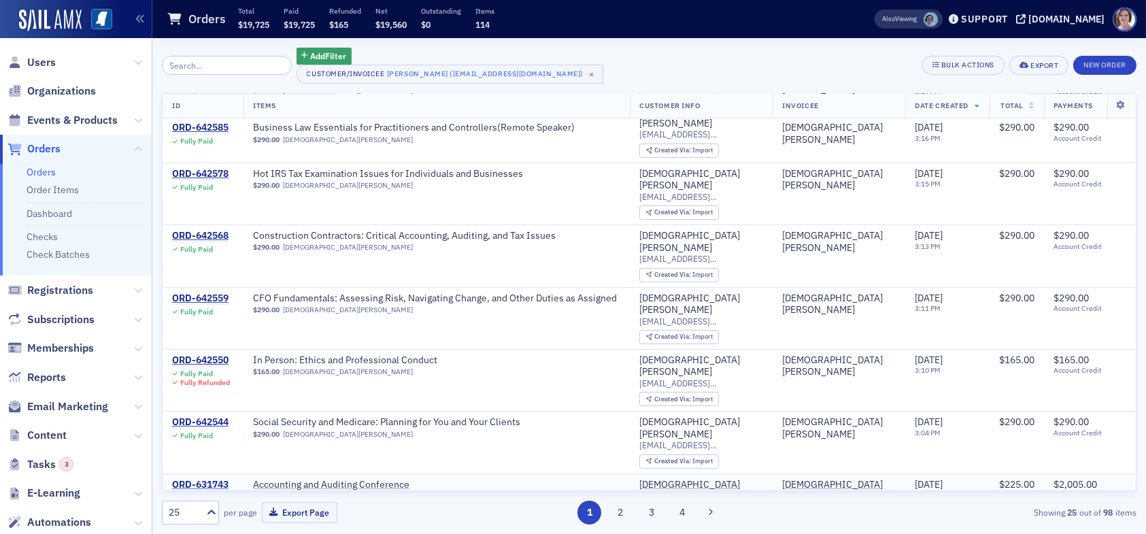
click at [204, 479] on div "ORD-631743" at bounding box center [200, 485] width 56 height 12
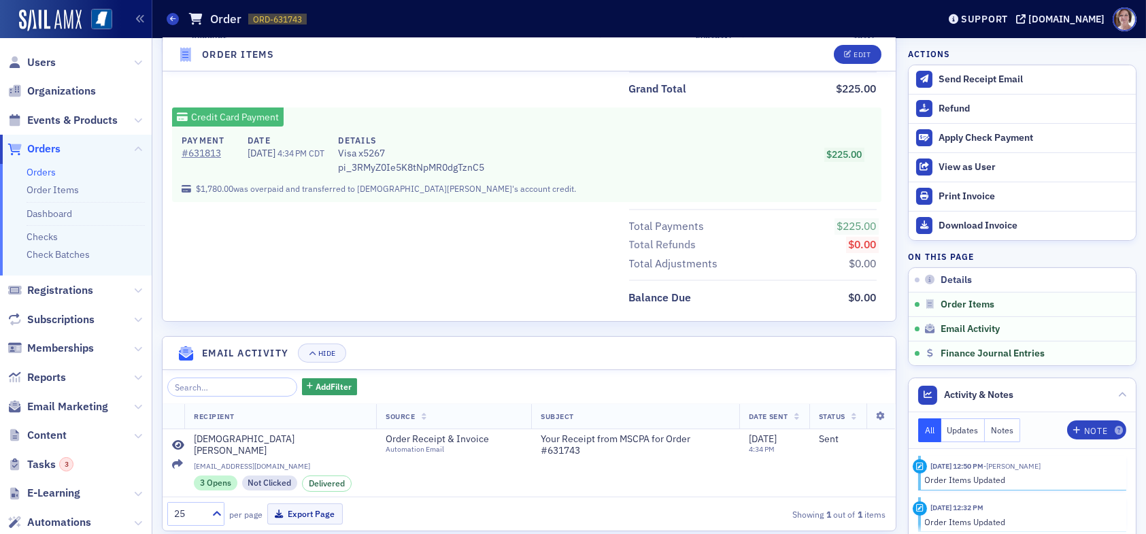
scroll to position [679, 0]
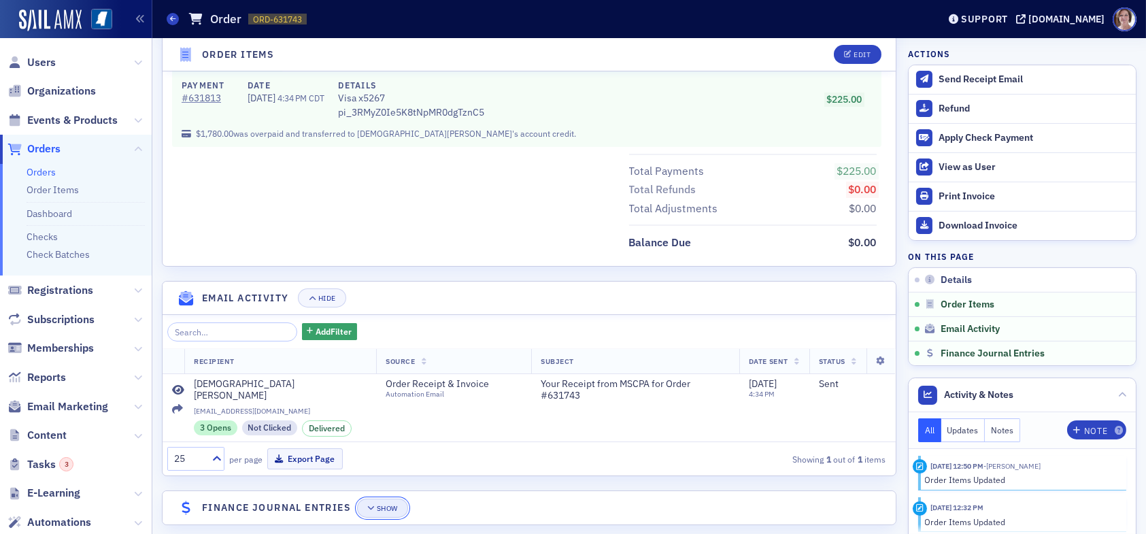
click at [393, 505] on div "Show" at bounding box center [387, 508] width 21 height 7
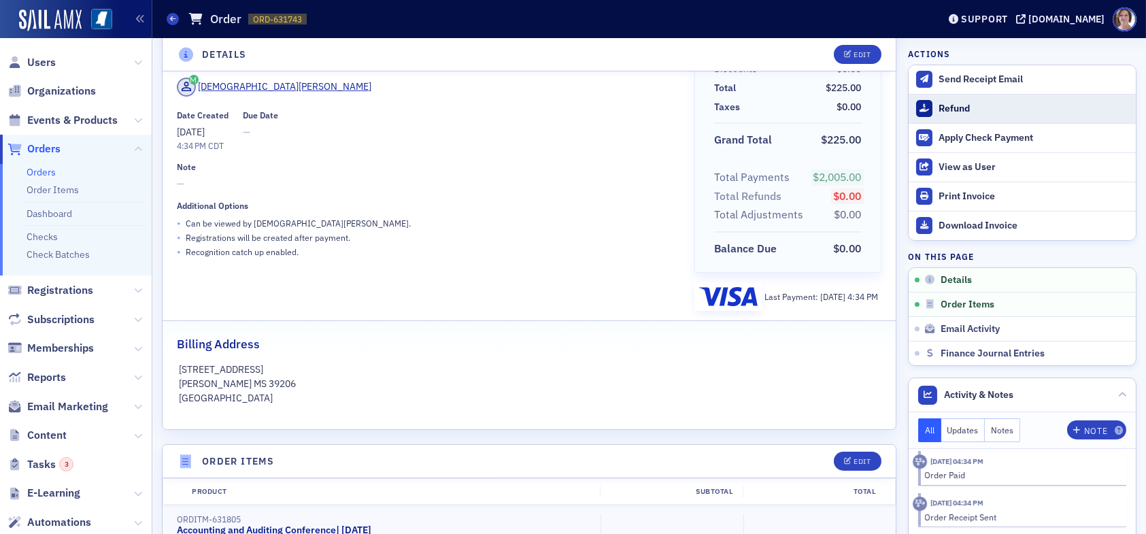
scroll to position [0, 0]
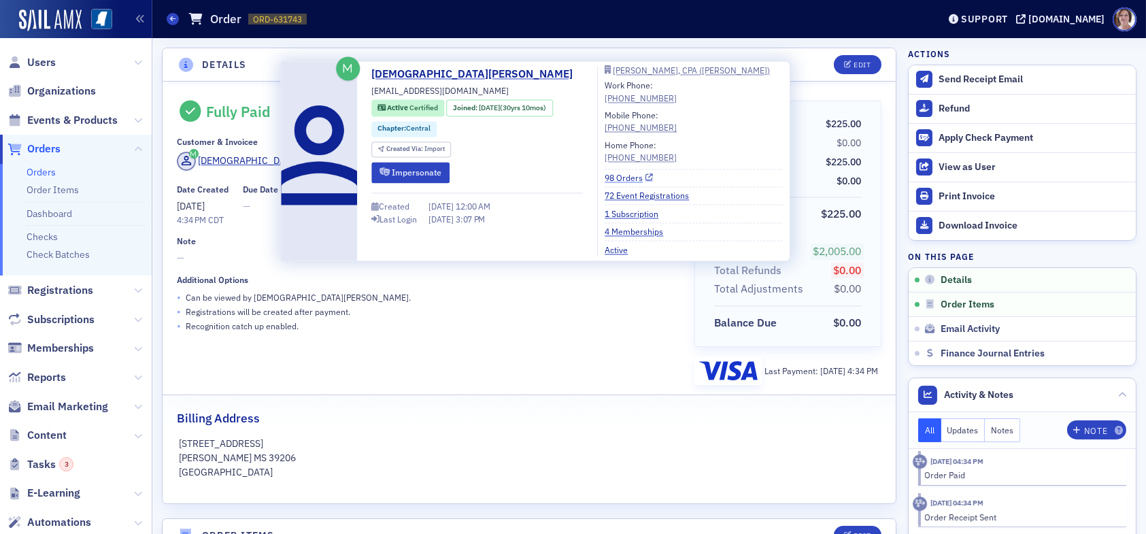
click at [612, 176] on link "98 Orders" at bounding box center [629, 177] width 48 height 12
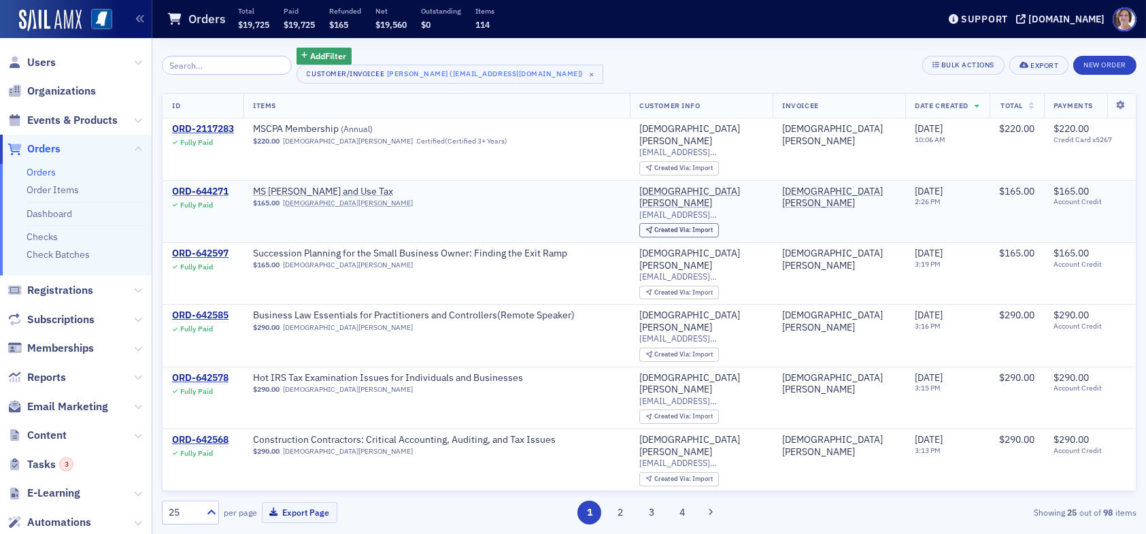
click at [203, 186] on div "ORD-644271" at bounding box center [200, 192] width 56 height 12
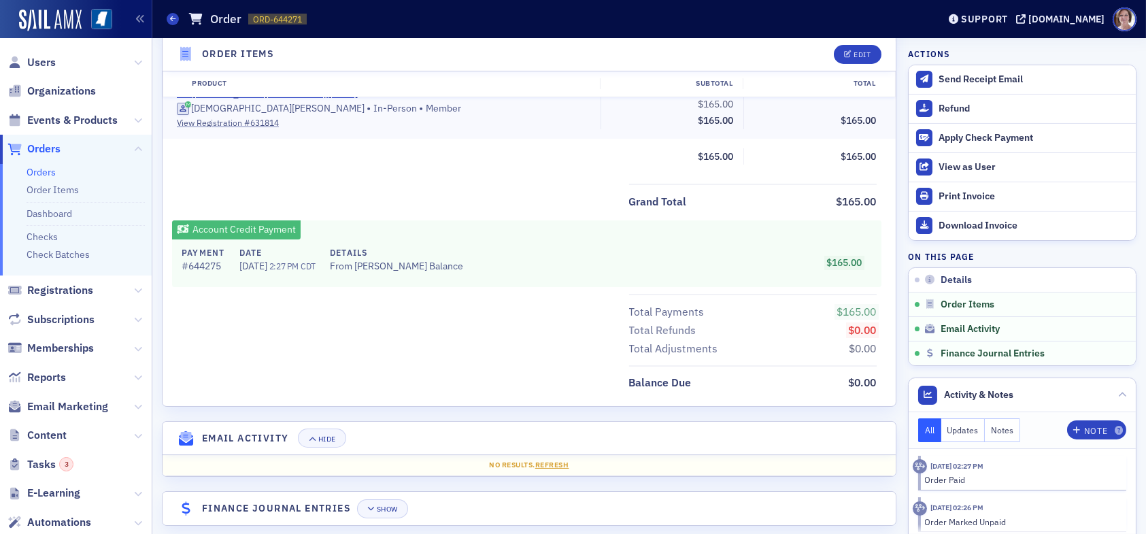
scroll to position [484, 0]
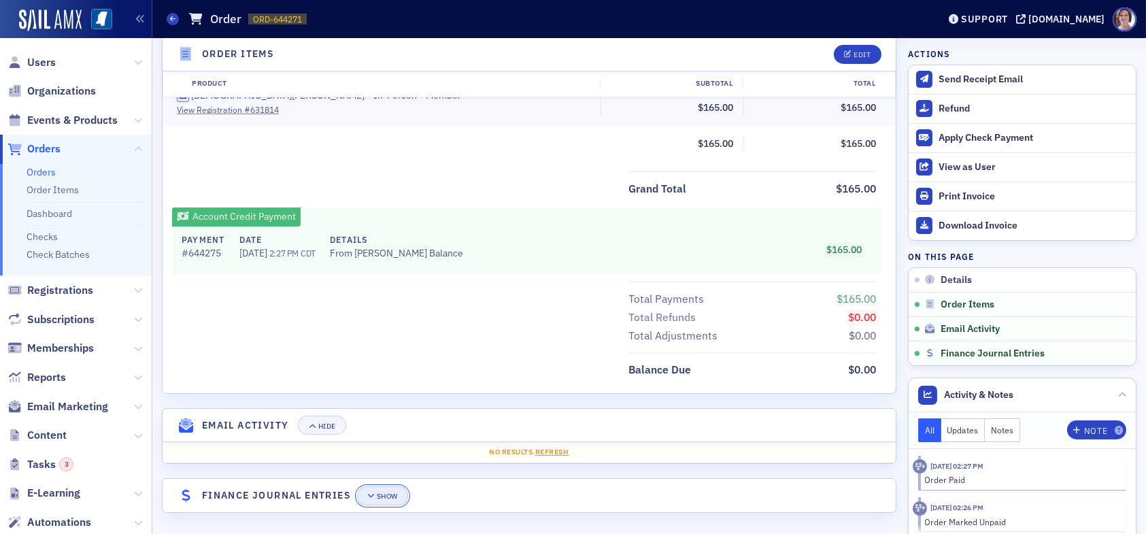
click at [389, 496] on div "Show" at bounding box center [387, 496] width 21 height 7
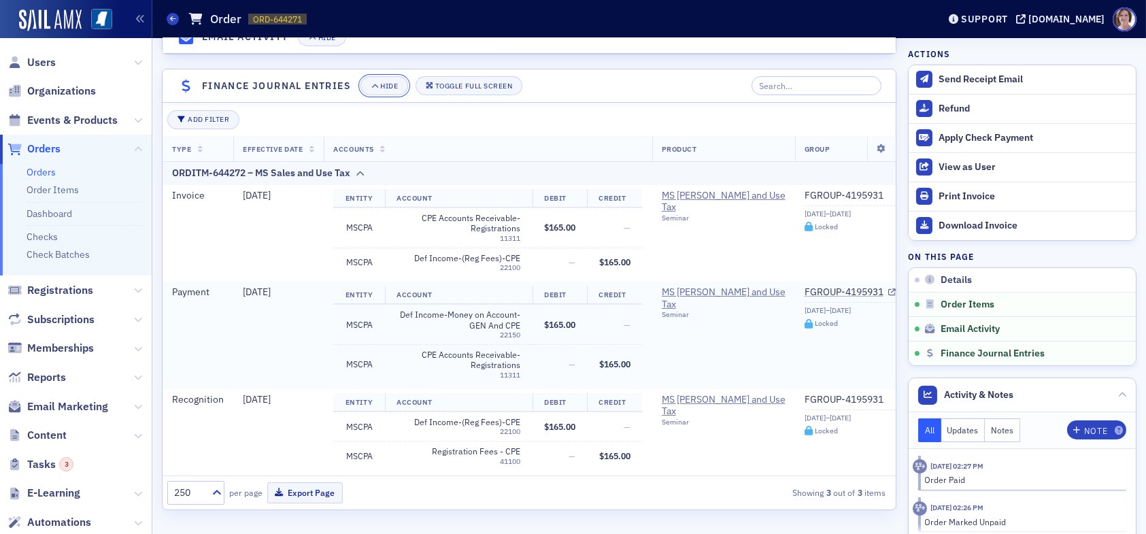
scroll to position [899, 0]
click at [169, 18] on span at bounding box center [173, 19] width 12 height 12
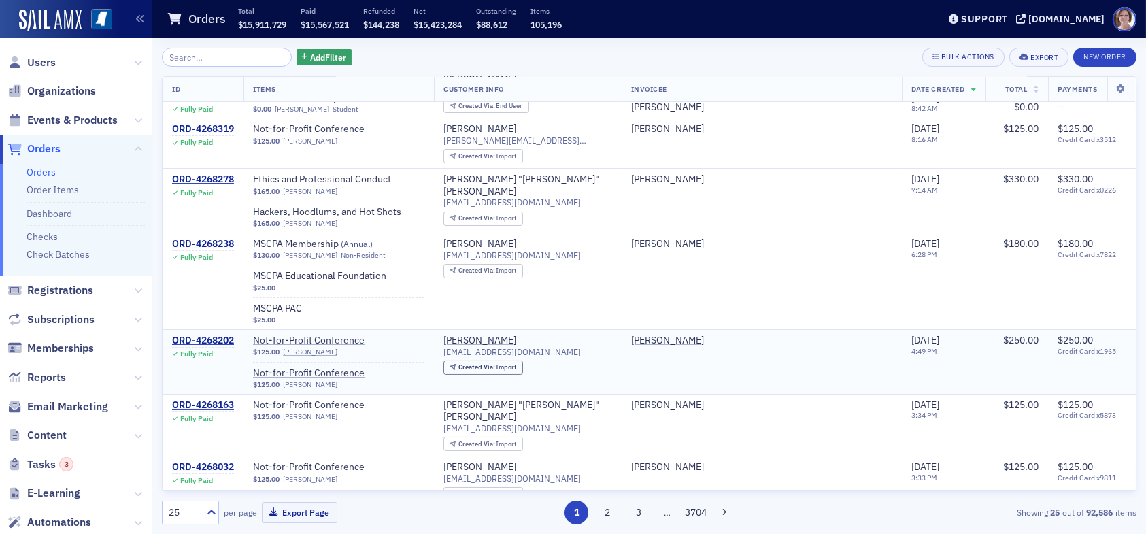
scroll to position [136, 0]
click at [222, 337] on div "ORD-4268202" at bounding box center [203, 339] width 62 height 12
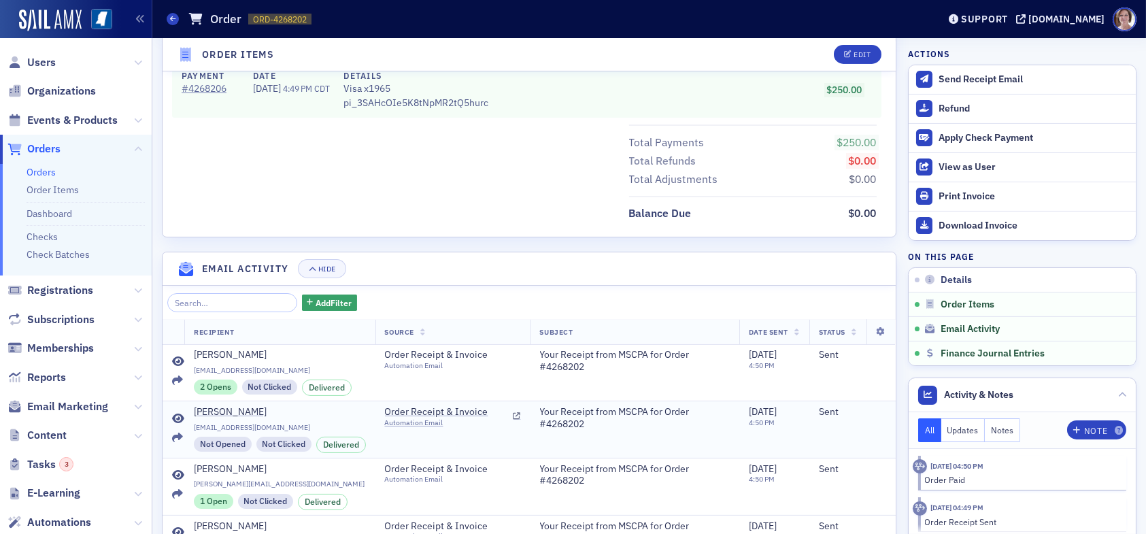
scroll to position [901, 0]
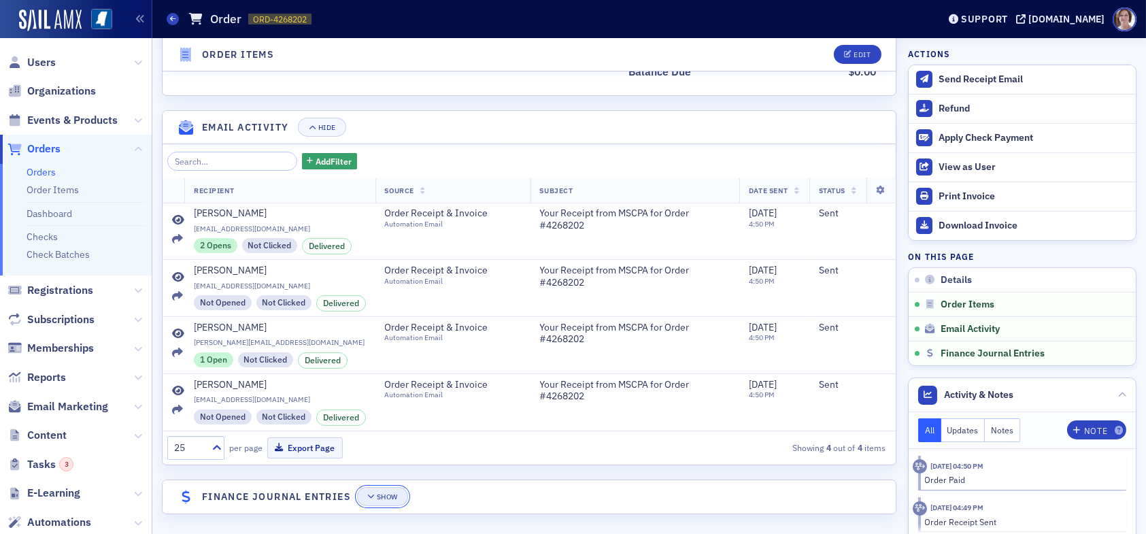
click at [393, 495] on div "Show" at bounding box center [387, 496] width 21 height 7
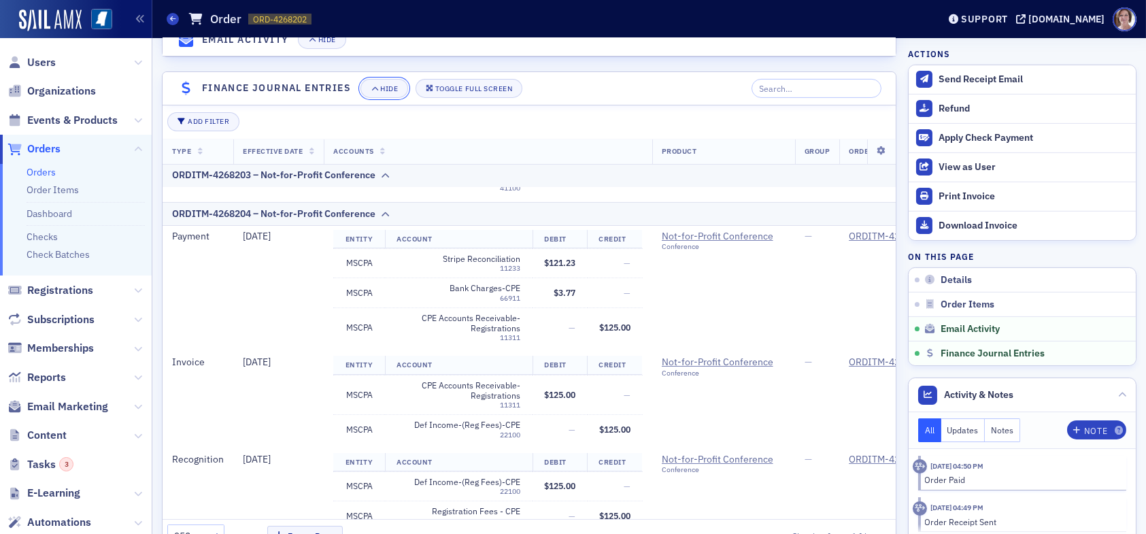
scroll to position [252, 0]
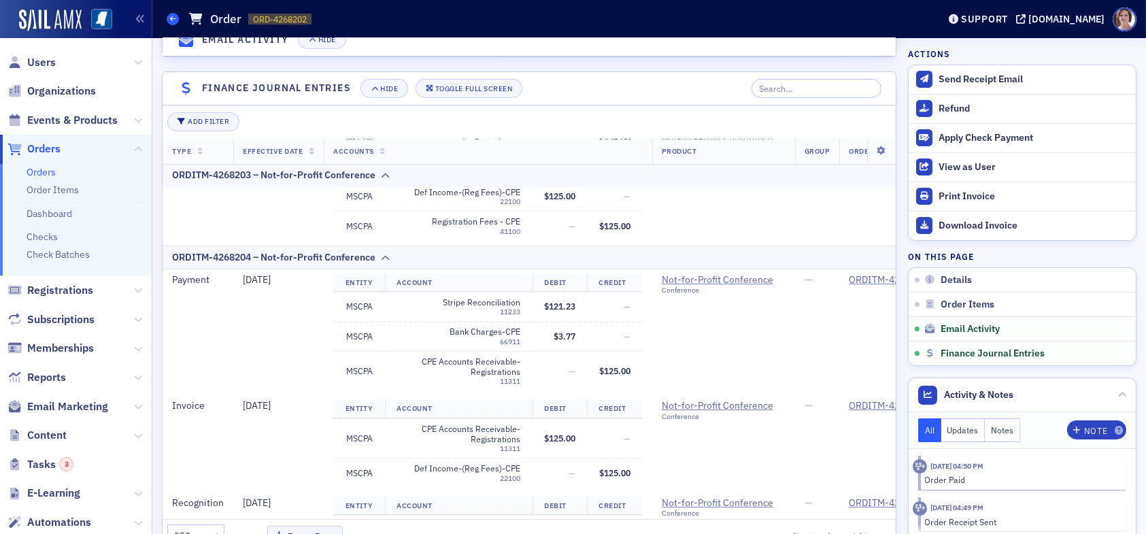
click at [173, 14] on span at bounding box center [173, 19] width 12 height 12
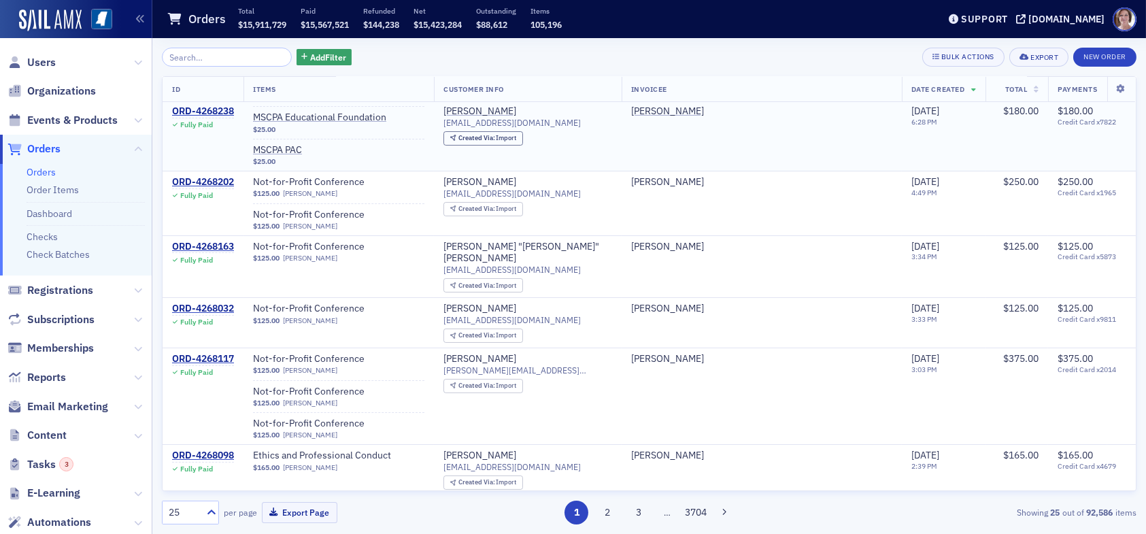
scroll to position [476, 0]
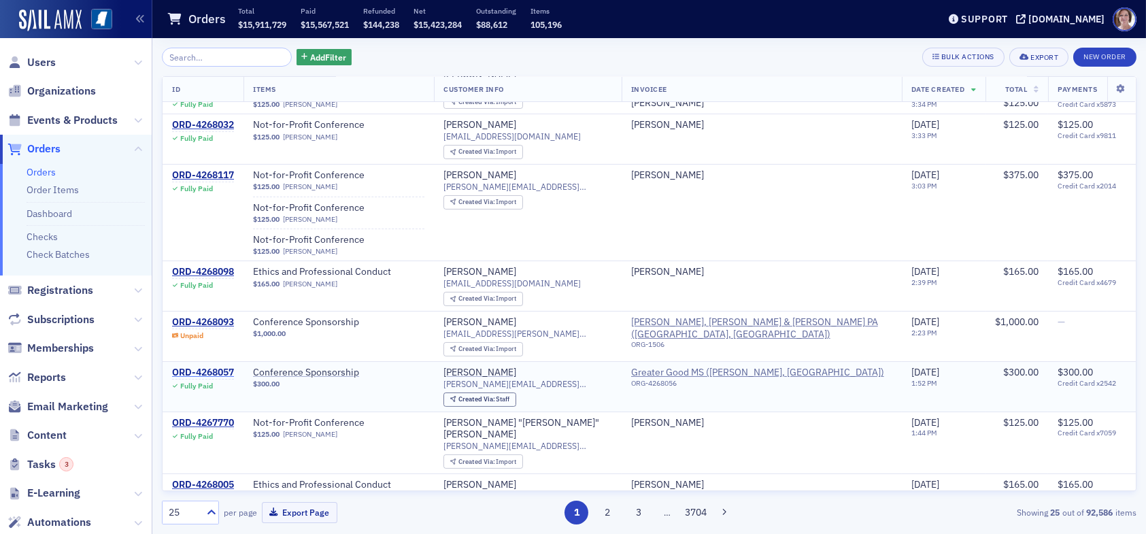
click at [224, 367] on div "ORD-4268057" at bounding box center [203, 373] width 62 height 12
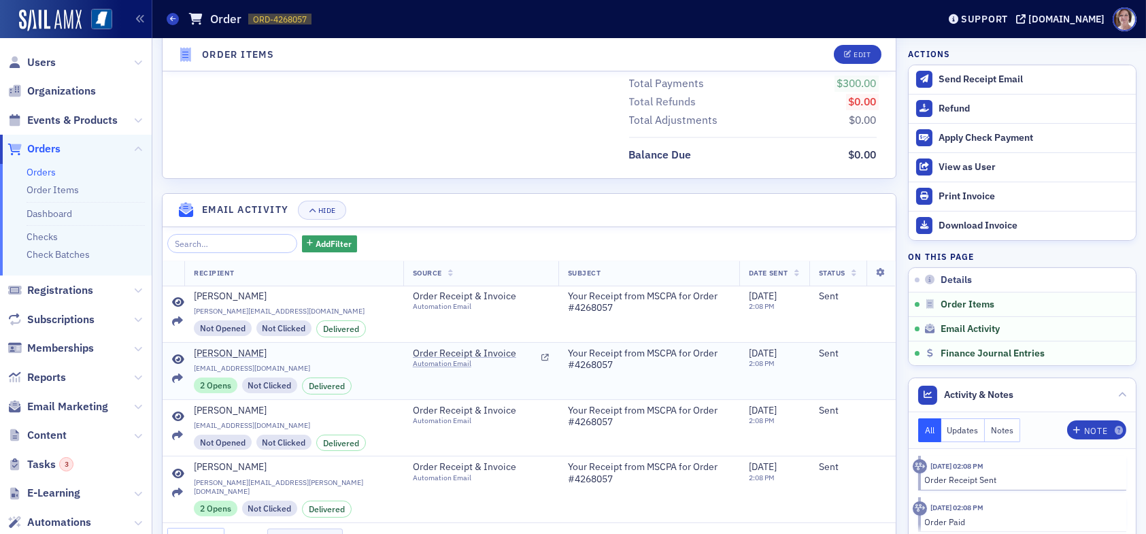
scroll to position [814, 0]
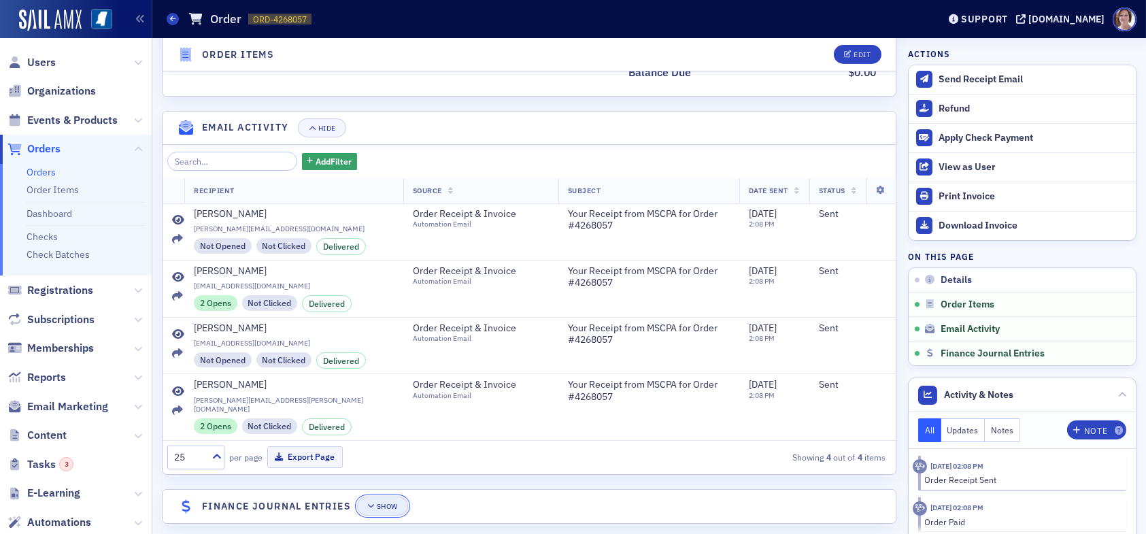
click at [393, 503] on div "Show" at bounding box center [387, 506] width 21 height 7
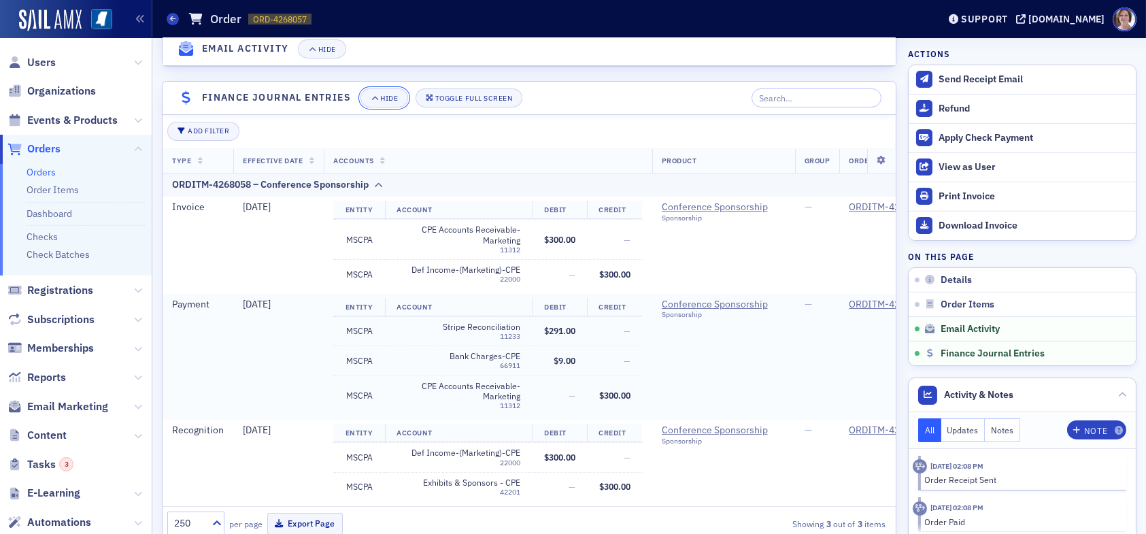
scroll to position [1249, 0]
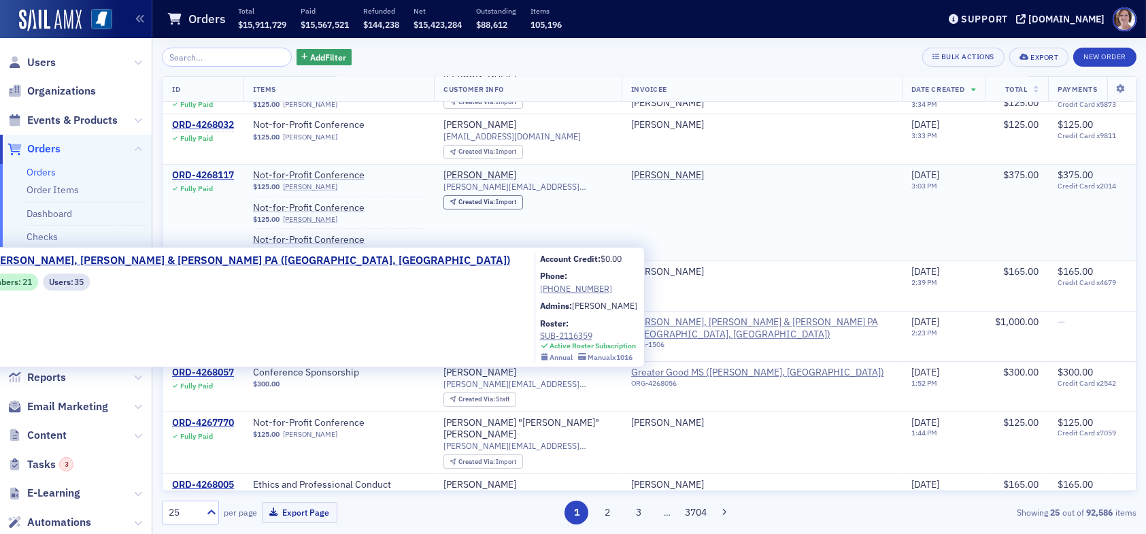
scroll to position [986, 0]
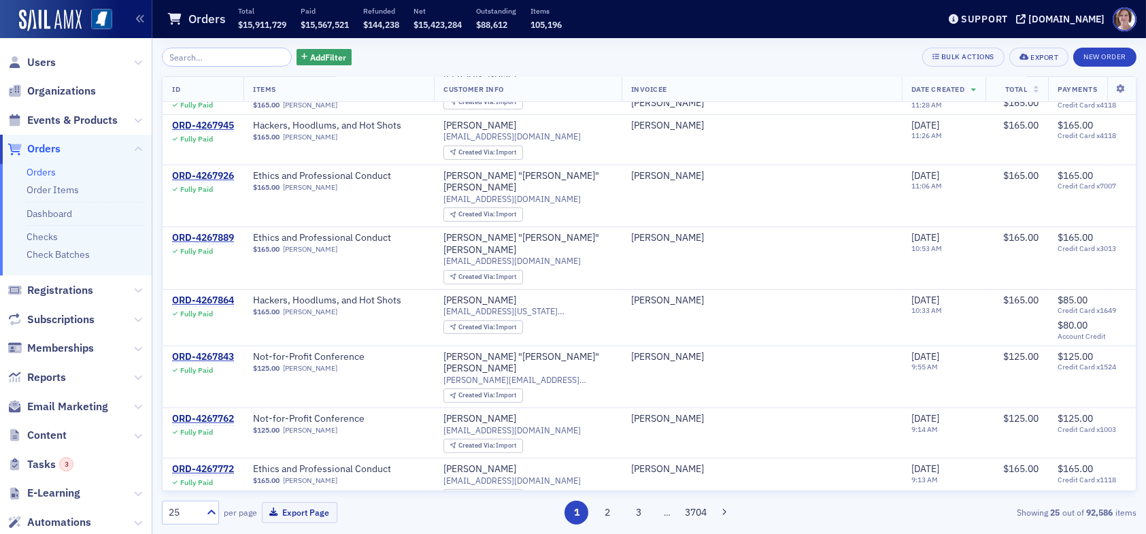
click at [670, 515] on span "…" at bounding box center [667, 512] width 19 height 12
click at [646, 507] on button "3" at bounding box center [639, 513] width 24 height 24
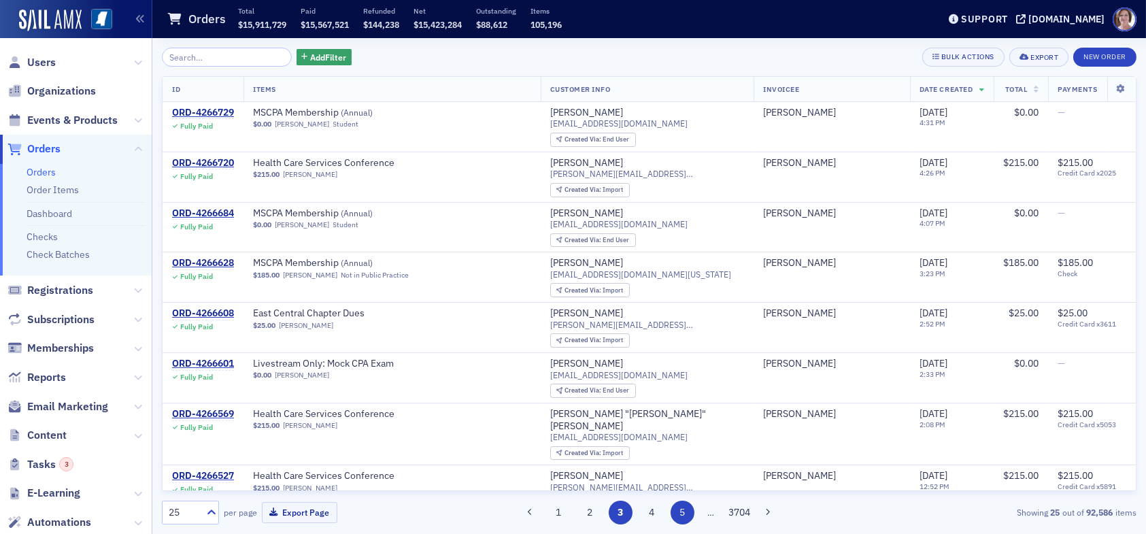
click at [686, 515] on button "5" at bounding box center [683, 513] width 24 height 24
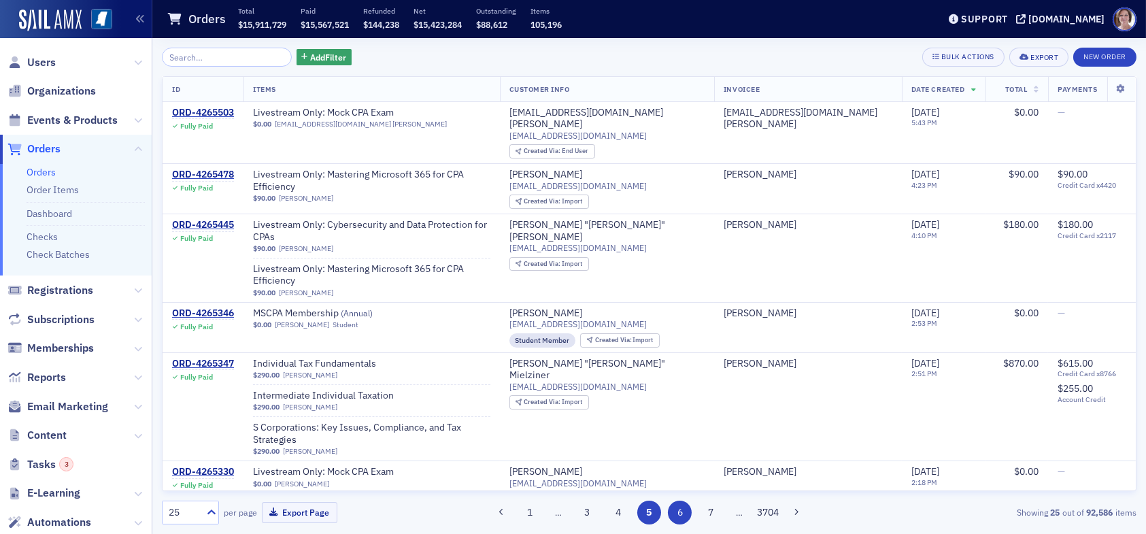
drag, startPoint x: 679, startPoint y: 511, endPoint x: 693, endPoint y: 507, distance: 14.0
click at [679, 510] on button "6" at bounding box center [680, 513] width 24 height 24
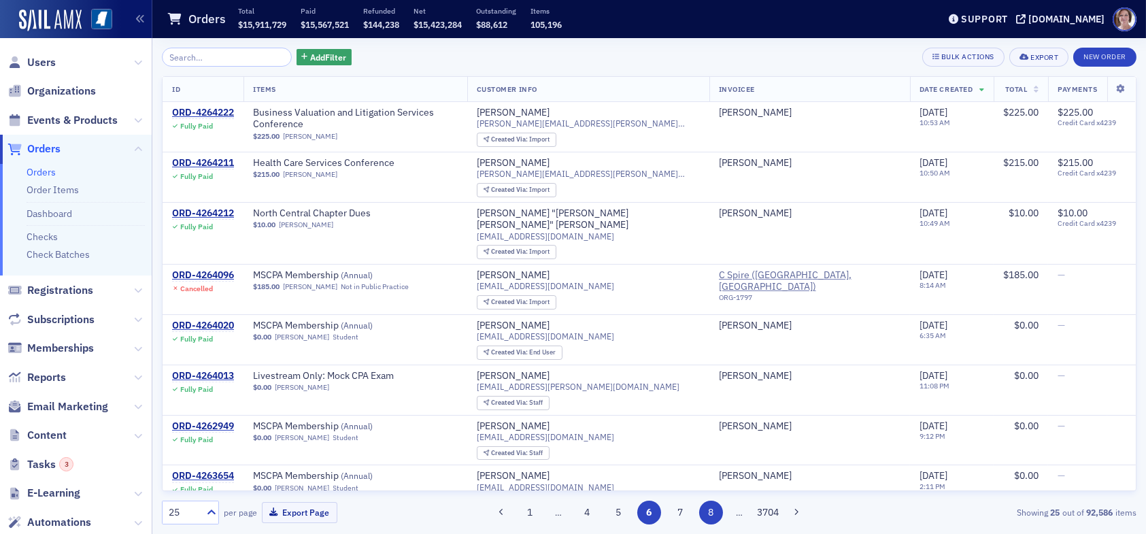
click at [712, 510] on button "8" at bounding box center [711, 513] width 24 height 24
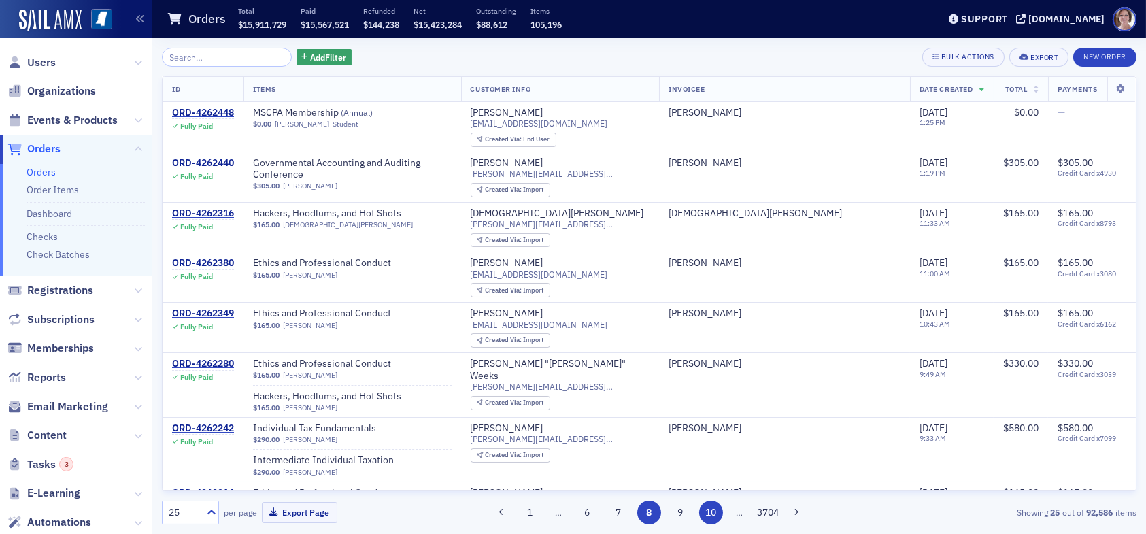
click at [716, 514] on button "10" at bounding box center [711, 513] width 24 height 24
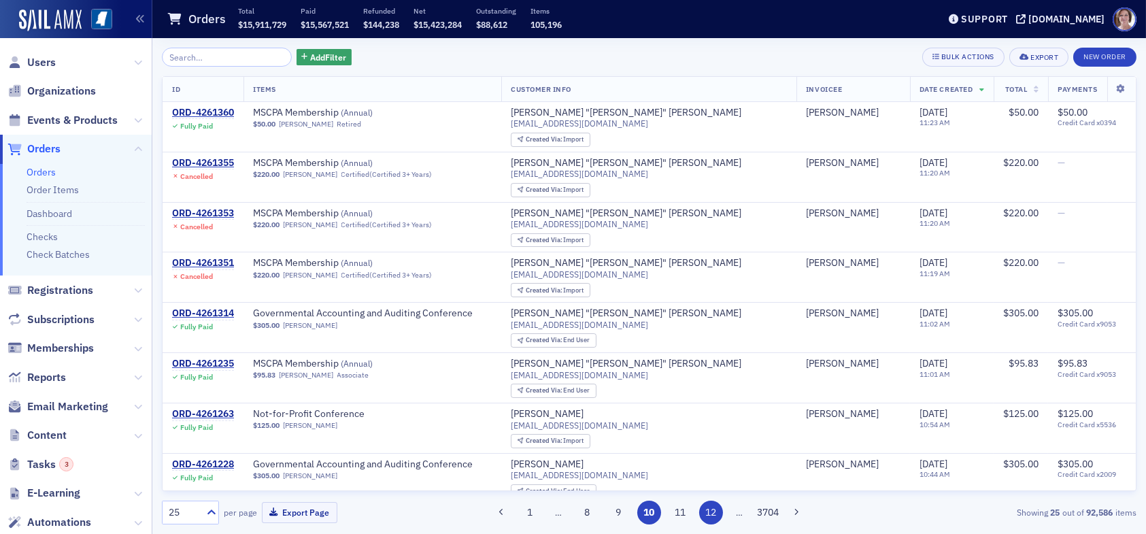
click at [716, 515] on button "12" at bounding box center [711, 513] width 24 height 24
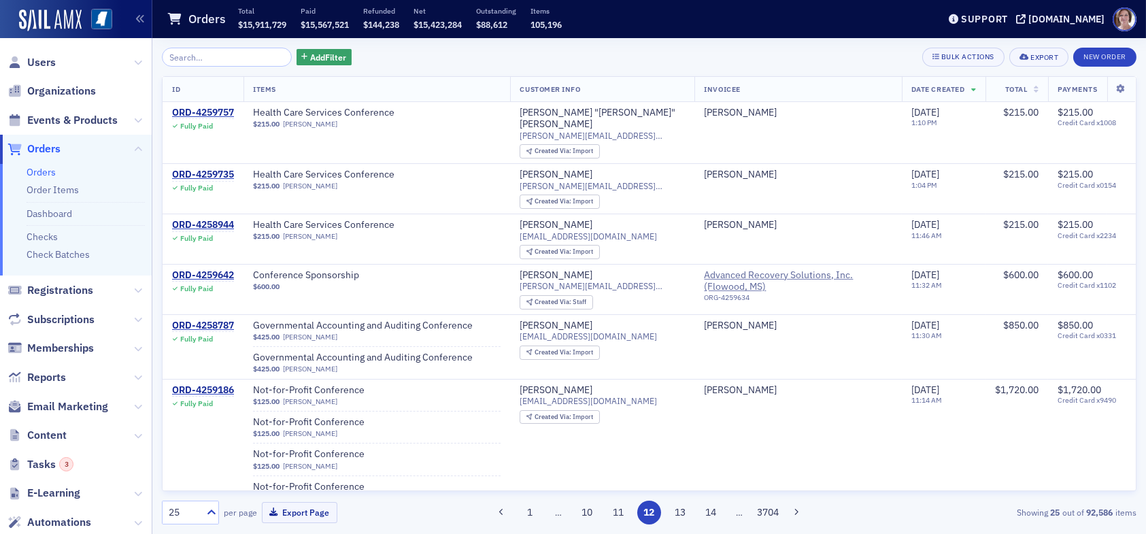
click at [716, 515] on button "14" at bounding box center [711, 513] width 24 height 24
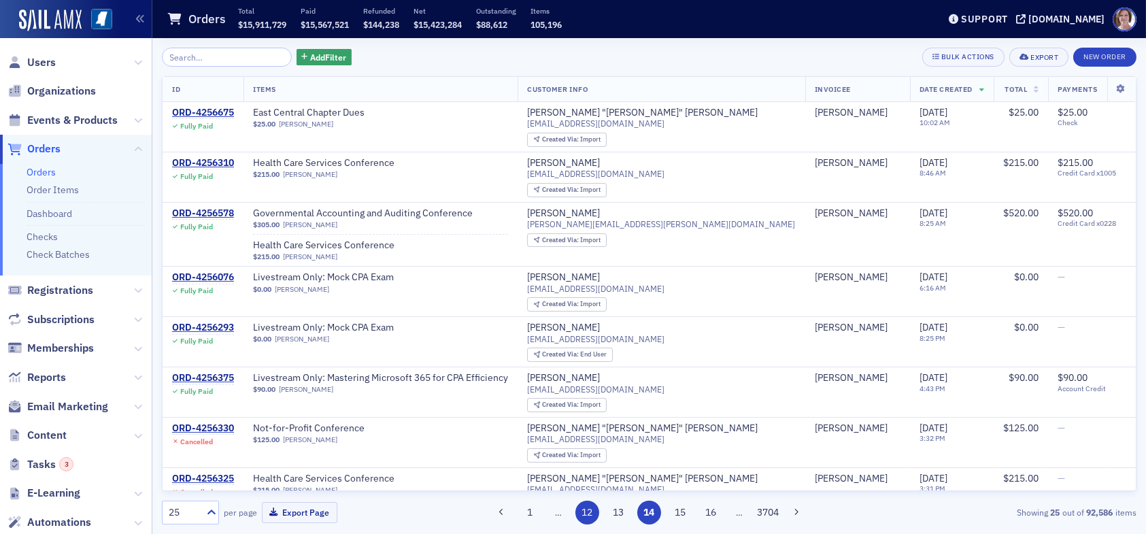
click at [716, 515] on button "16" at bounding box center [711, 513] width 24 height 24
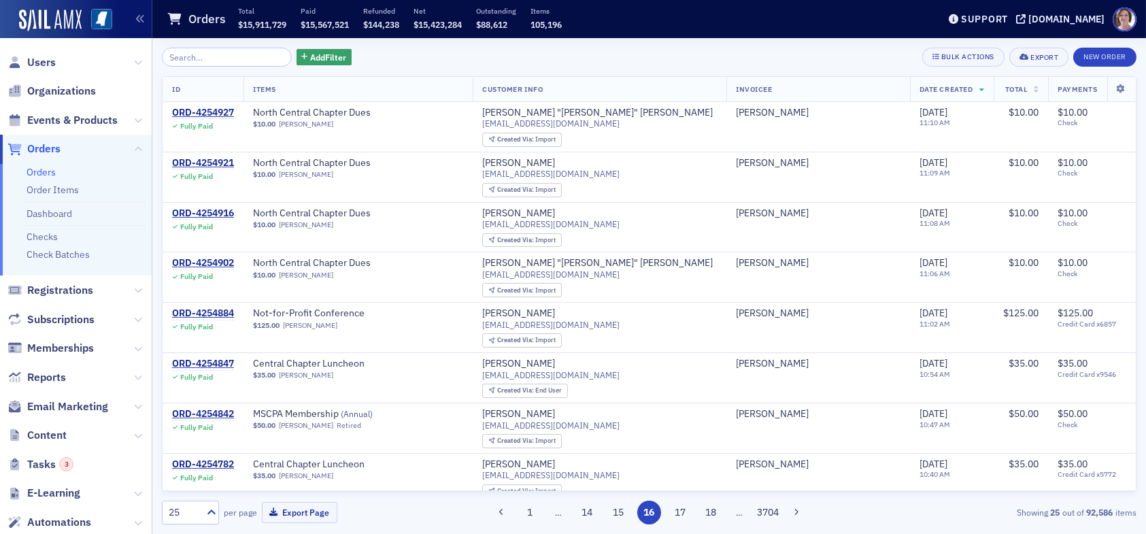
click at [716, 515] on button "18" at bounding box center [711, 513] width 24 height 24
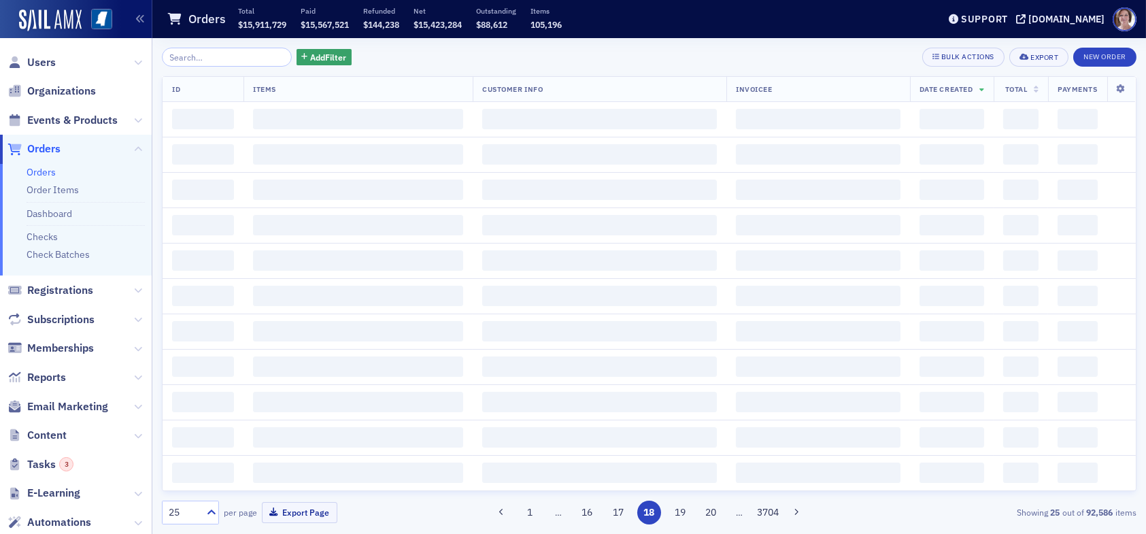
click at [716, 515] on button "20" at bounding box center [711, 513] width 24 height 24
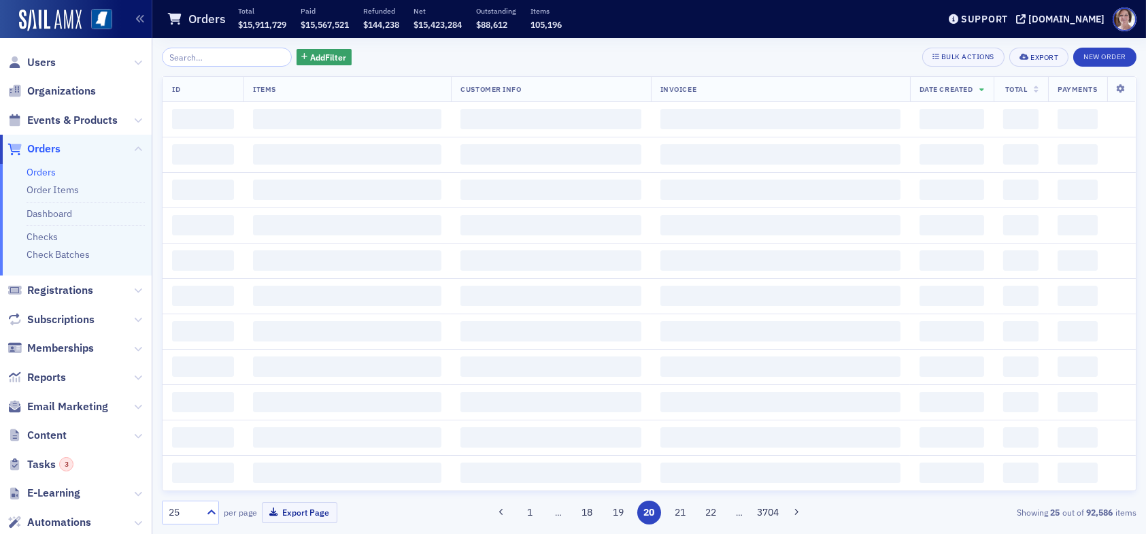
click at [716, 515] on button "22" at bounding box center [711, 513] width 24 height 24
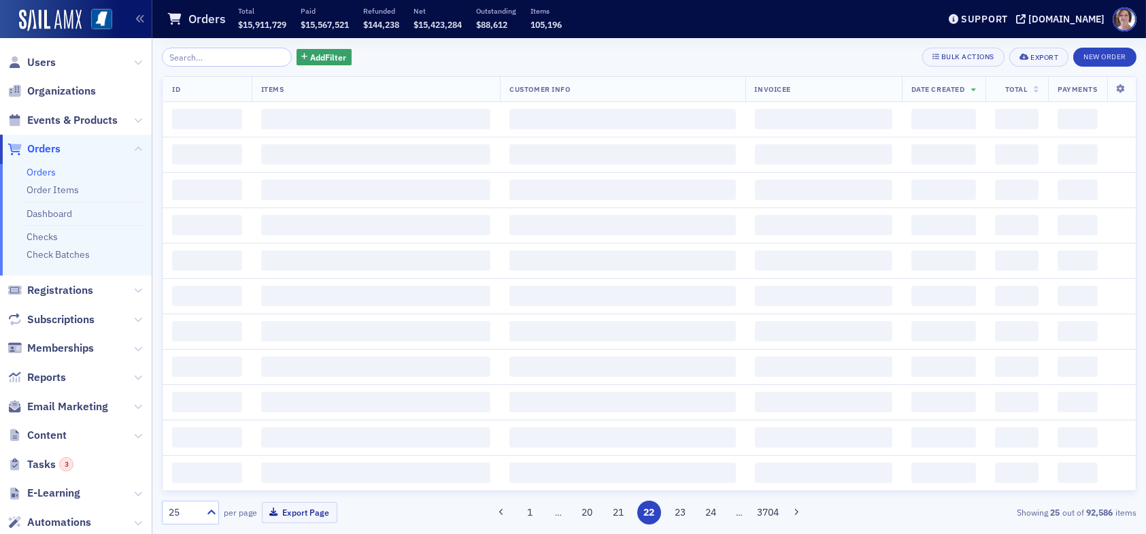
click at [716, 515] on button "24" at bounding box center [711, 513] width 24 height 24
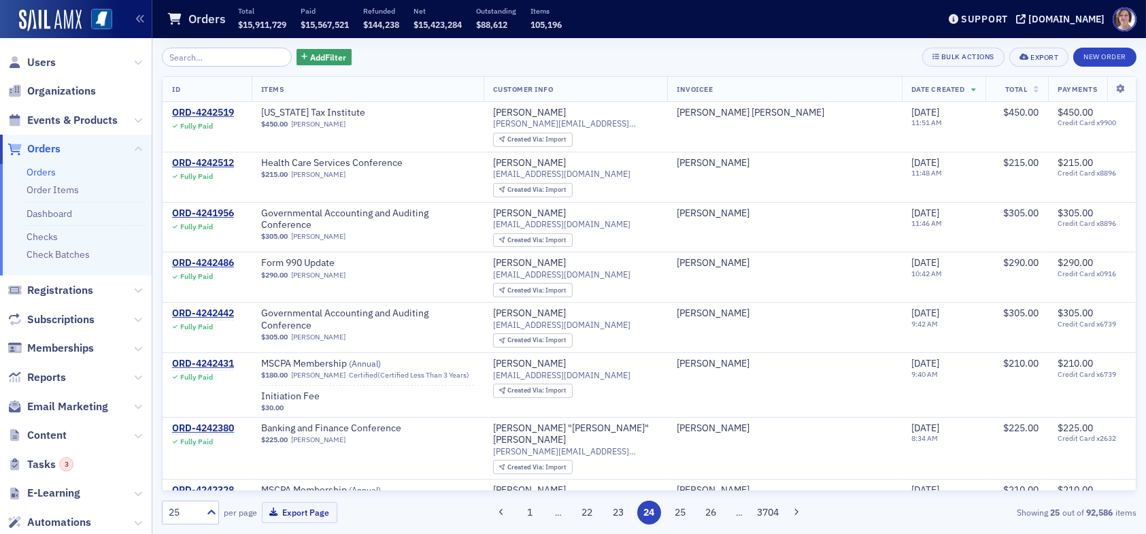
click at [716, 515] on button "26" at bounding box center [711, 513] width 24 height 24
click at [716, 515] on button "30" at bounding box center [711, 513] width 24 height 24
click at [716, 515] on button "32" at bounding box center [711, 513] width 24 height 24
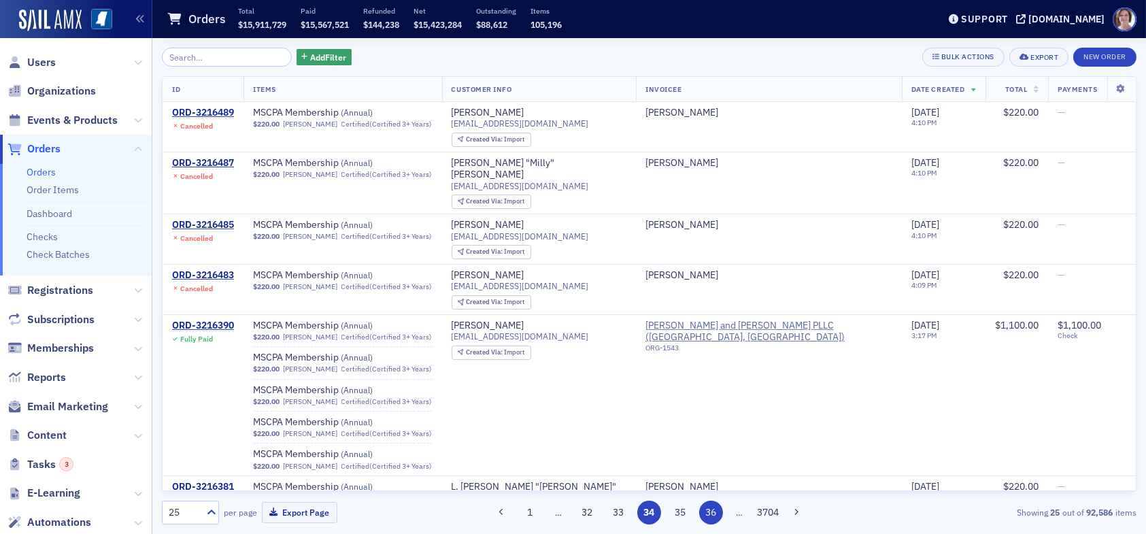
click at [709, 514] on button "36" at bounding box center [711, 513] width 24 height 24
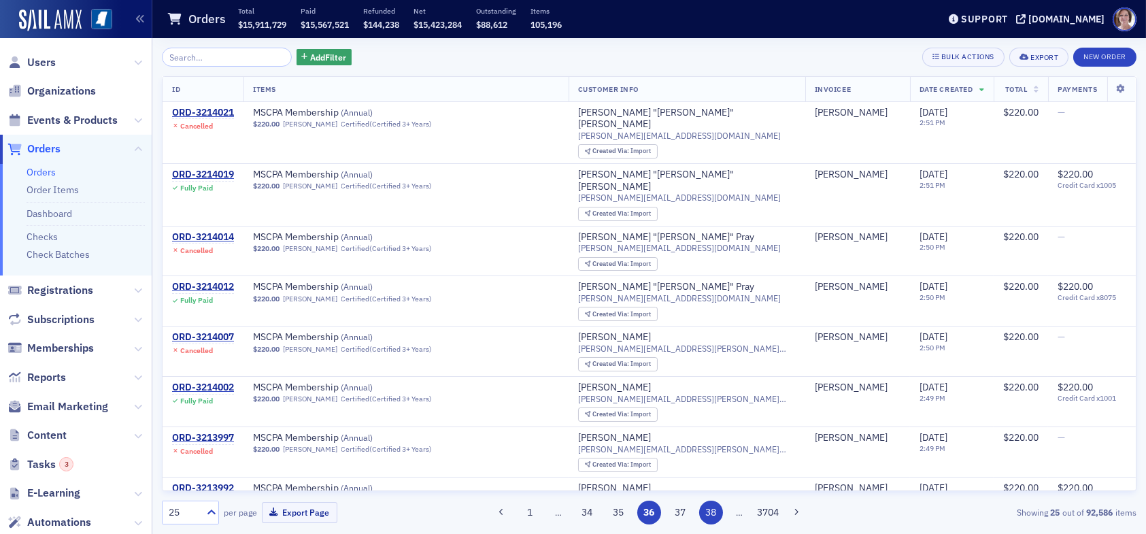
click at [714, 512] on button "38" at bounding box center [711, 513] width 24 height 24
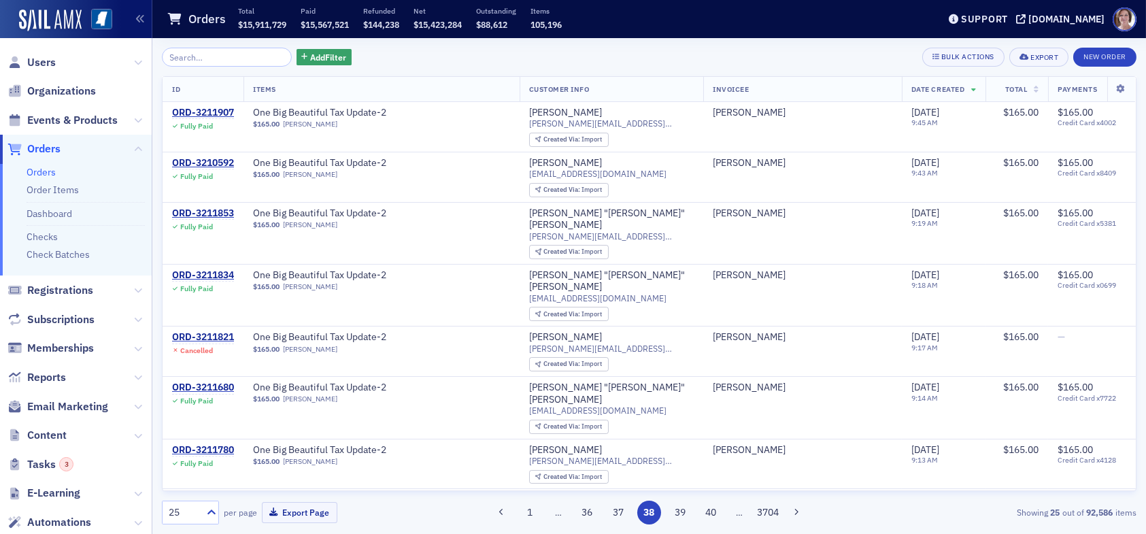
click at [714, 512] on button "40" at bounding box center [711, 513] width 24 height 24
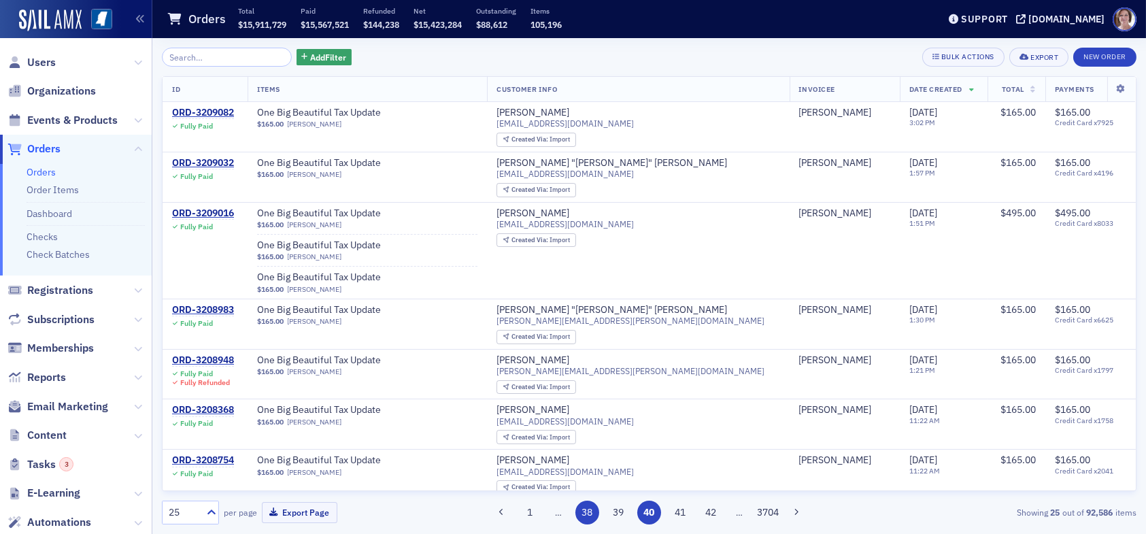
click at [714, 512] on button "42" at bounding box center [711, 513] width 24 height 24
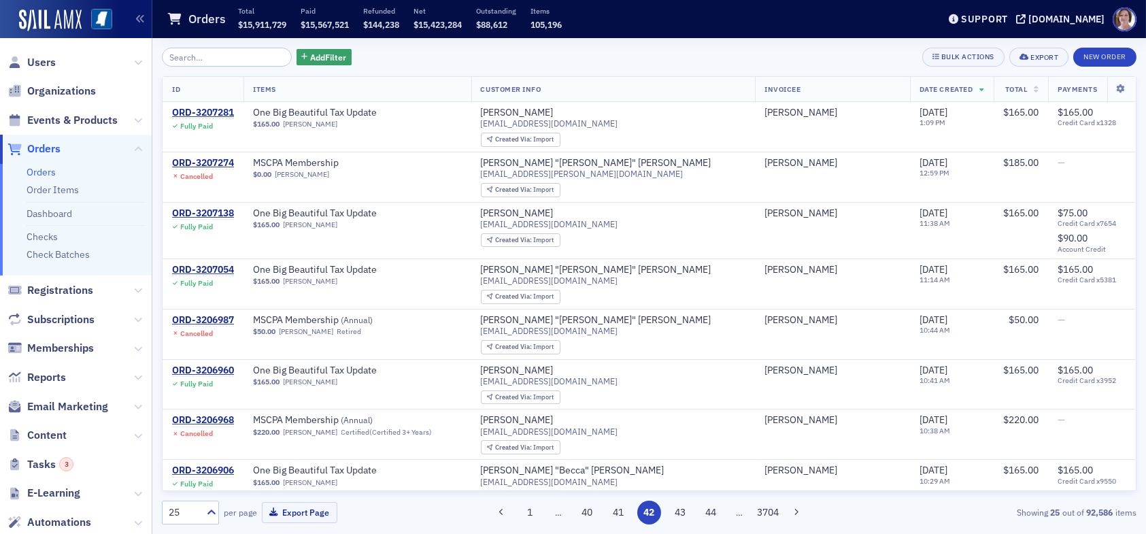
click at [714, 512] on button "44" at bounding box center [711, 513] width 24 height 24
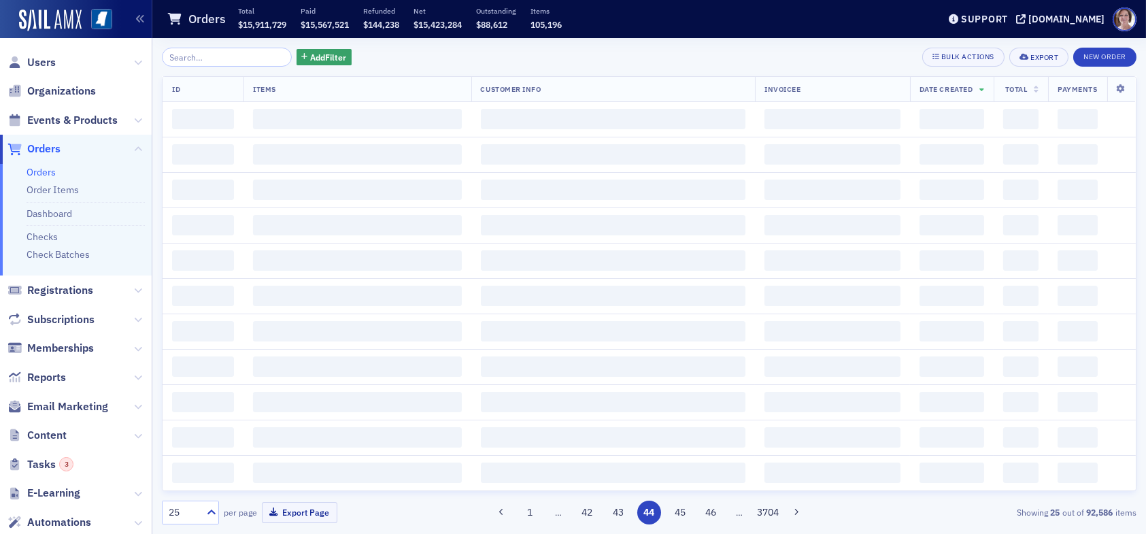
click at [714, 512] on button "46" at bounding box center [711, 513] width 24 height 24
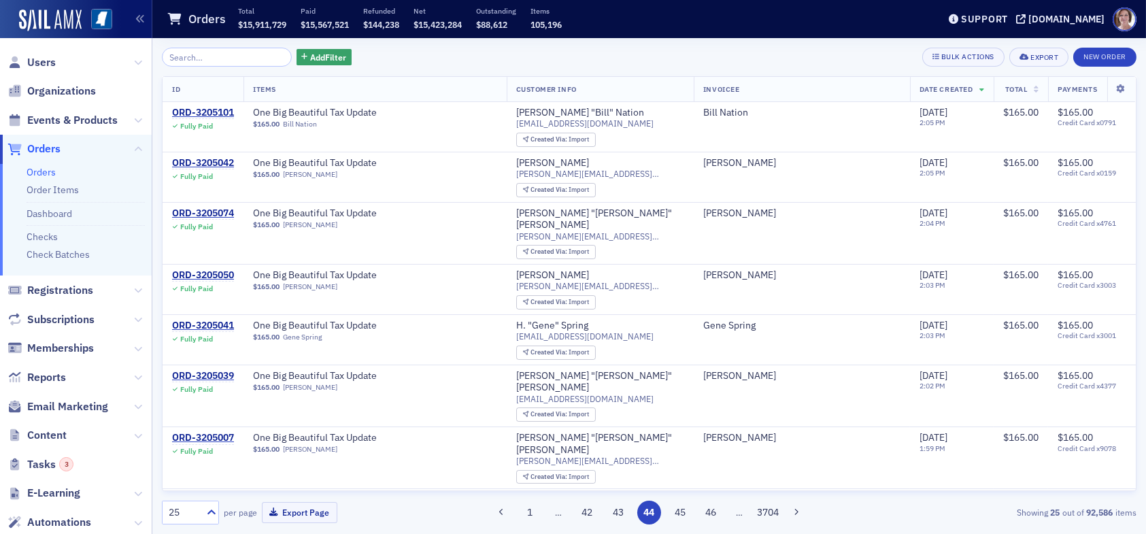
click at [714, 512] on button "46" at bounding box center [711, 513] width 24 height 24
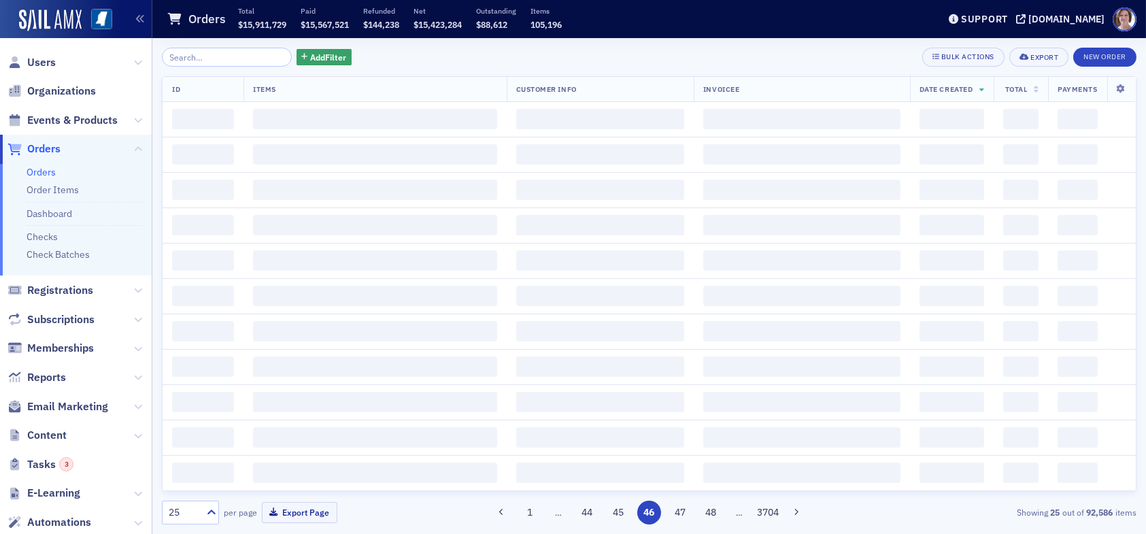
click at [714, 512] on button "48" at bounding box center [711, 513] width 24 height 24
click at [714, 512] on button "50" at bounding box center [711, 513] width 24 height 24
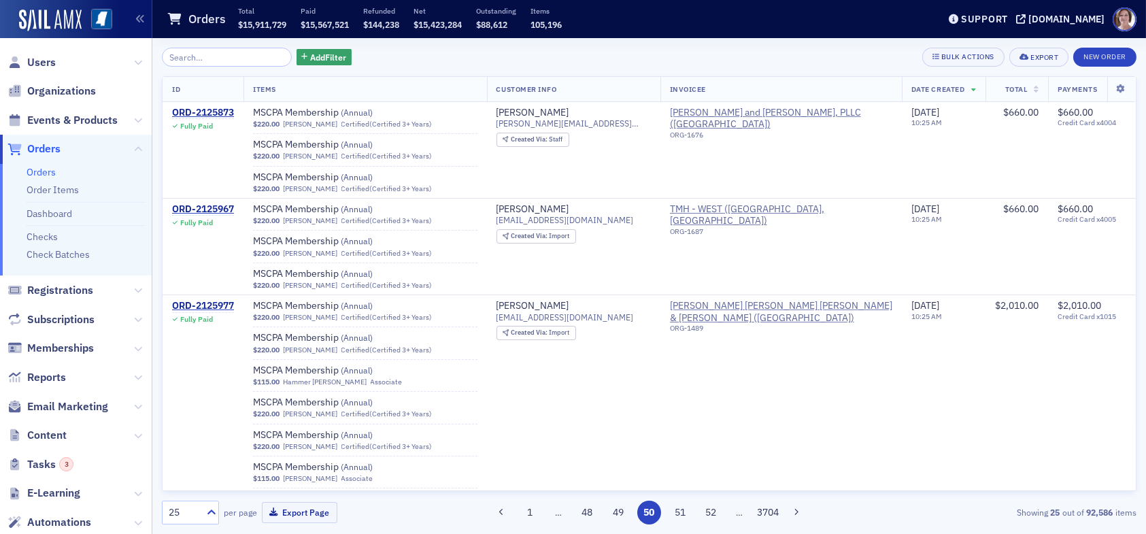
click at [714, 512] on button "52" at bounding box center [711, 513] width 24 height 24
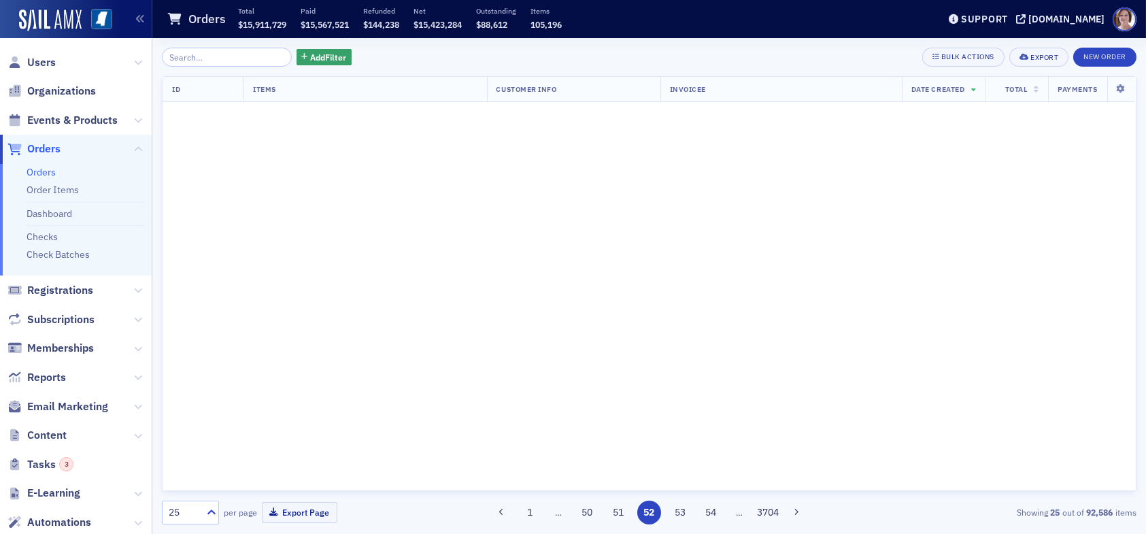
click at [714, 512] on button "54" at bounding box center [711, 513] width 24 height 24
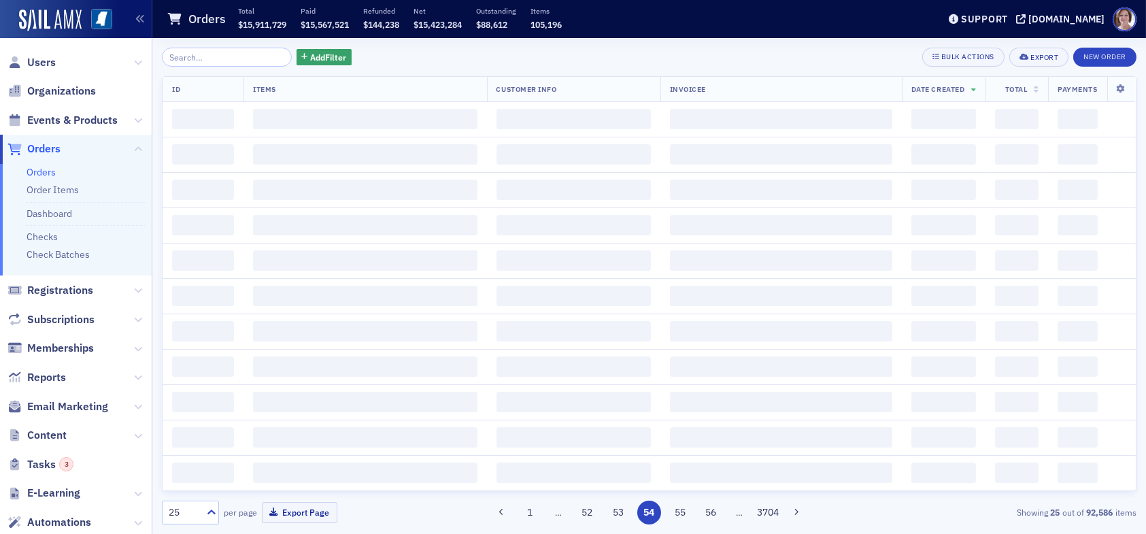
click at [714, 512] on button "56" at bounding box center [711, 513] width 24 height 24
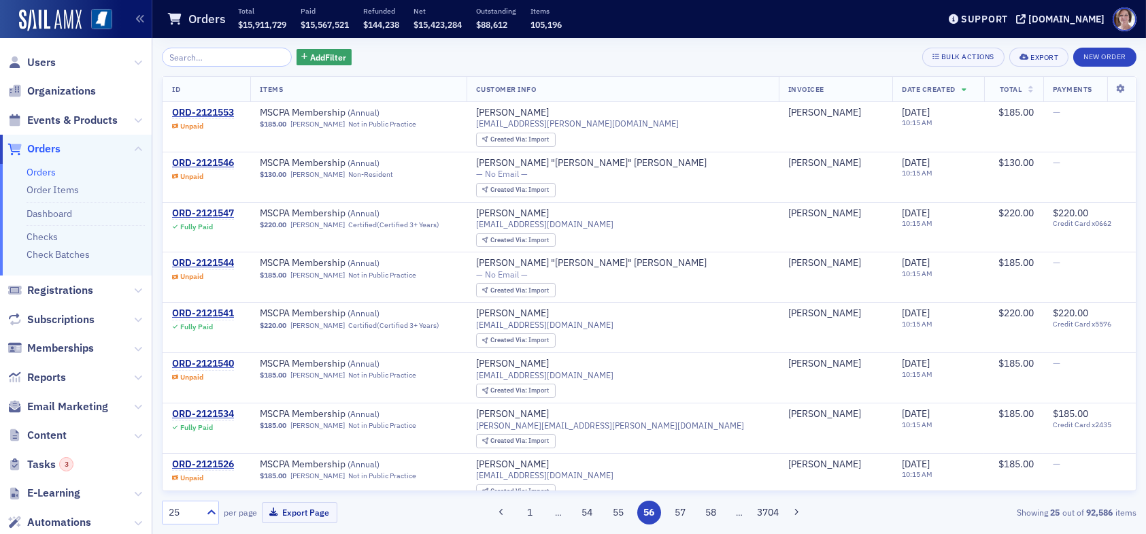
click at [714, 512] on button "58" at bounding box center [711, 513] width 24 height 24
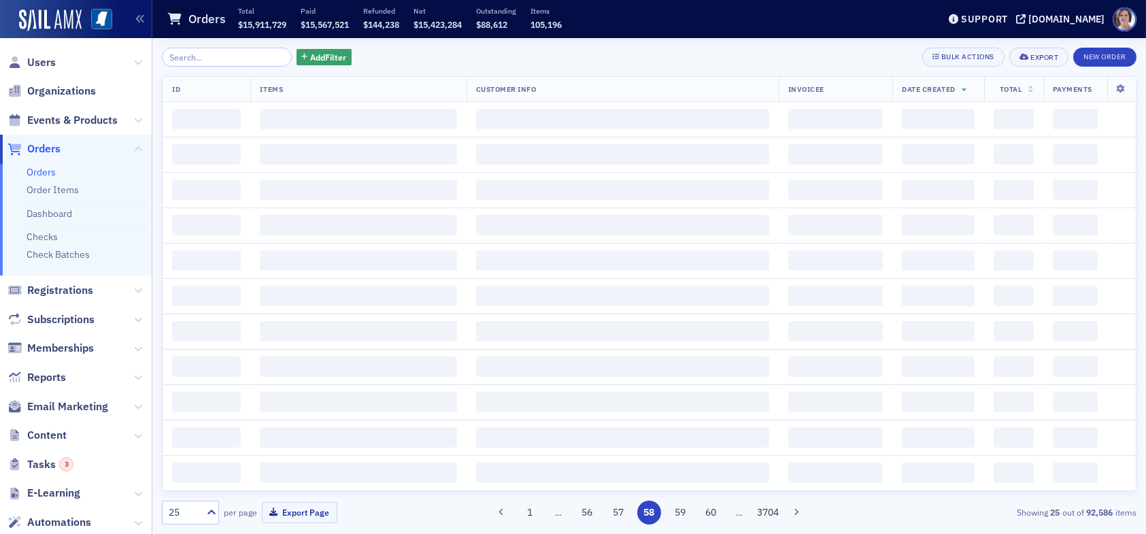
click at [714, 512] on button "60" at bounding box center [711, 513] width 24 height 24
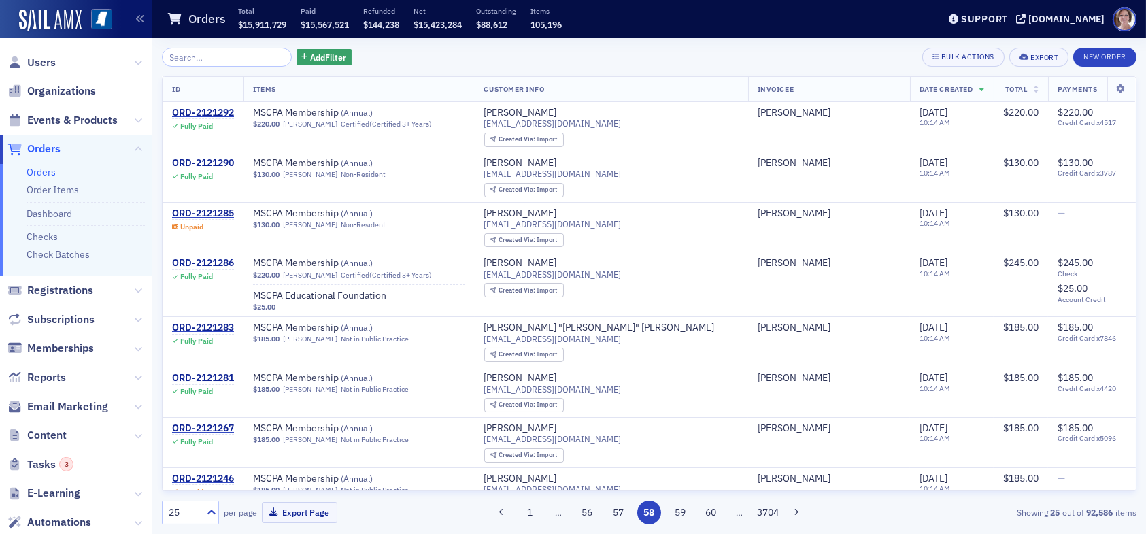
click at [714, 512] on button "60" at bounding box center [711, 513] width 24 height 24
click at [714, 512] on button "62" at bounding box center [711, 513] width 24 height 24
click at [714, 512] on button "64" at bounding box center [711, 513] width 24 height 24
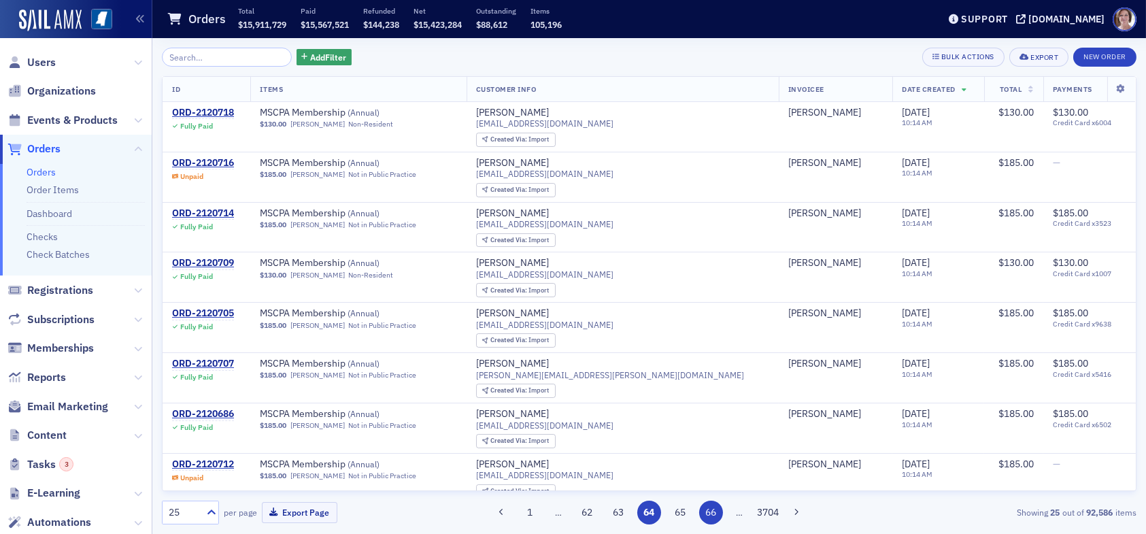
click at [714, 514] on button "66" at bounding box center [711, 513] width 24 height 24
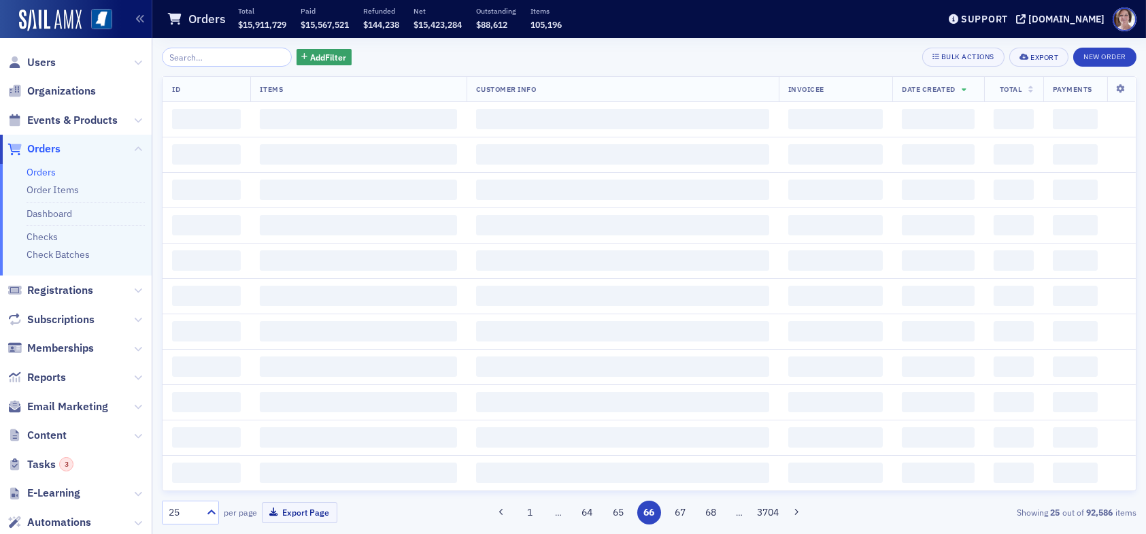
click at [714, 514] on button "68" at bounding box center [711, 513] width 24 height 24
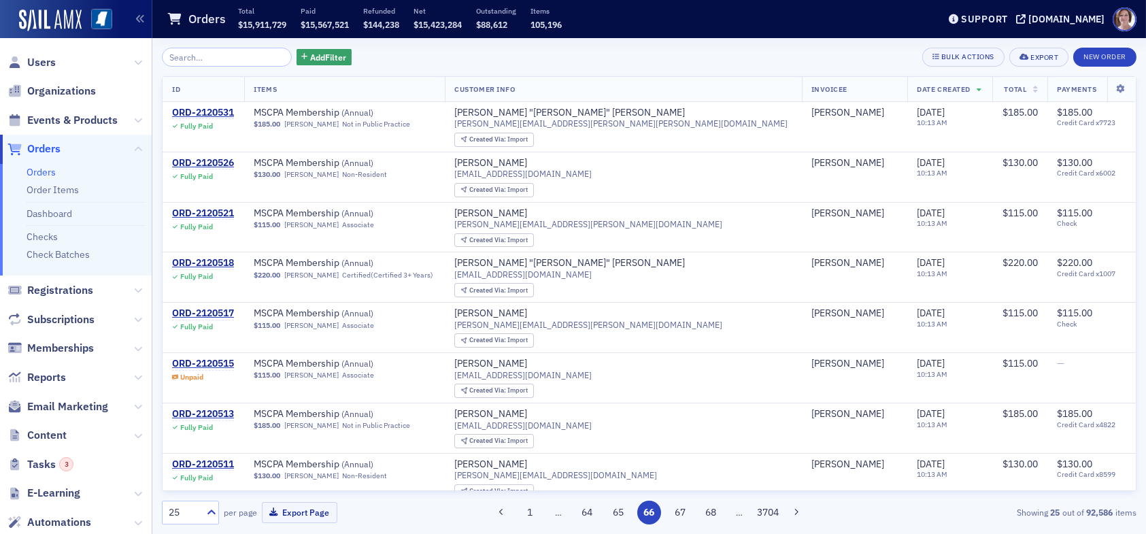
click at [714, 514] on button "68" at bounding box center [711, 513] width 24 height 24
click at [714, 514] on button "70" at bounding box center [711, 513] width 24 height 24
click at [714, 514] on button "72" at bounding box center [711, 513] width 24 height 24
click at [714, 514] on button "74" at bounding box center [711, 513] width 24 height 24
click at [714, 514] on button "78" at bounding box center [711, 513] width 24 height 24
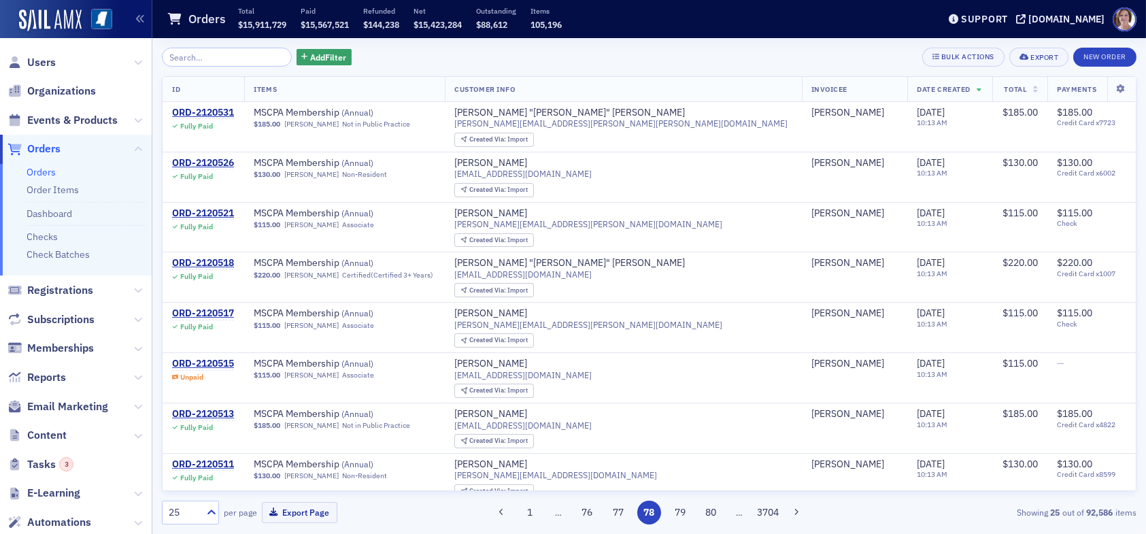
click at [714, 514] on button "80" at bounding box center [711, 513] width 24 height 24
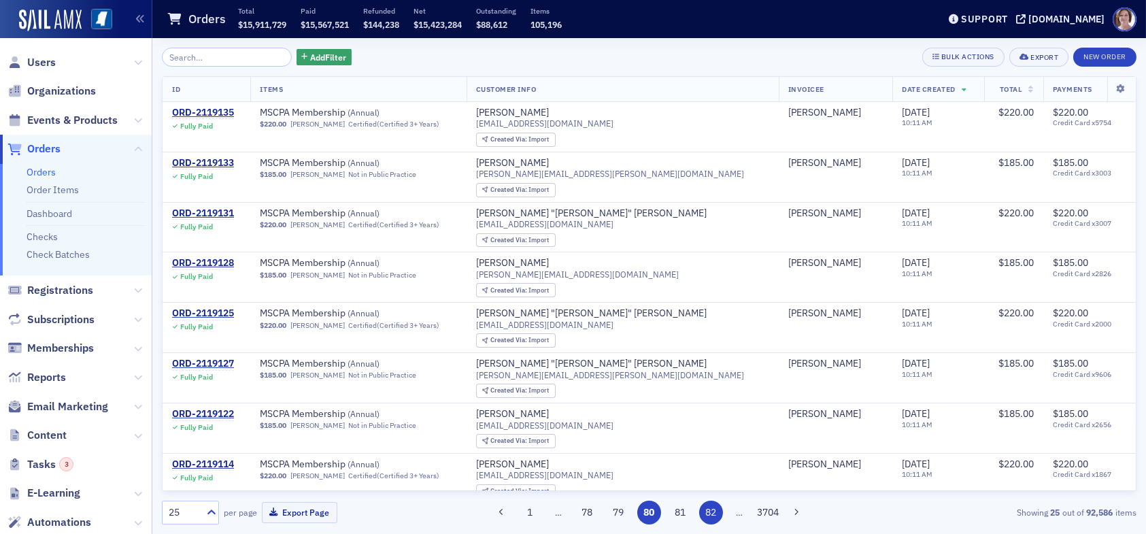
click at [714, 512] on button "82" at bounding box center [711, 513] width 24 height 24
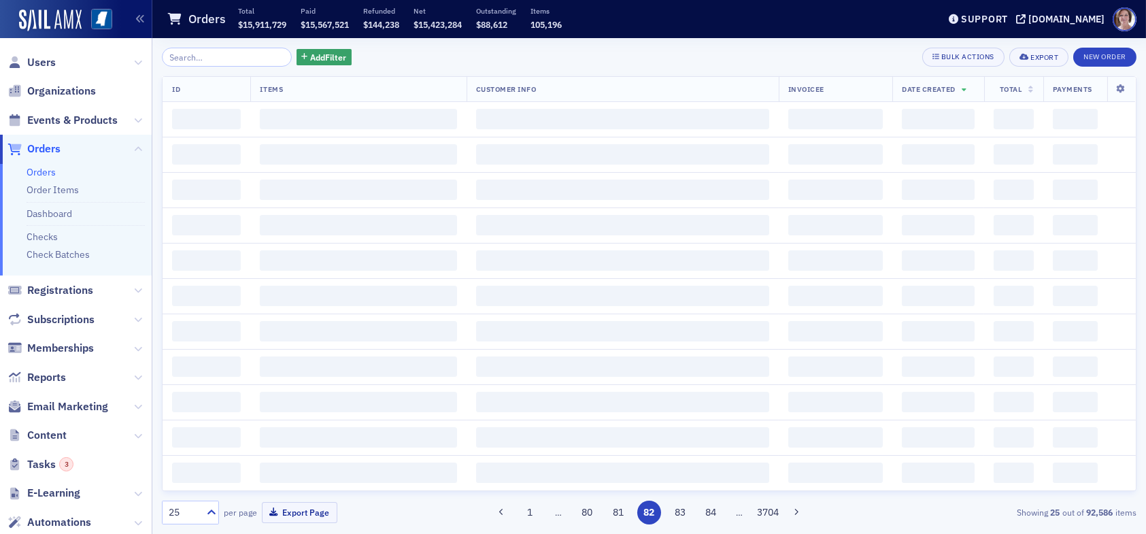
click at [714, 512] on button "84" at bounding box center [711, 513] width 24 height 24
click at [661, 512] on button "84" at bounding box center [649, 513] width 24 height 24
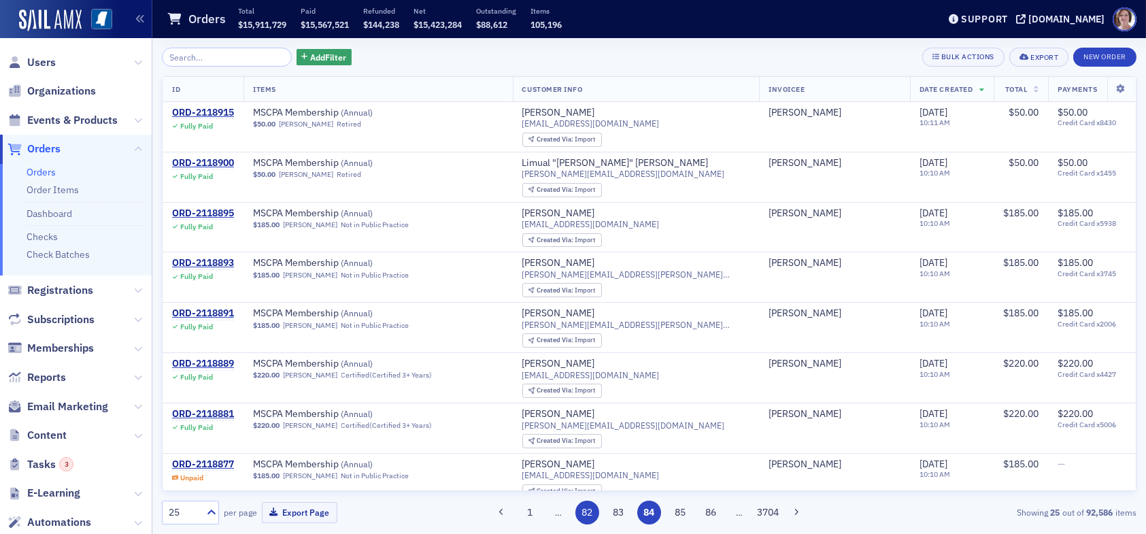
click at [714, 512] on button "86" at bounding box center [711, 513] width 24 height 24
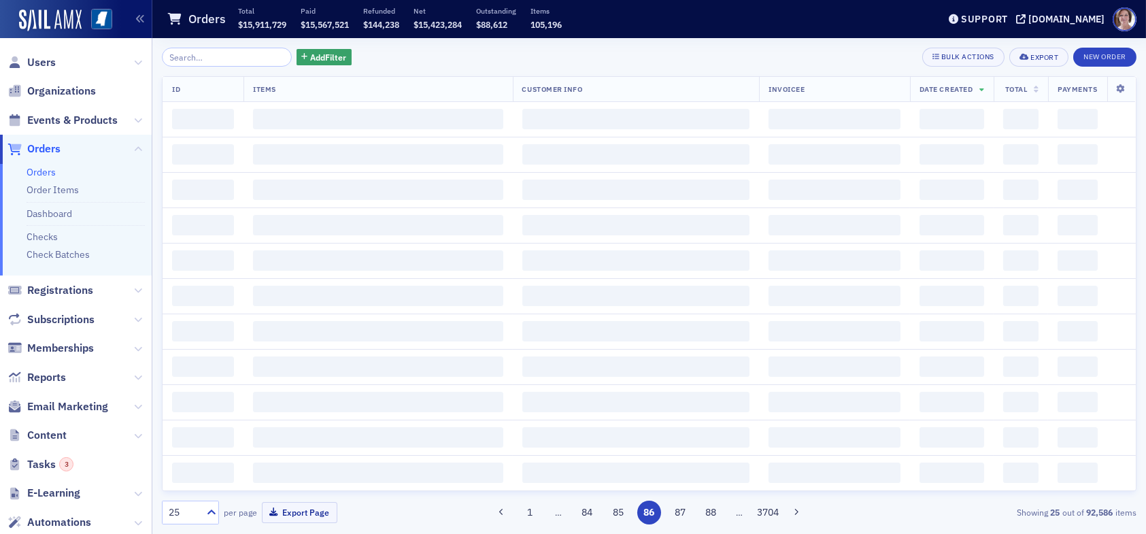
click at [714, 512] on button "88" at bounding box center [711, 513] width 24 height 24
click at [714, 512] on button "90" at bounding box center [711, 513] width 24 height 24
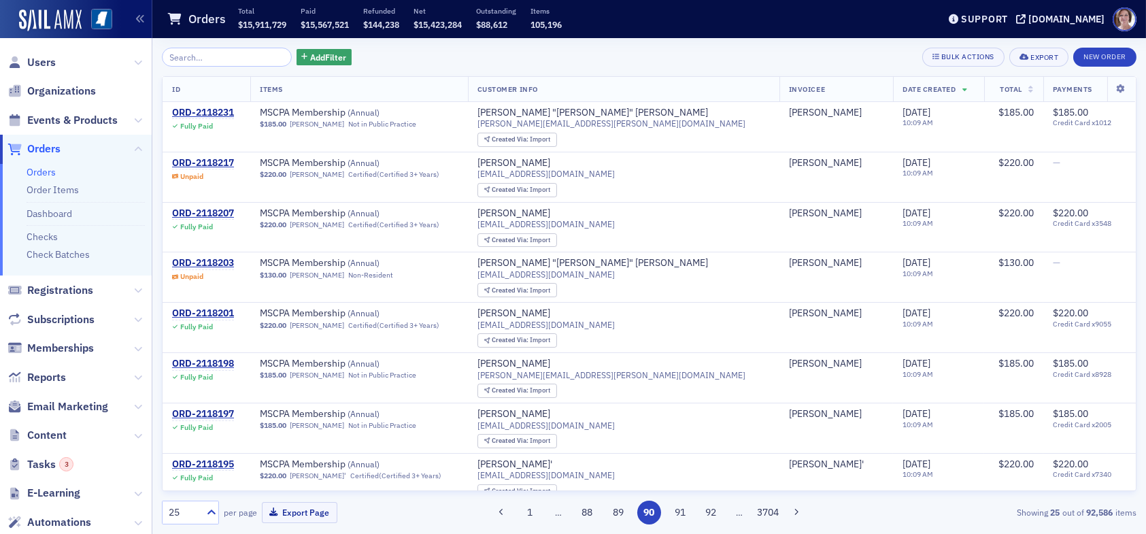
click at [714, 512] on button "92" at bounding box center [711, 513] width 24 height 24
click at [714, 512] on button "94" at bounding box center [711, 513] width 24 height 24
click at [714, 512] on button "96" at bounding box center [711, 513] width 24 height 24
click at [714, 512] on button "98" at bounding box center [711, 513] width 24 height 24
click at [714, 512] on button "102" at bounding box center [711, 513] width 24 height 24
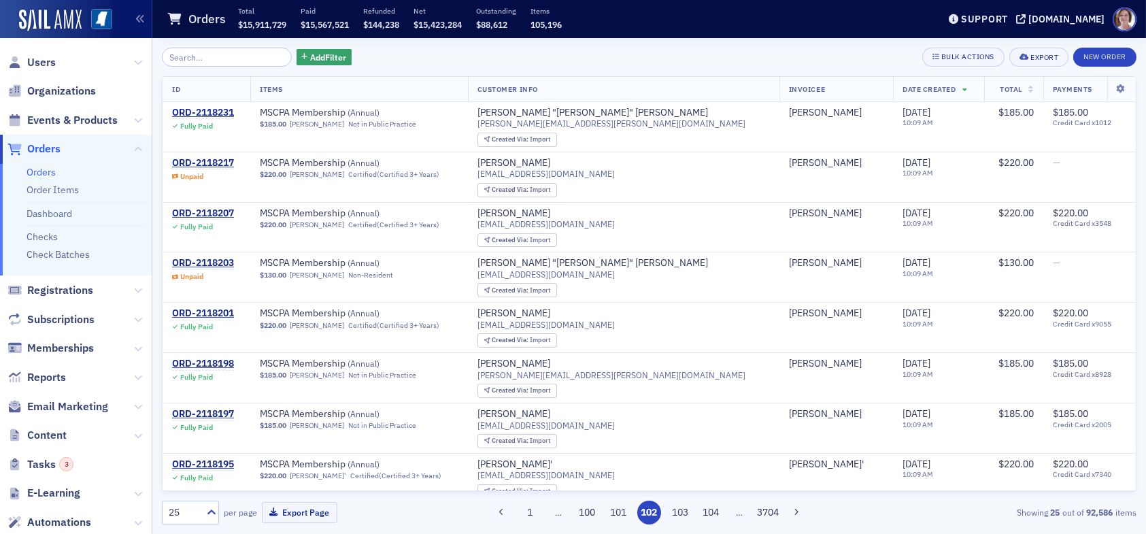
click at [714, 512] on button "104" at bounding box center [711, 513] width 24 height 24
click at [714, 512] on button "106" at bounding box center [711, 513] width 24 height 24
click at [714, 512] on button "110" at bounding box center [711, 513] width 24 height 24
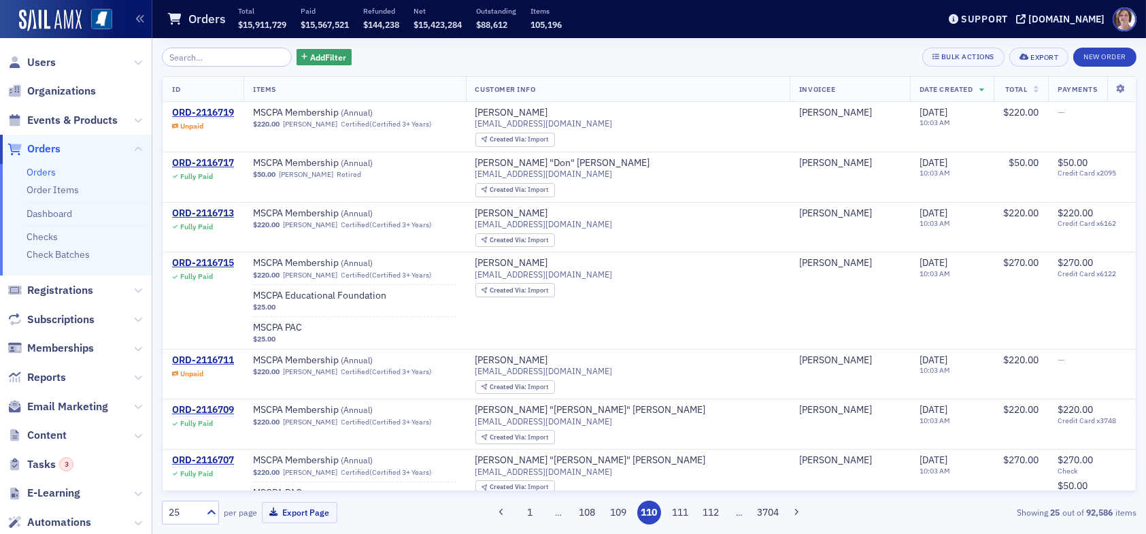
click at [714, 512] on button "112" at bounding box center [711, 513] width 24 height 24
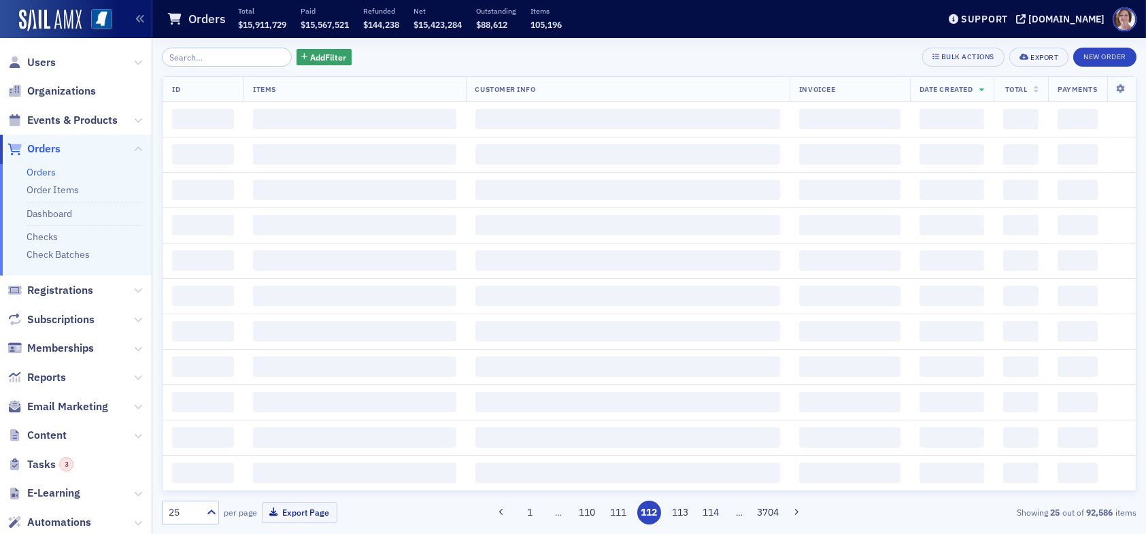
click at [714, 512] on button "114" at bounding box center [711, 513] width 24 height 24
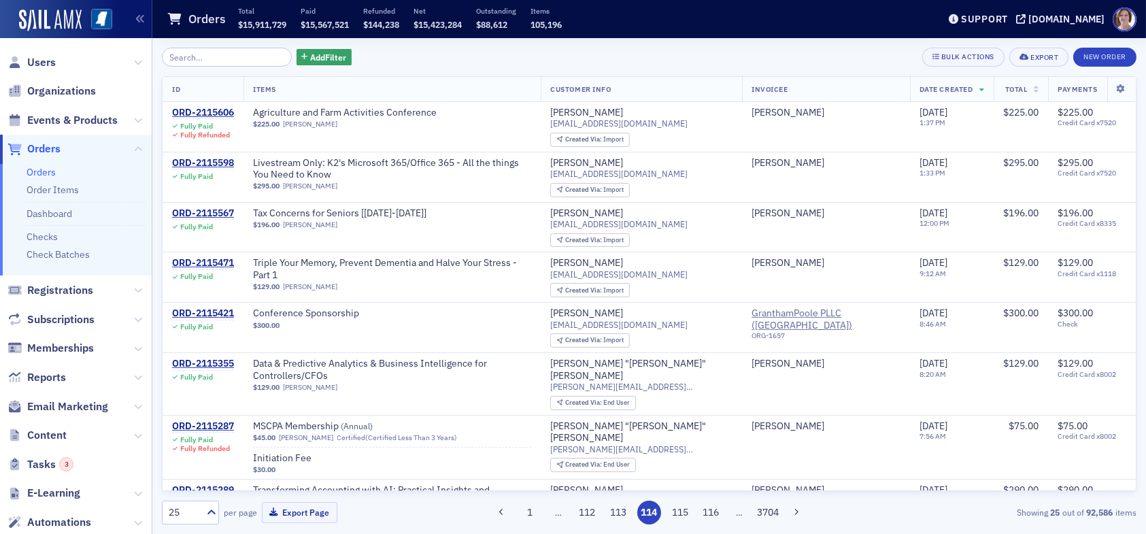
click at [714, 512] on button "116" at bounding box center [711, 513] width 24 height 24
click at [714, 512] on button "118" at bounding box center [711, 513] width 24 height 24
click at [714, 512] on button "120" at bounding box center [711, 513] width 24 height 24
click at [714, 512] on button "122" at bounding box center [711, 513] width 24 height 24
click at [714, 512] on button "124" at bounding box center [711, 513] width 24 height 24
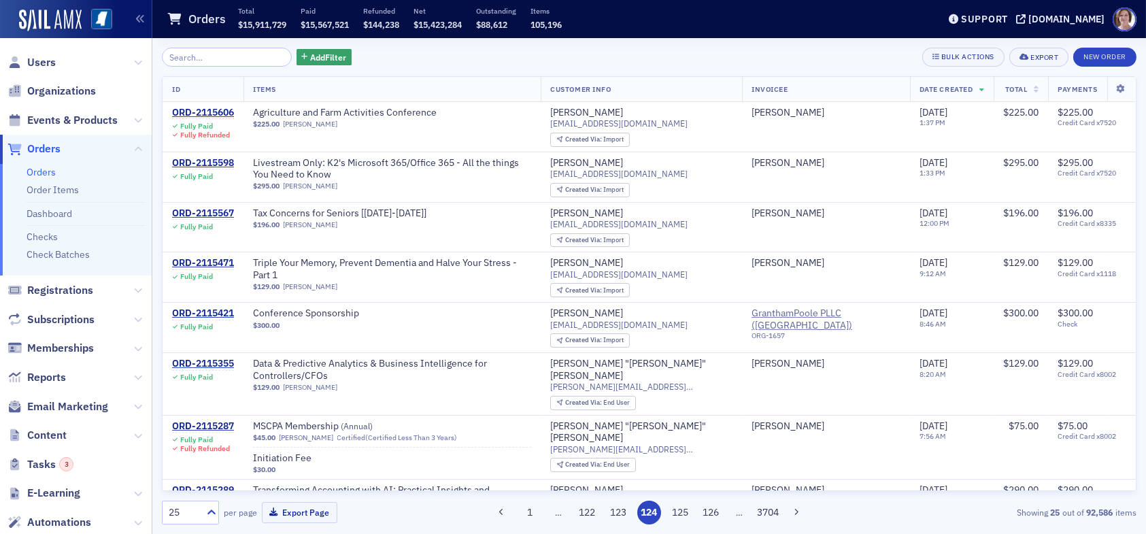
click at [714, 512] on button "126" at bounding box center [711, 513] width 24 height 24
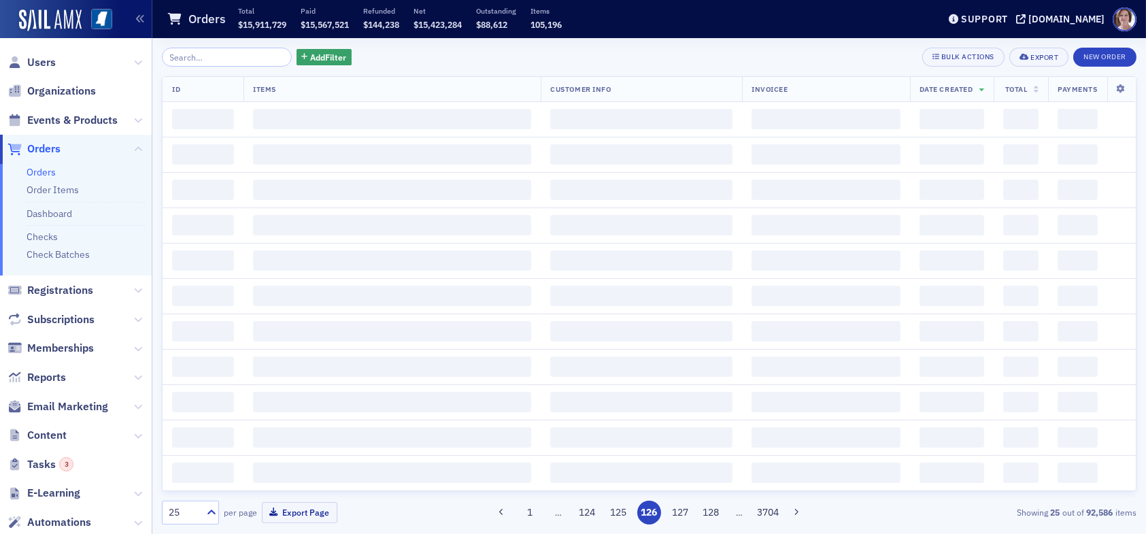
click at [714, 512] on button "128" at bounding box center [711, 513] width 24 height 24
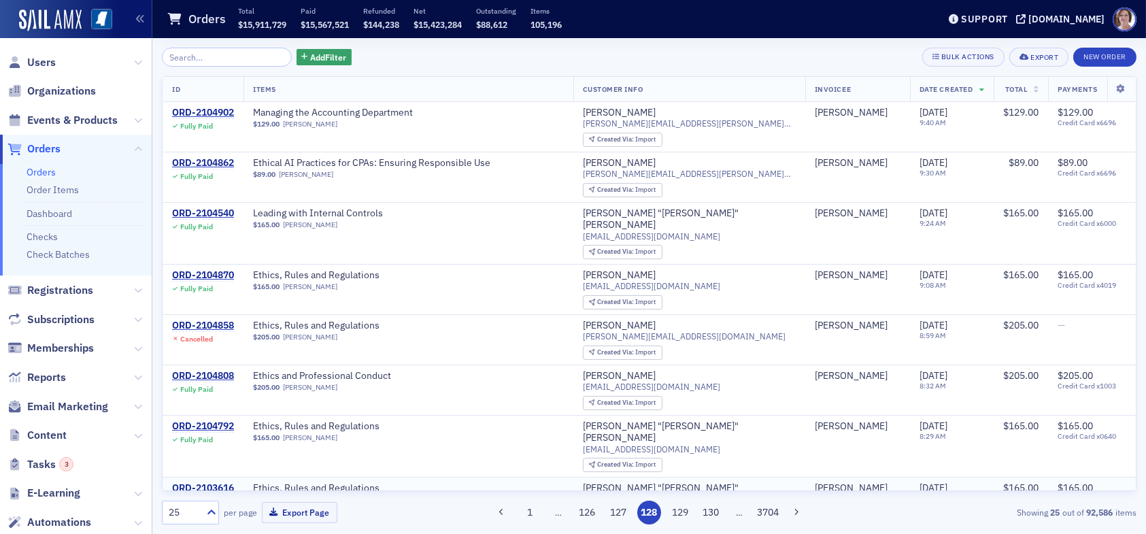
click at [214, 482] on div "ORD-2103616" at bounding box center [203, 488] width 62 height 12
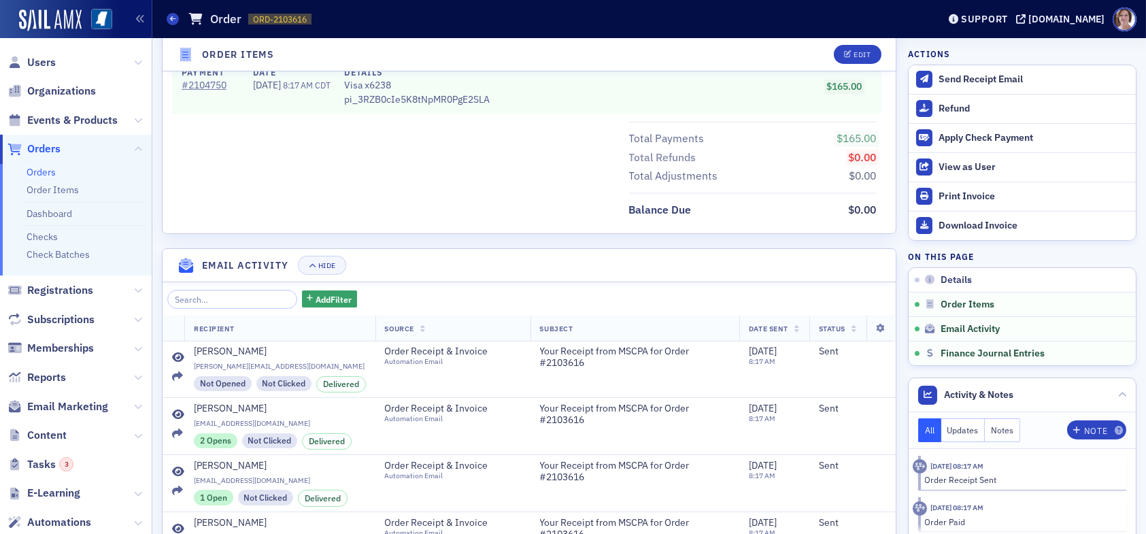
scroll to position [830, 0]
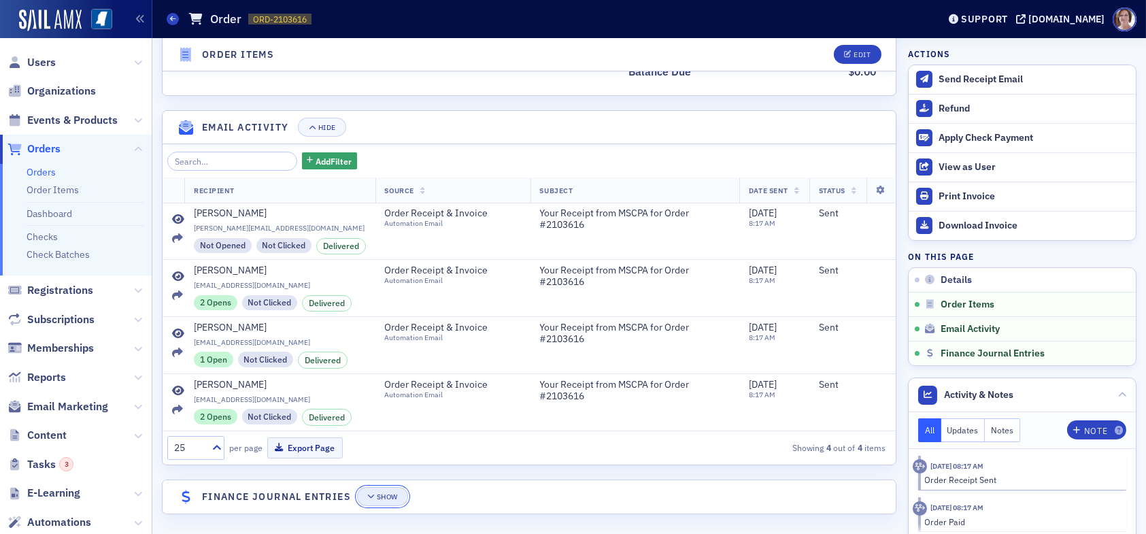
click at [387, 496] on div "Show" at bounding box center [387, 496] width 21 height 7
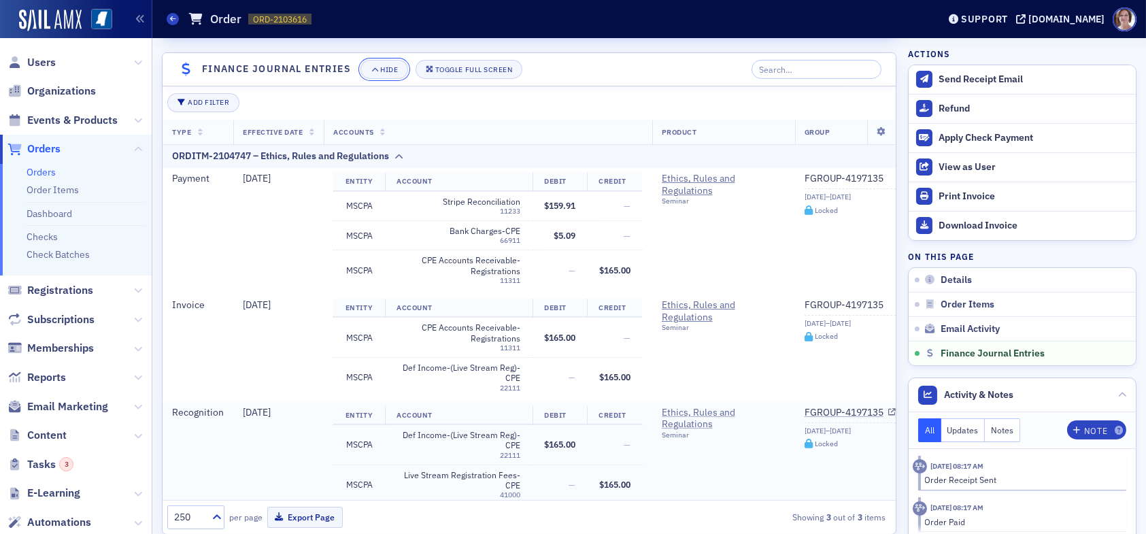
scroll to position [1278, 0]
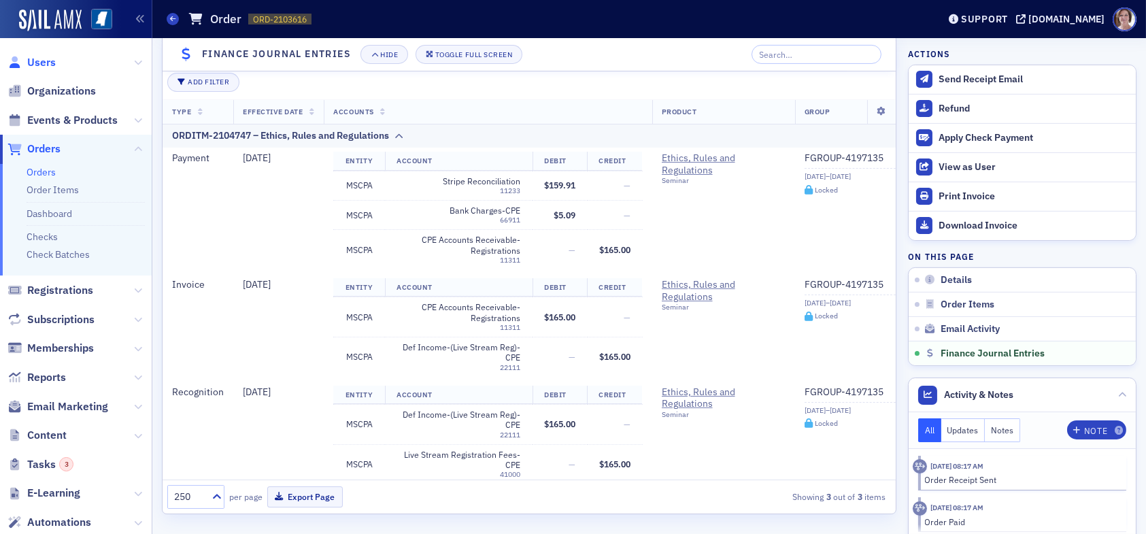
click at [44, 66] on span "Users" at bounding box center [41, 62] width 29 height 15
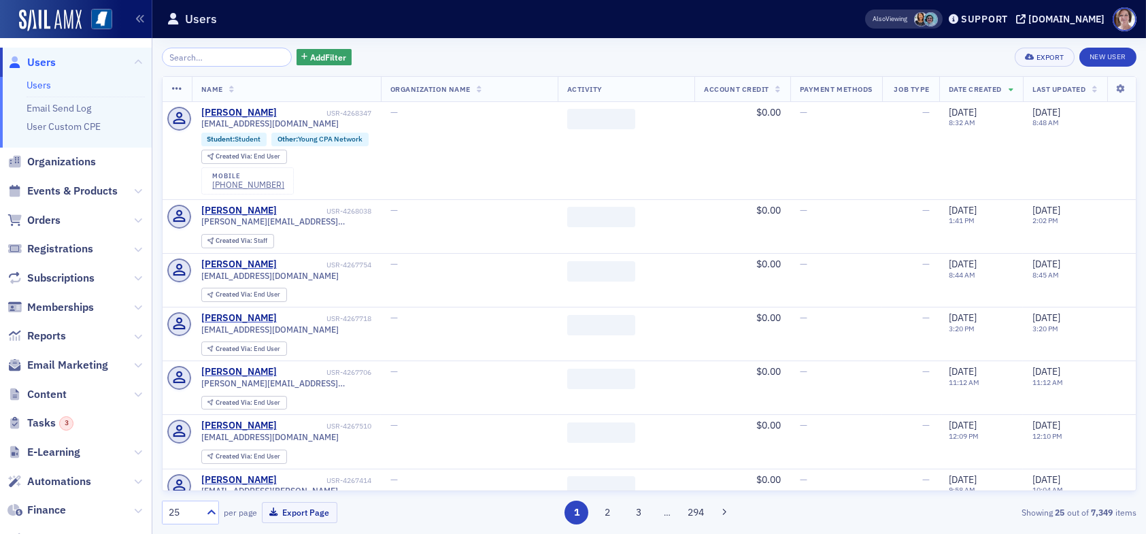
click at [221, 54] on input "search" at bounding box center [227, 57] width 130 height 19
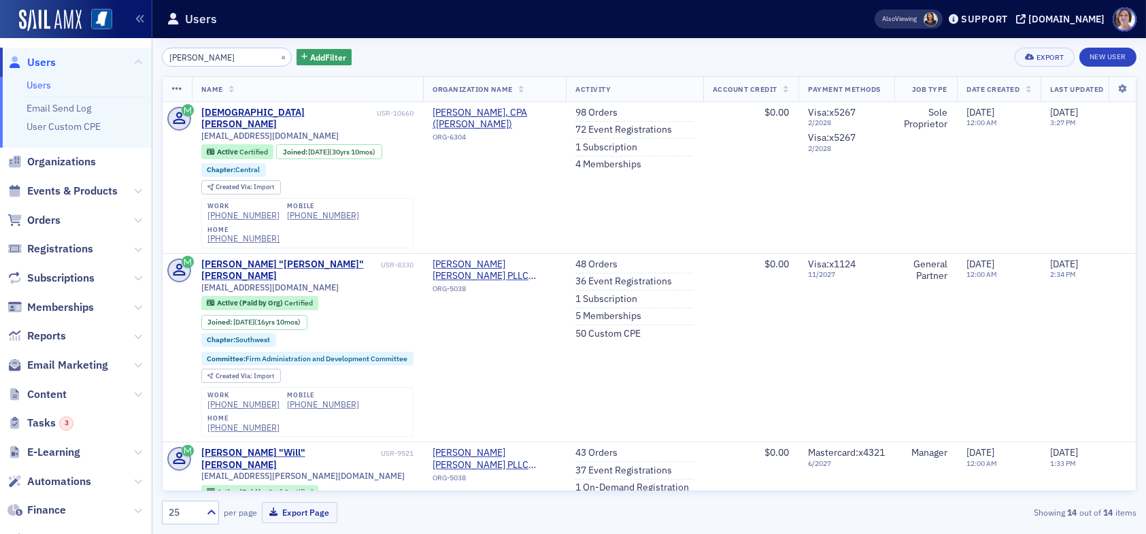
type input "[PERSON_NAME]"
click at [593, 113] on link "98 Orders" at bounding box center [597, 113] width 42 height 12
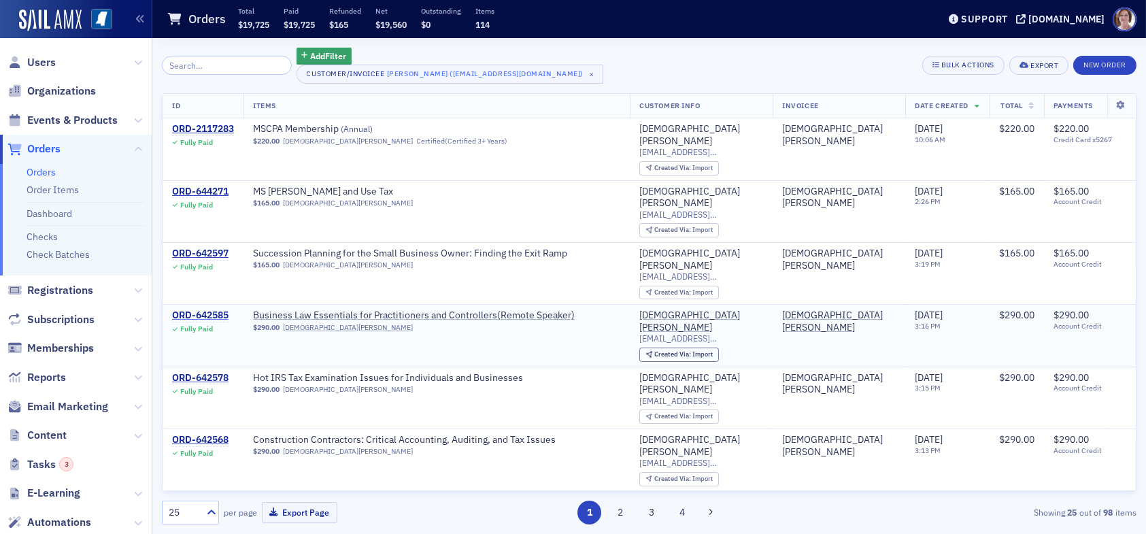
click at [207, 310] on div "ORD-642585" at bounding box center [200, 316] width 56 height 12
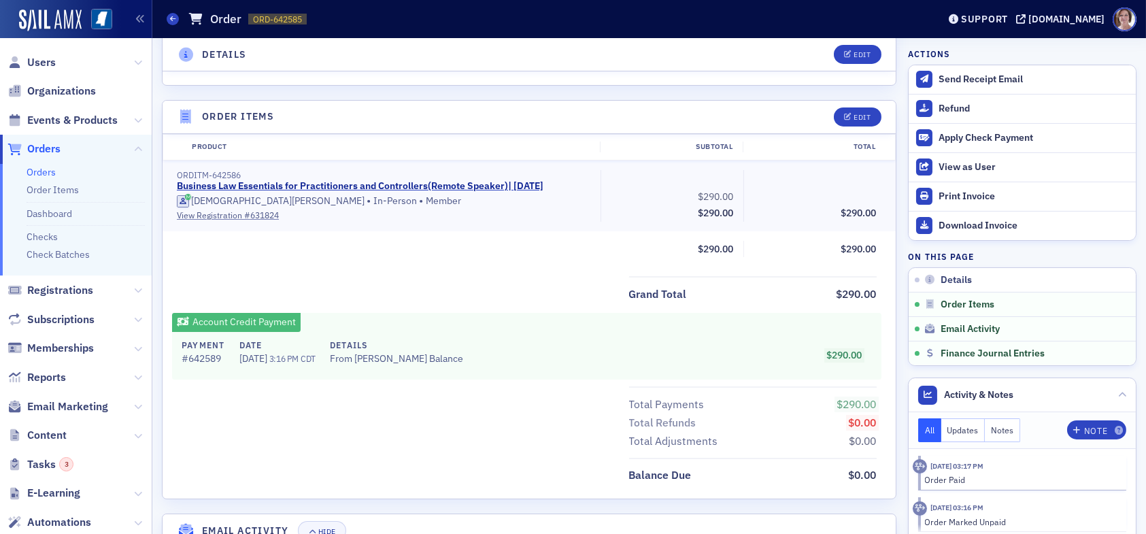
scroll to position [484, 0]
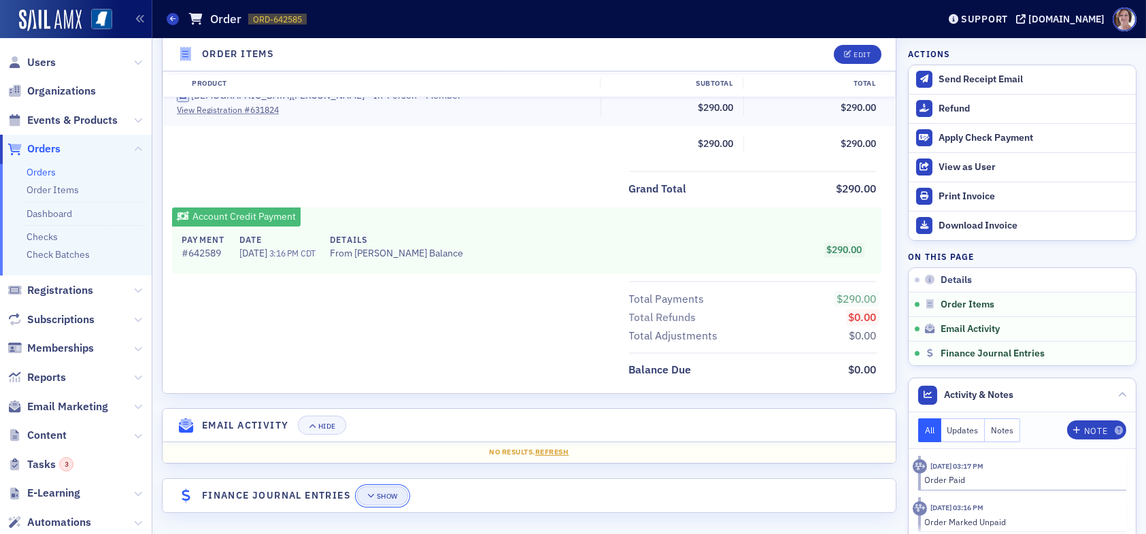
click at [384, 486] on button "Show" at bounding box center [382, 495] width 51 height 19
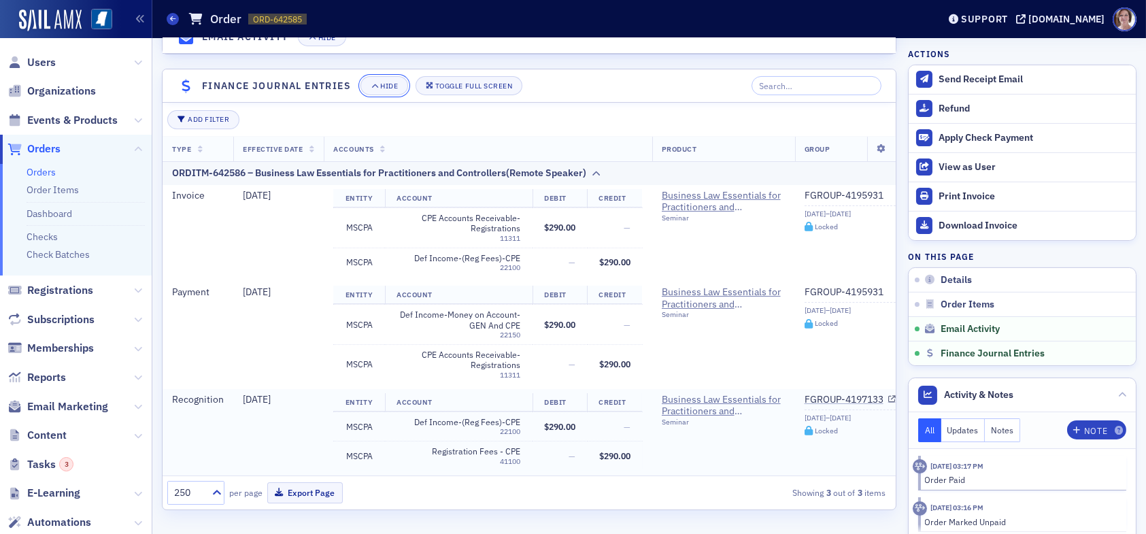
scroll to position [899, 0]
click at [50, 374] on span "Reports" at bounding box center [46, 377] width 39 height 15
